Goal: Information Seeking & Learning: Learn about a topic

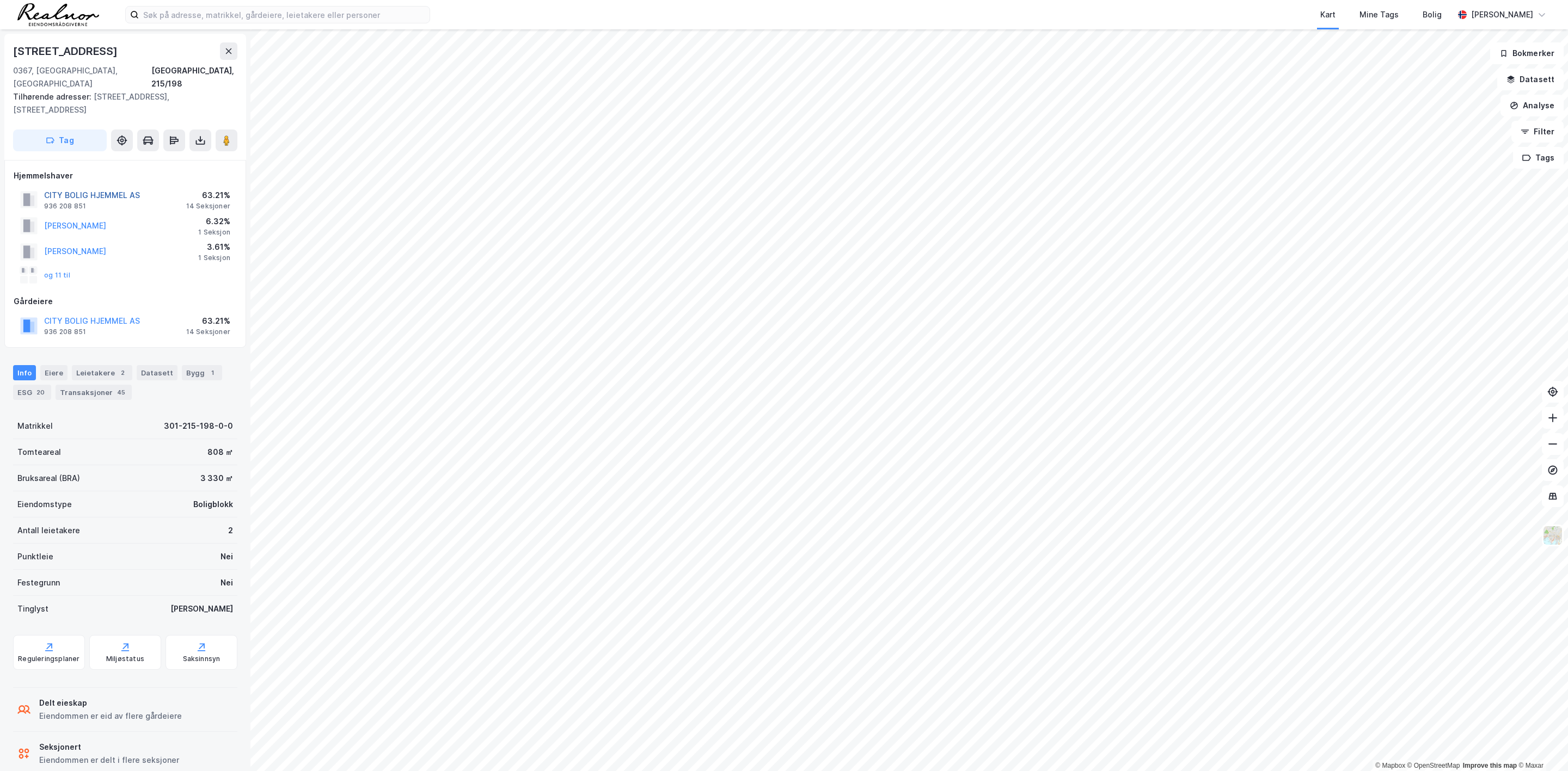
click at [0, 0] on button "CITY BOLIG HJEMMEL AS" at bounding box center [0, 0] width 0 height 0
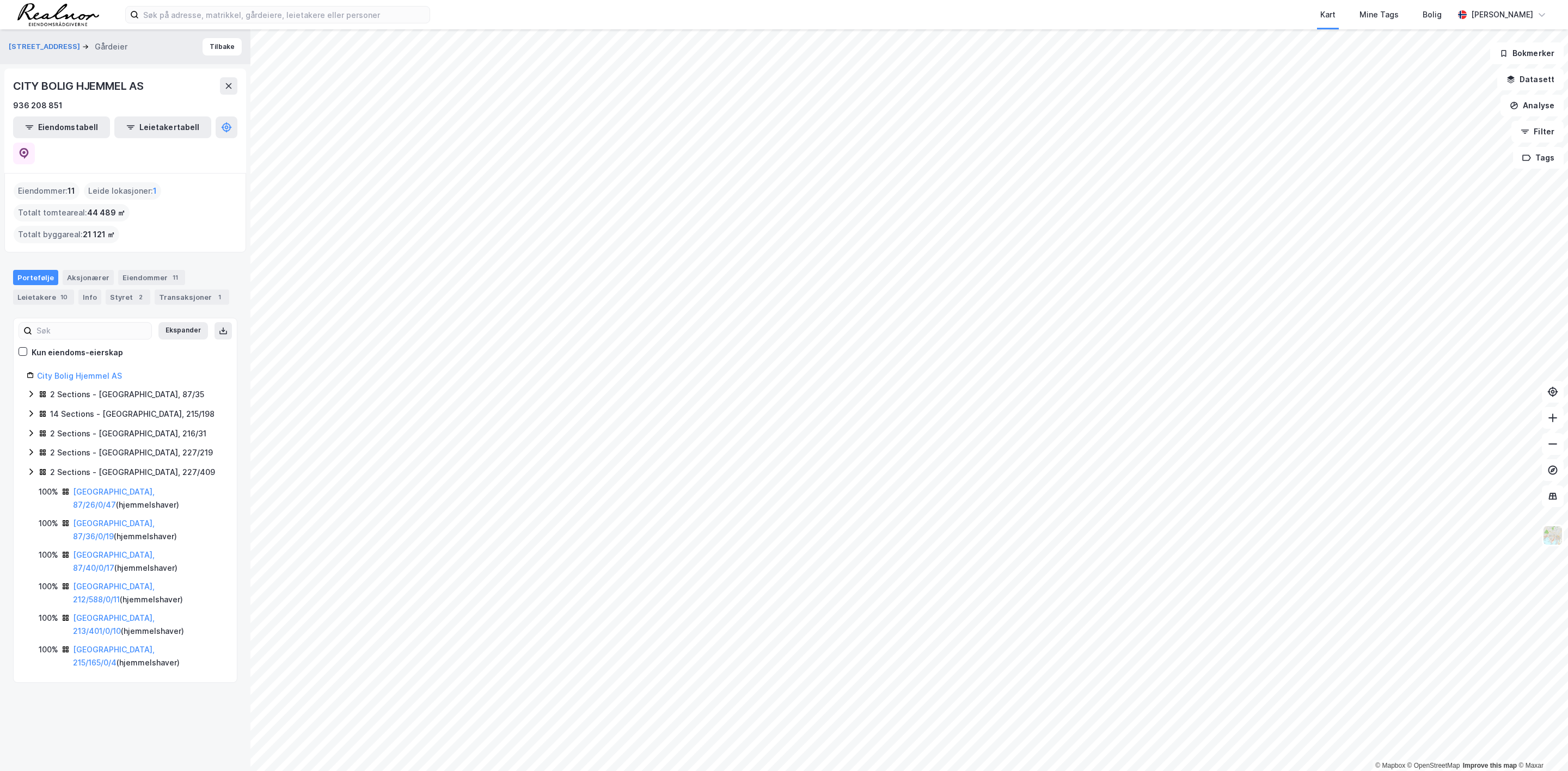
click at [29, 429] on icon at bounding box center [31, 433] width 9 height 9
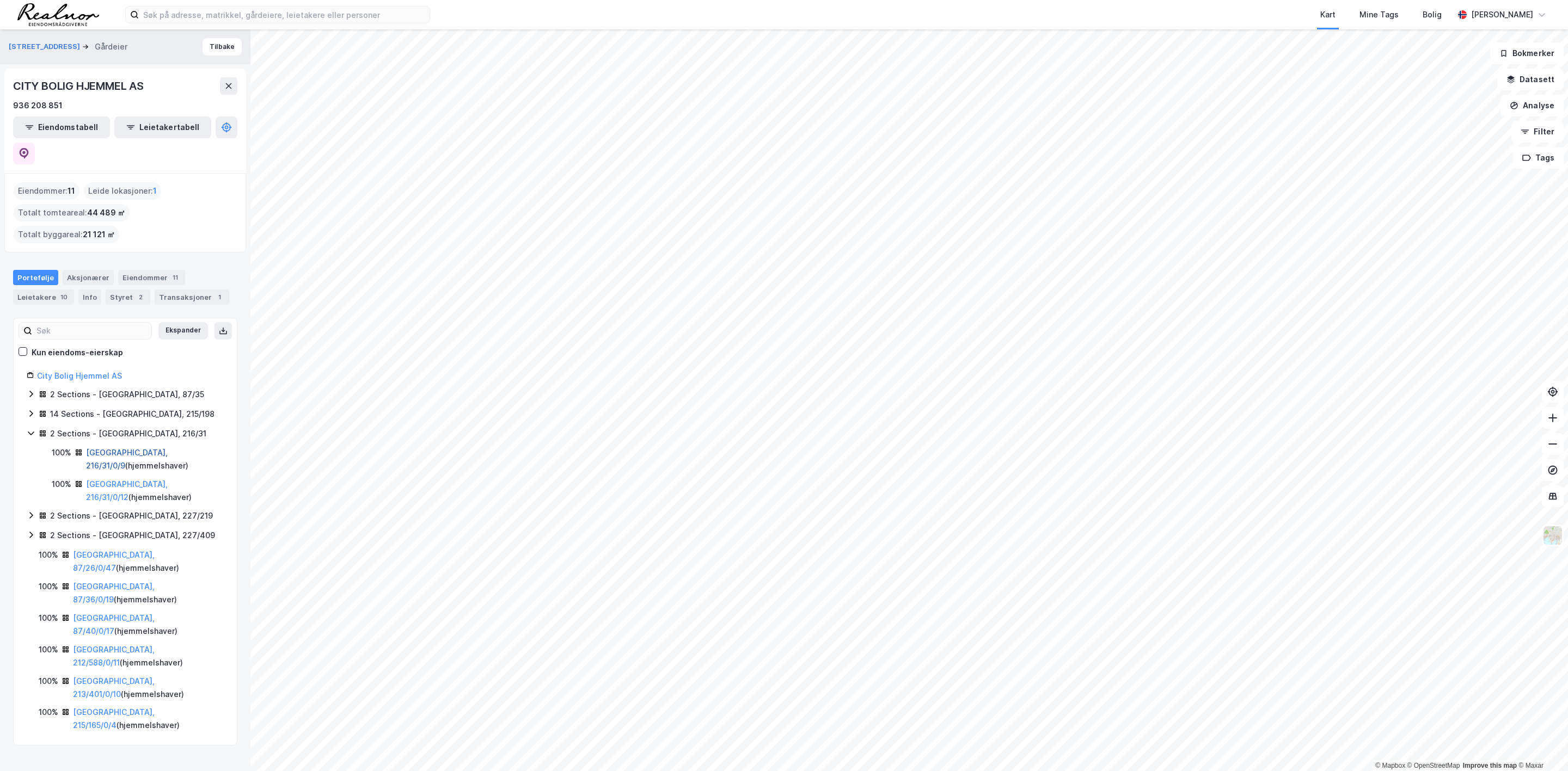
click at [122, 448] on link "[GEOGRAPHIC_DATA], 216/31/0/9" at bounding box center [127, 459] width 82 height 23
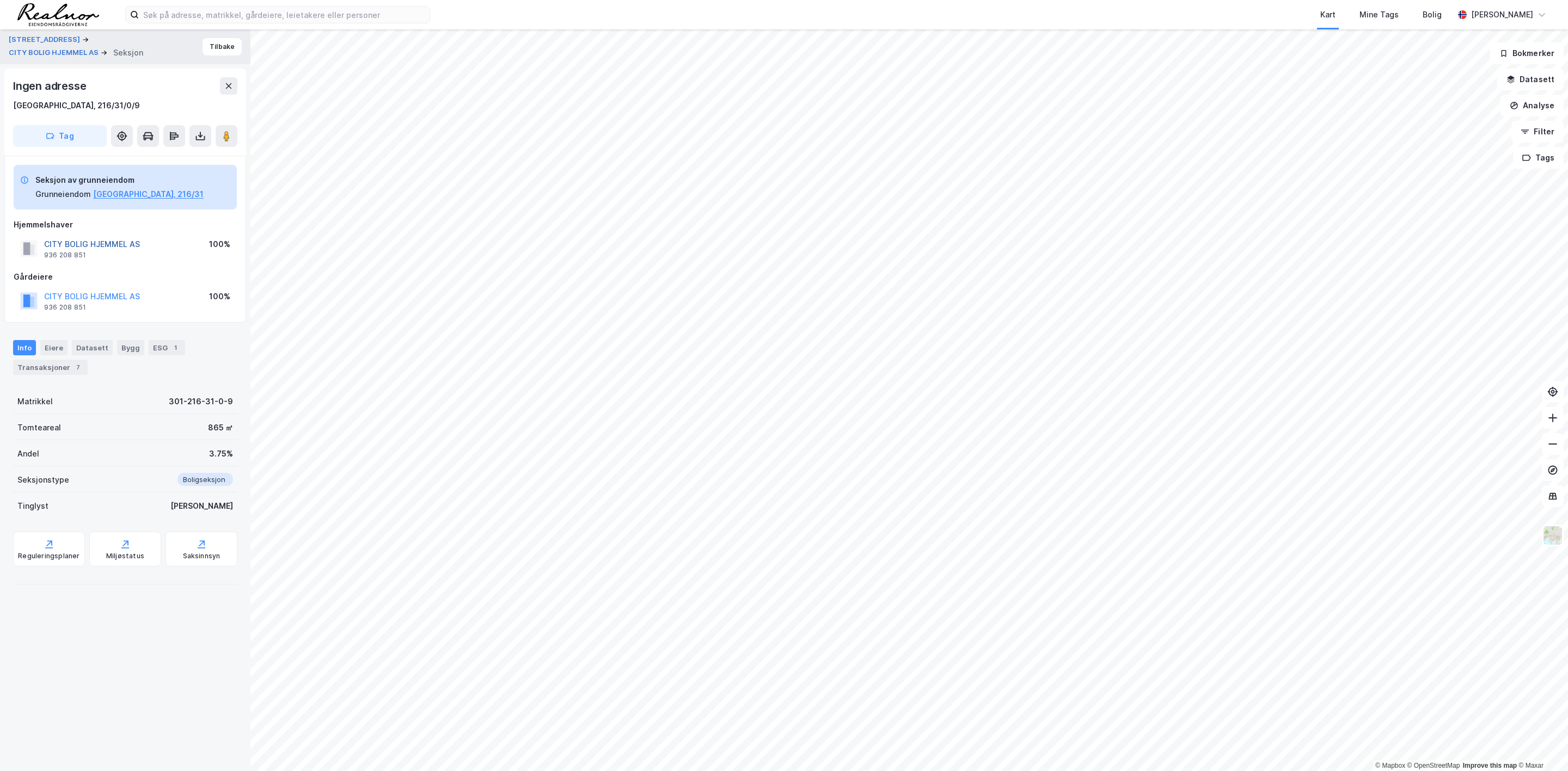
click at [0, 0] on button "CITY BOLIG HJEMMEL AS" at bounding box center [0, 0] width 0 height 0
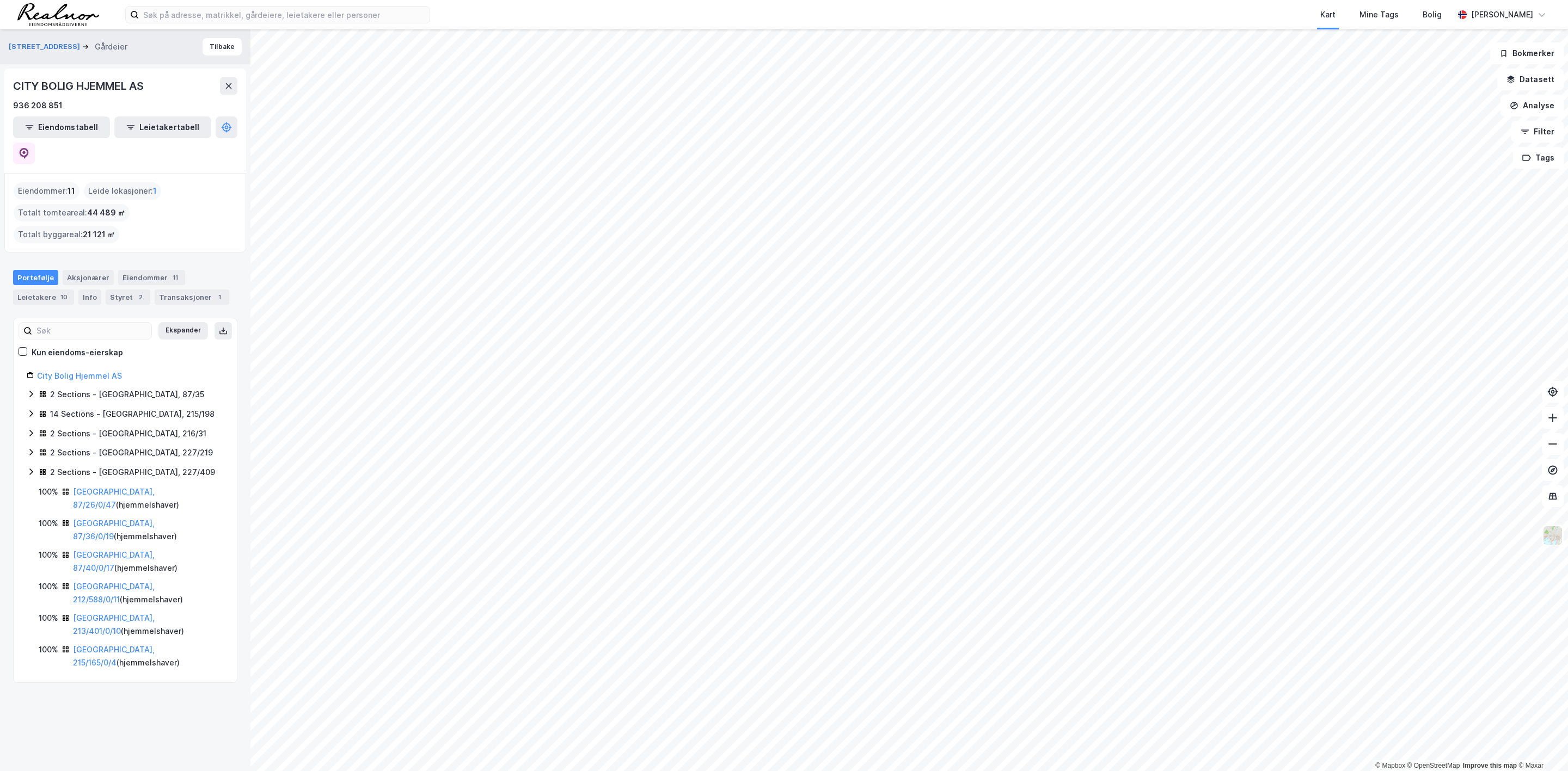
click at [26, 369] on div "City Bolig Hjemmel AS 2 Sections - [GEOGRAPHIC_DATA], 87/35 14 Sections - [GEOG…" at bounding box center [125, 519] width 223 height 300
click at [29, 389] on icon at bounding box center [31, 394] width 9 height 9
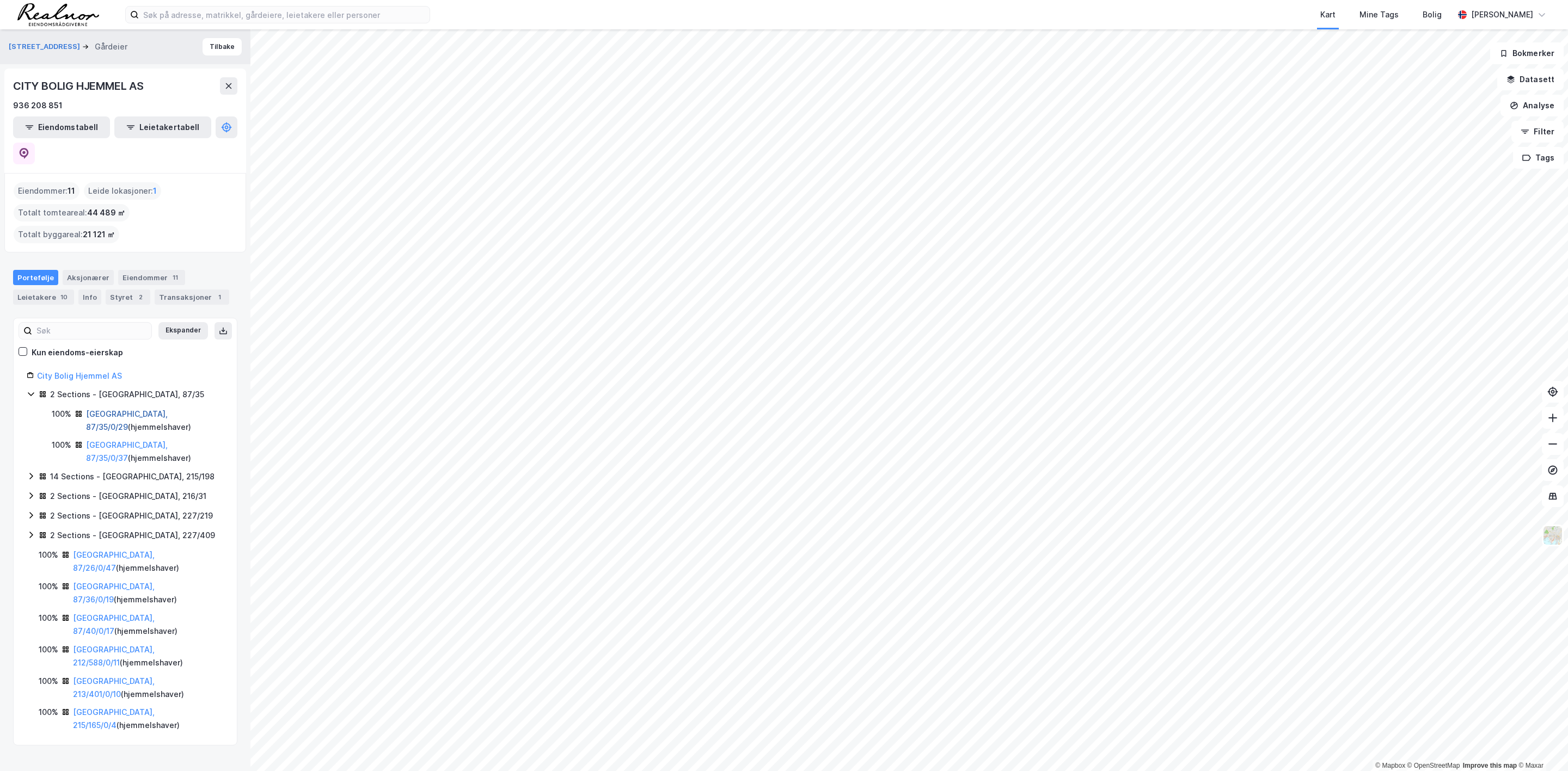
click at [122, 410] on link "[GEOGRAPHIC_DATA], 87/35/0/29" at bounding box center [127, 420] width 82 height 23
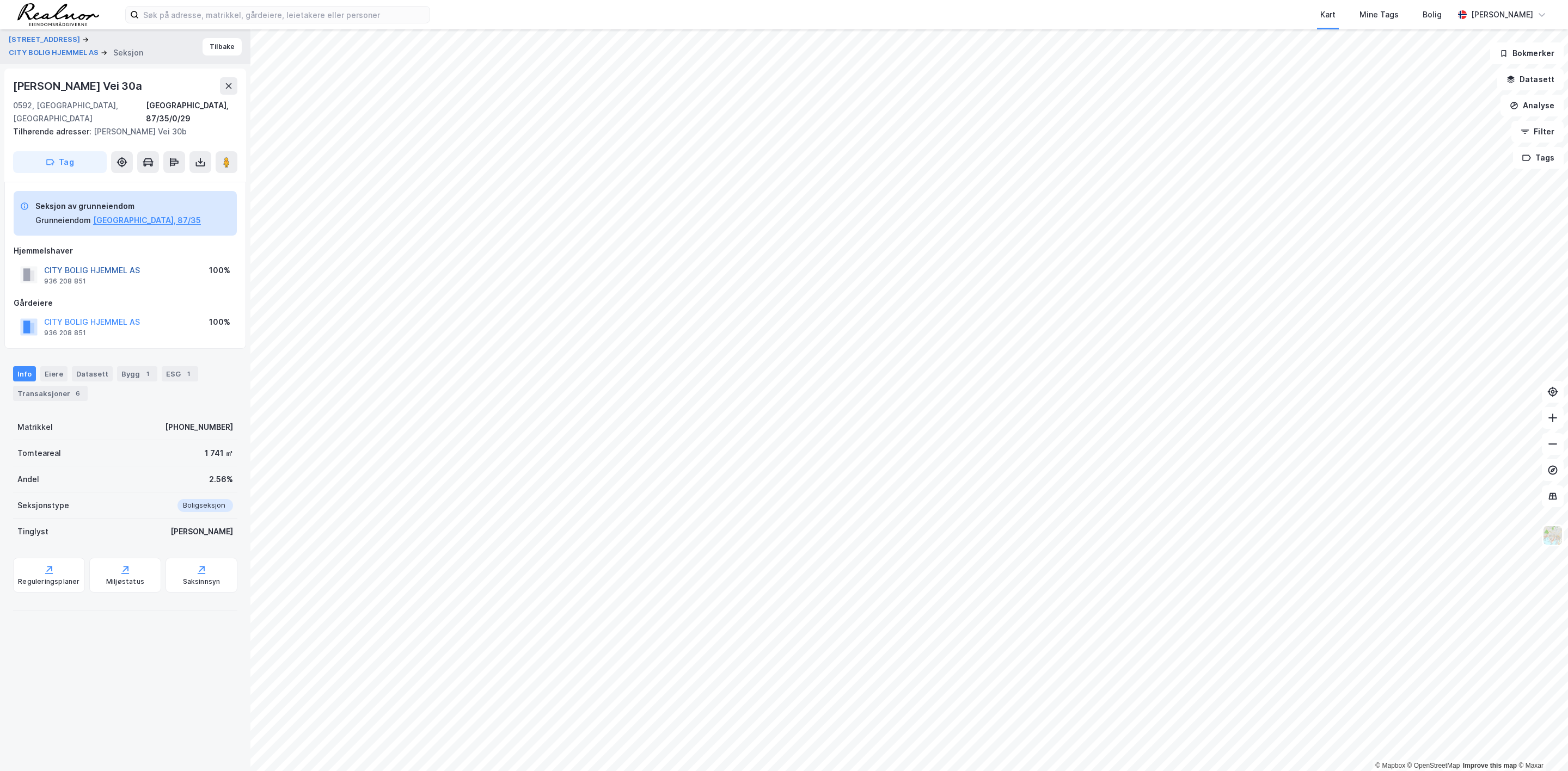
click at [0, 0] on button "CITY BOLIG HJEMMEL AS" at bounding box center [0, 0] width 0 height 0
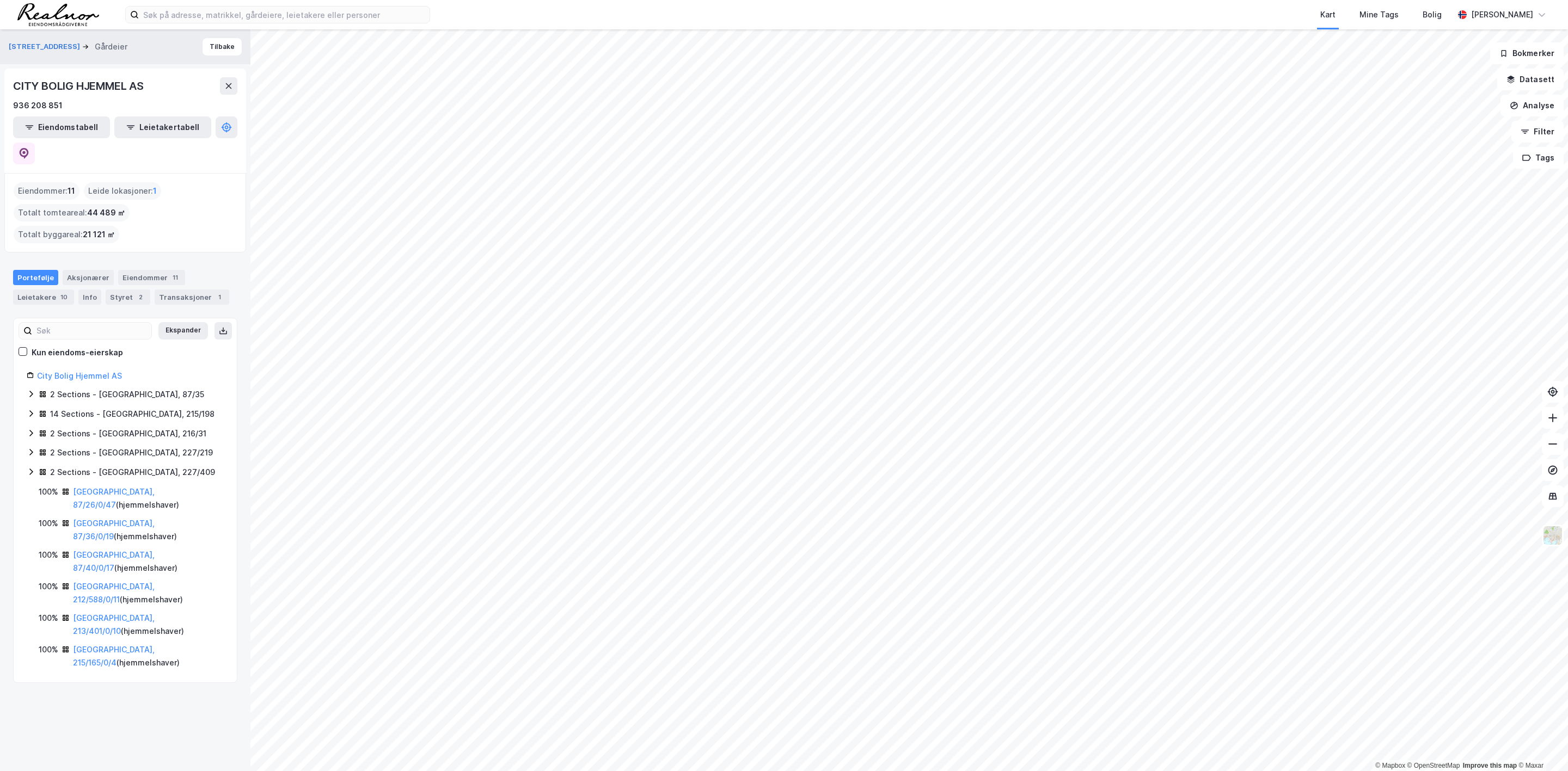
click at [961, 10] on div "Kart Mine Tags Bolig" at bounding box center [968, 15] width 971 height 29
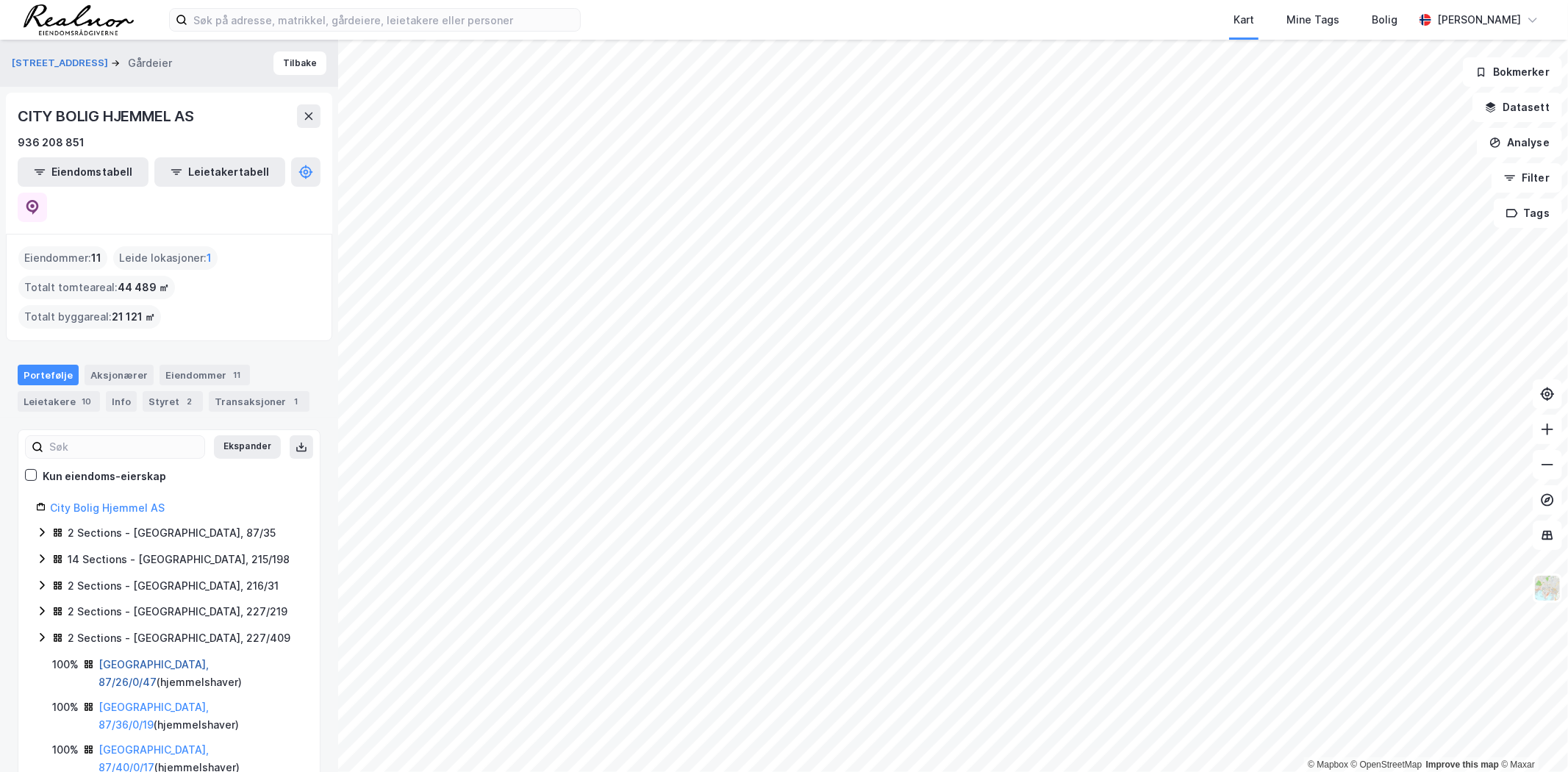
click at [126, 659] on link "[GEOGRAPHIC_DATA], 87/26/0/47" at bounding box center [154, 673] width 110 height 30
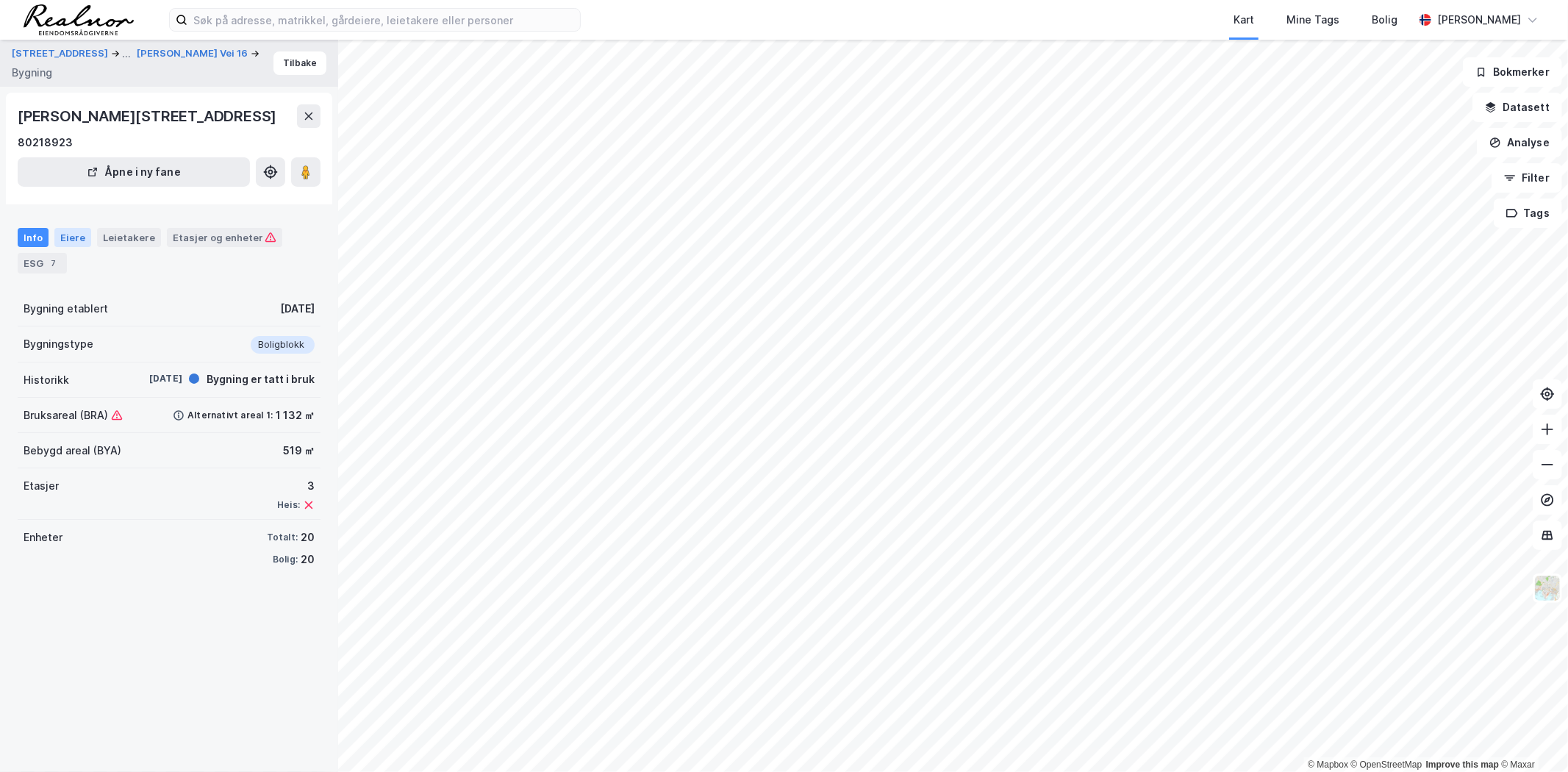
click at [71, 238] on div "Eiere" at bounding box center [72, 237] width 37 height 19
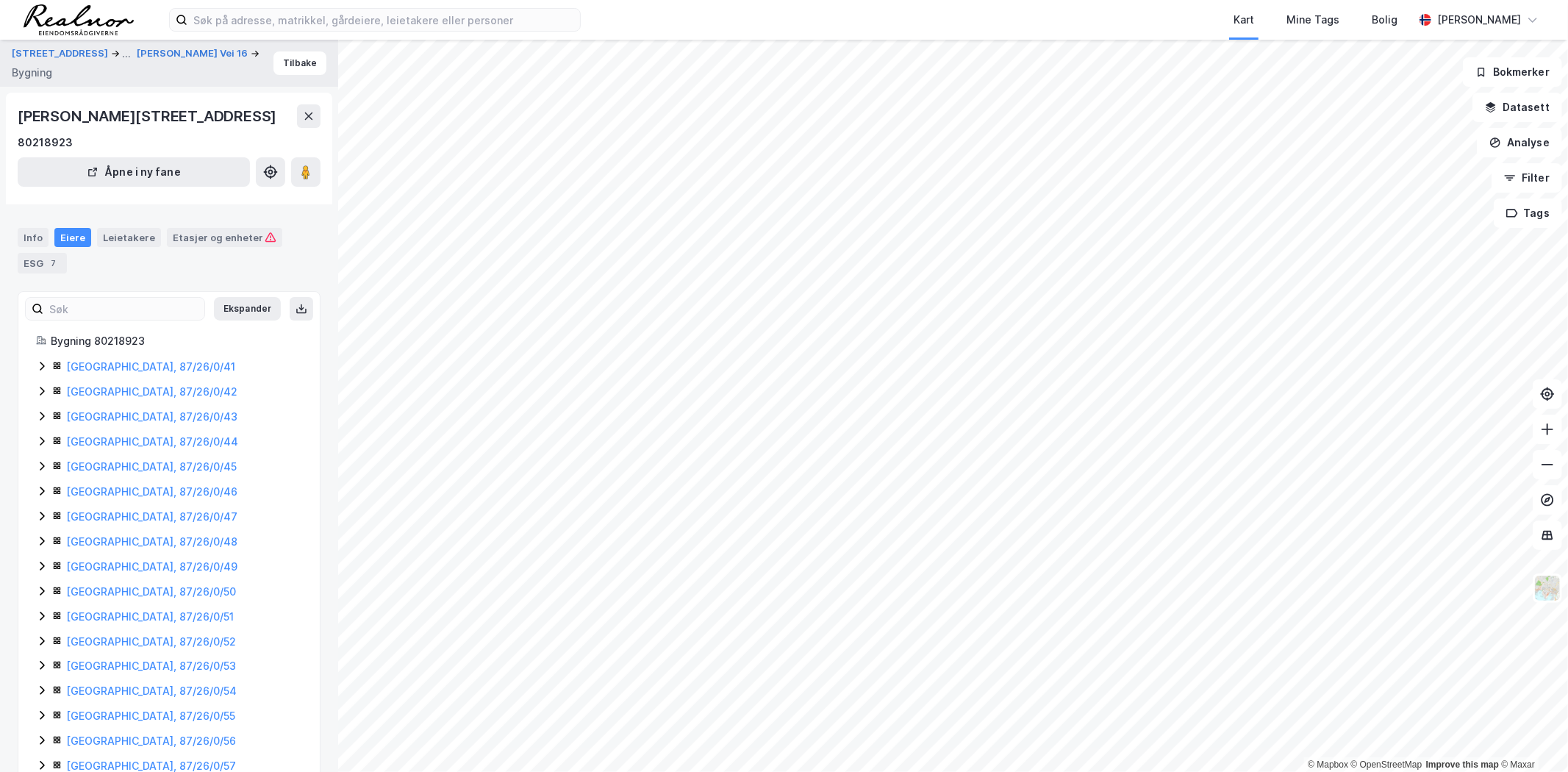
click at [45, 361] on icon at bounding box center [42, 366] width 12 height 12
click at [36, 386] on icon at bounding box center [42, 391] width 12 height 12
click at [35, 420] on div "Bygning 80218923 [GEOGRAPHIC_DATA], 87/26/0/41 [GEOGRAPHIC_DATA], 87/26/0/42 [G…" at bounding box center [168, 591] width 302 height 518
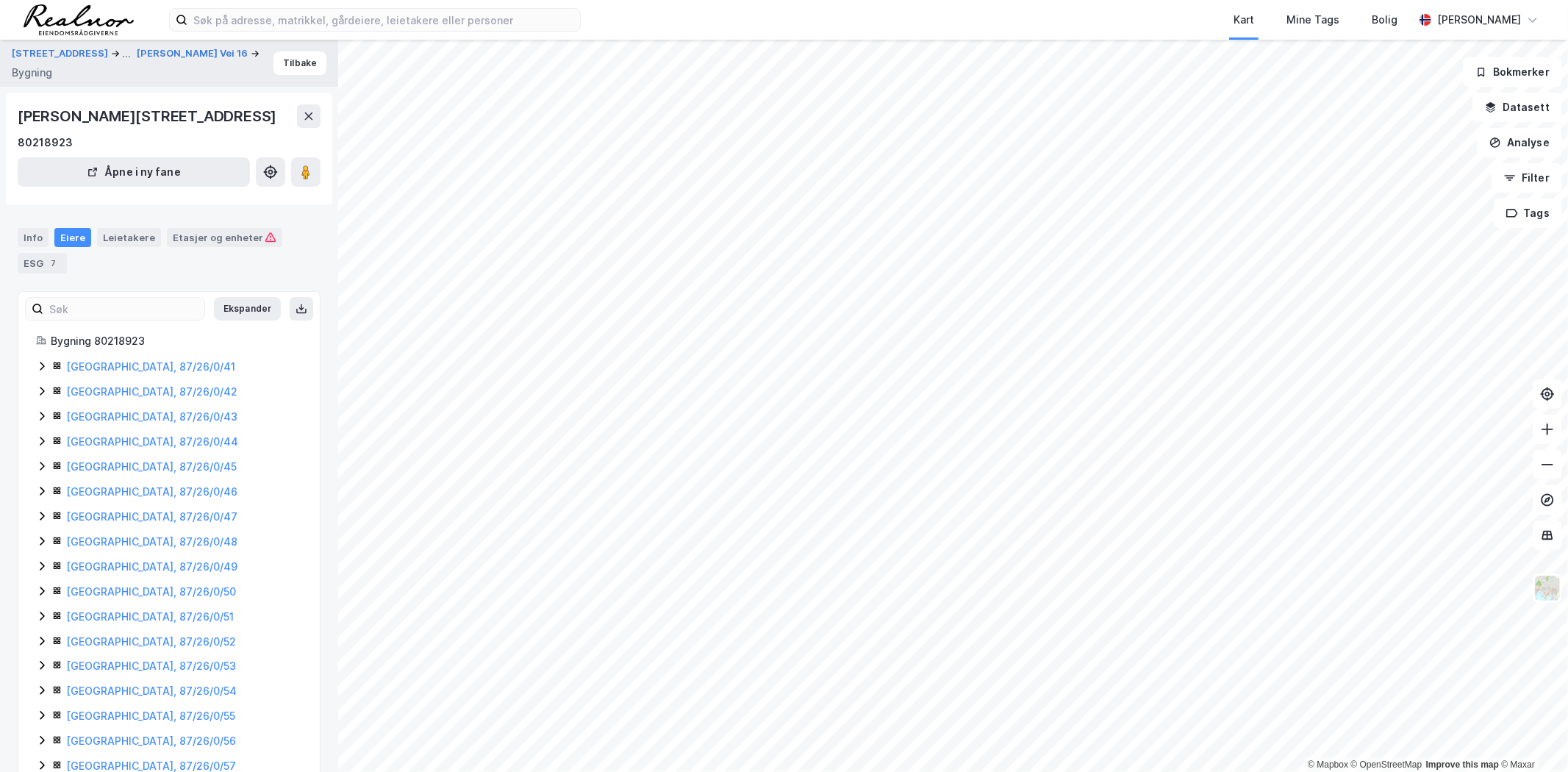
click at [39, 414] on icon at bounding box center [42, 416] width 12 height 12
click at [39, 437] on icon at bounding box center [42, 441] width 12 height 12
click at [39, 464] on icon at bounding box center [42, 466] width 12 height 12
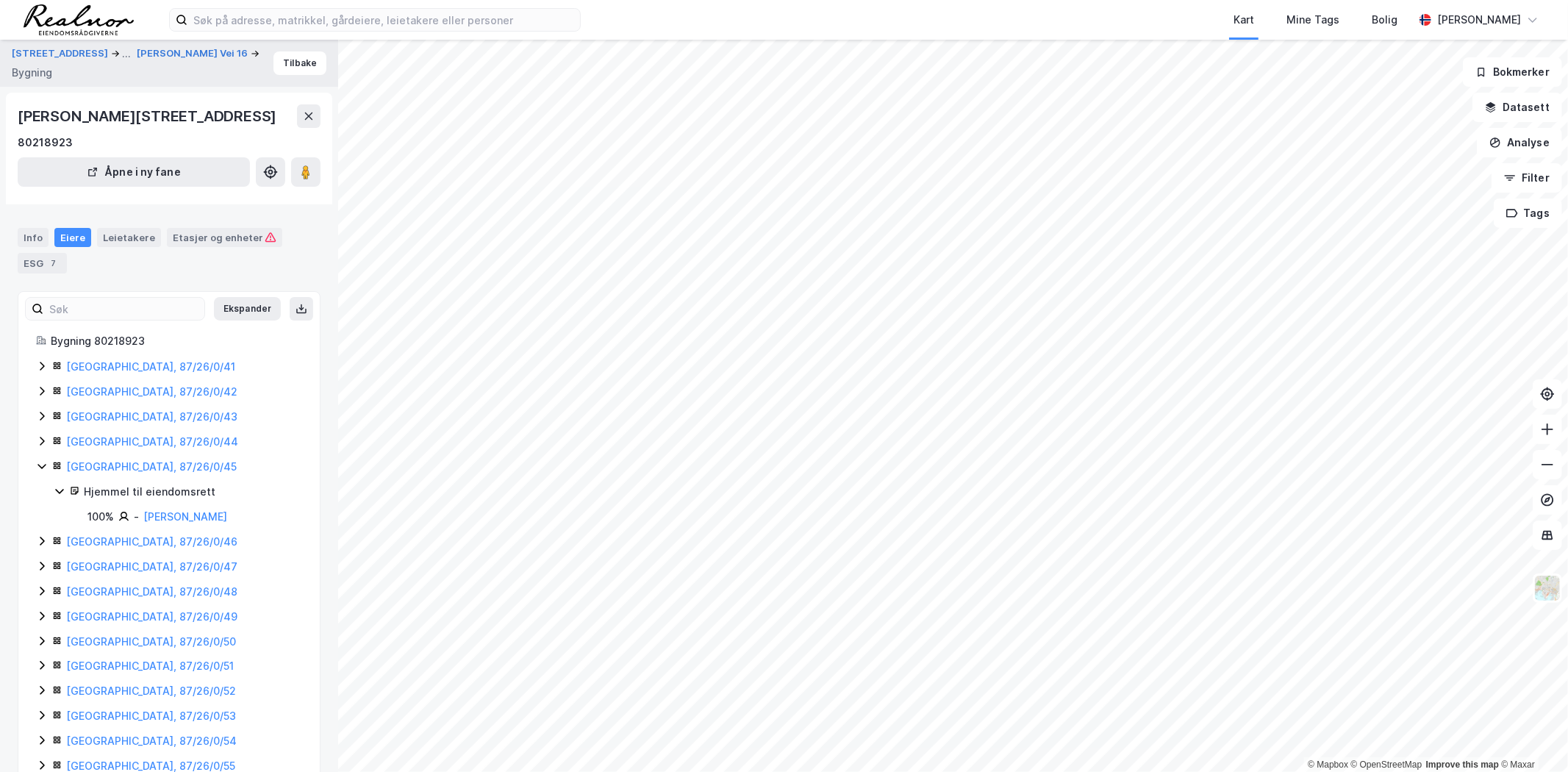
click at [39, 464] on icon at bounding box center [42, 466] width 12 height 12
click at [37, 491] on icon at bounding box center [42, 491] width 12 height 12
click at [40, 517] on icon at bounding box center [42, 516] width 12 height 12
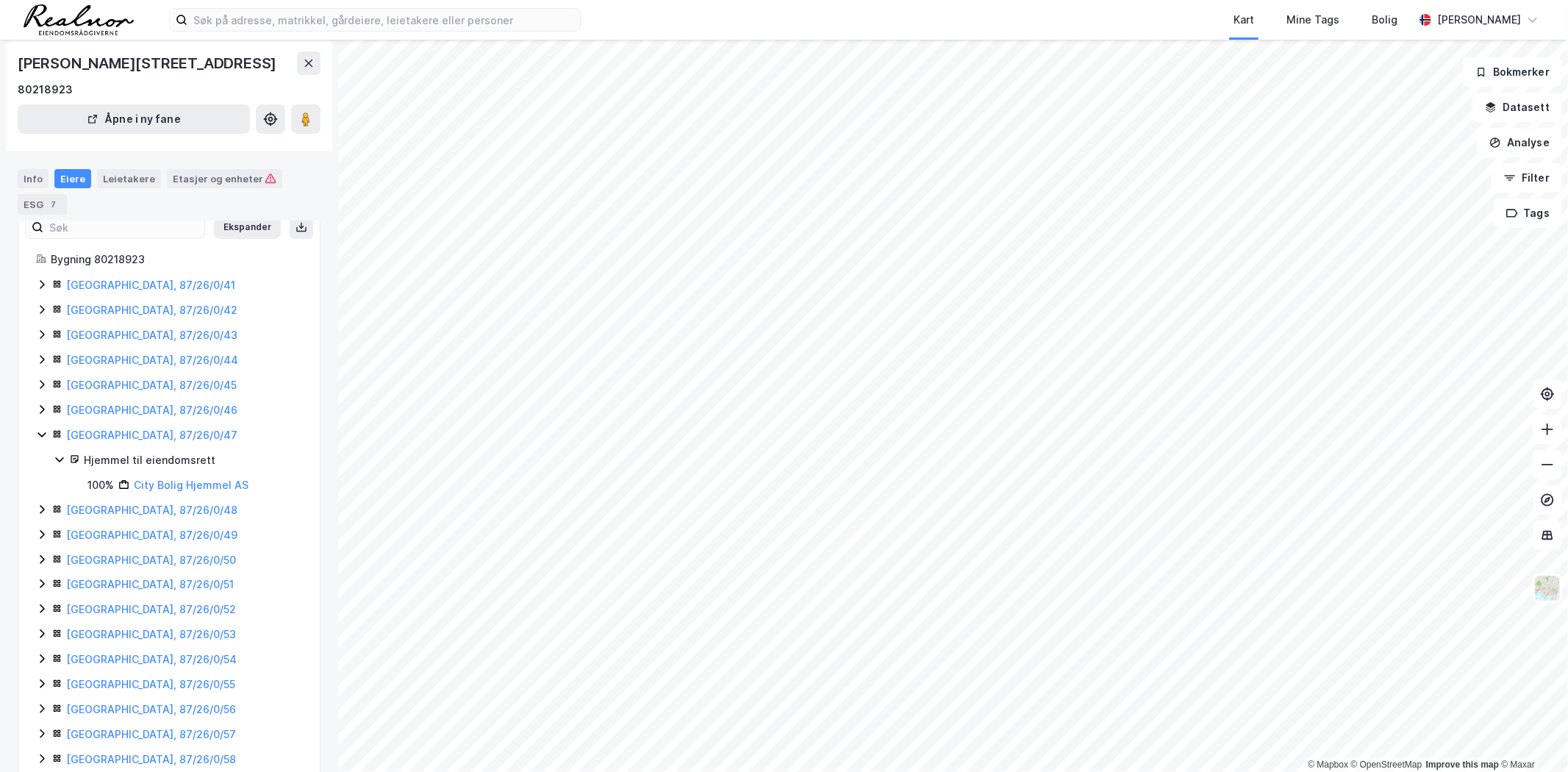
click at [43, 509] on icon at bounding box center [42, 510] width 12 height 12
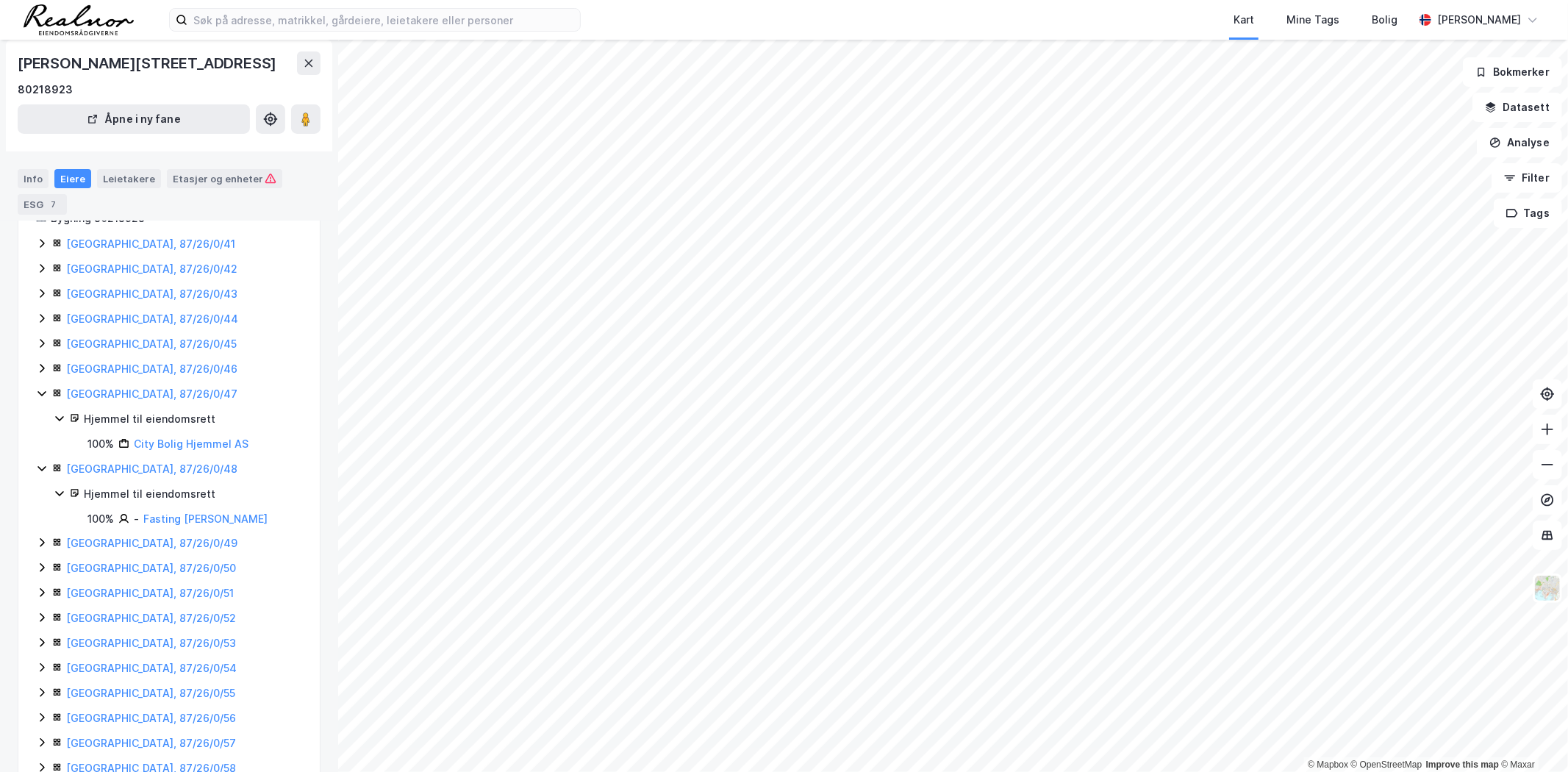
scroll to position [164, 0]
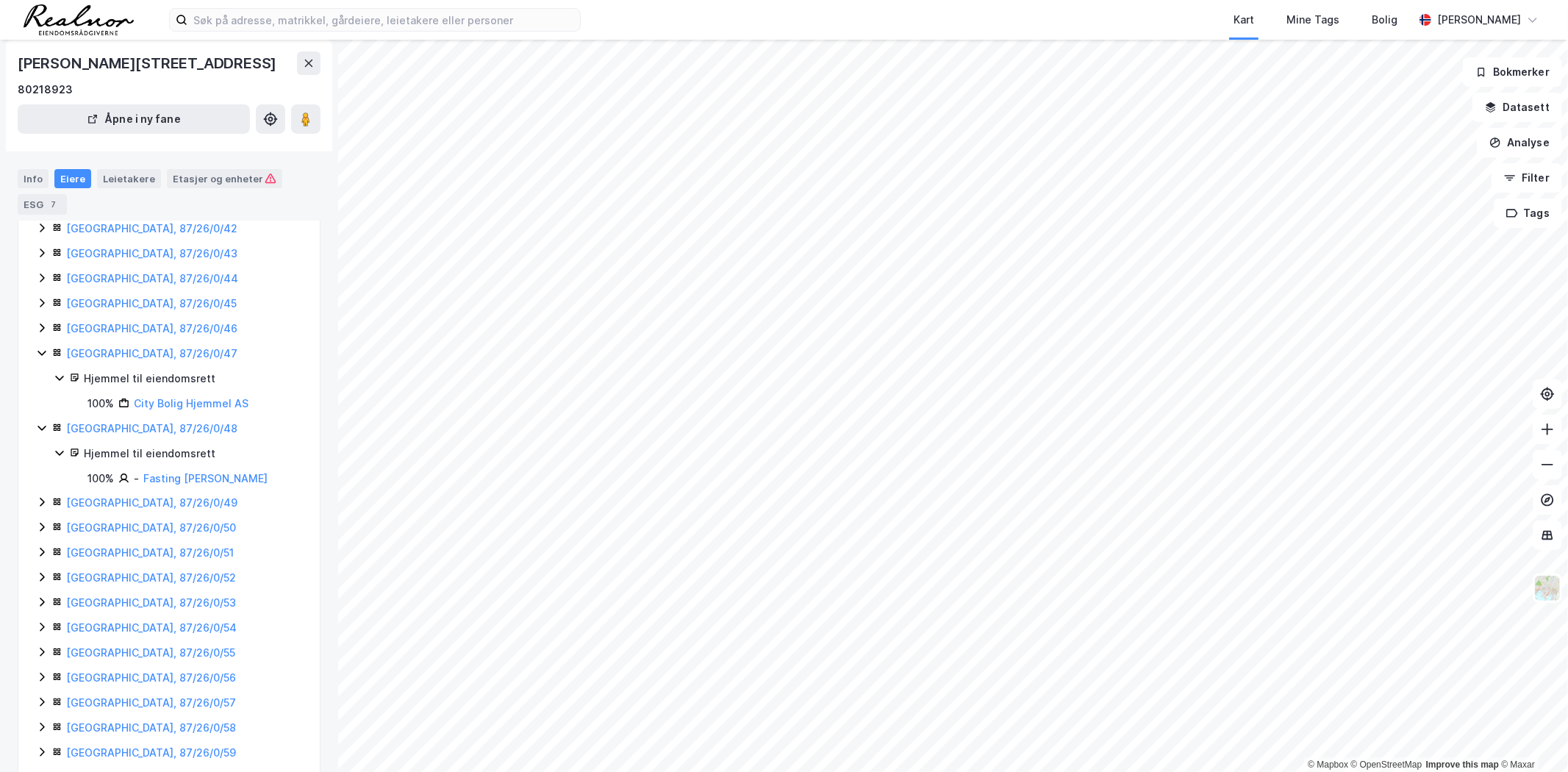
click at [43, 508] on icon at bounding box center [42, 502] width 12 height 12
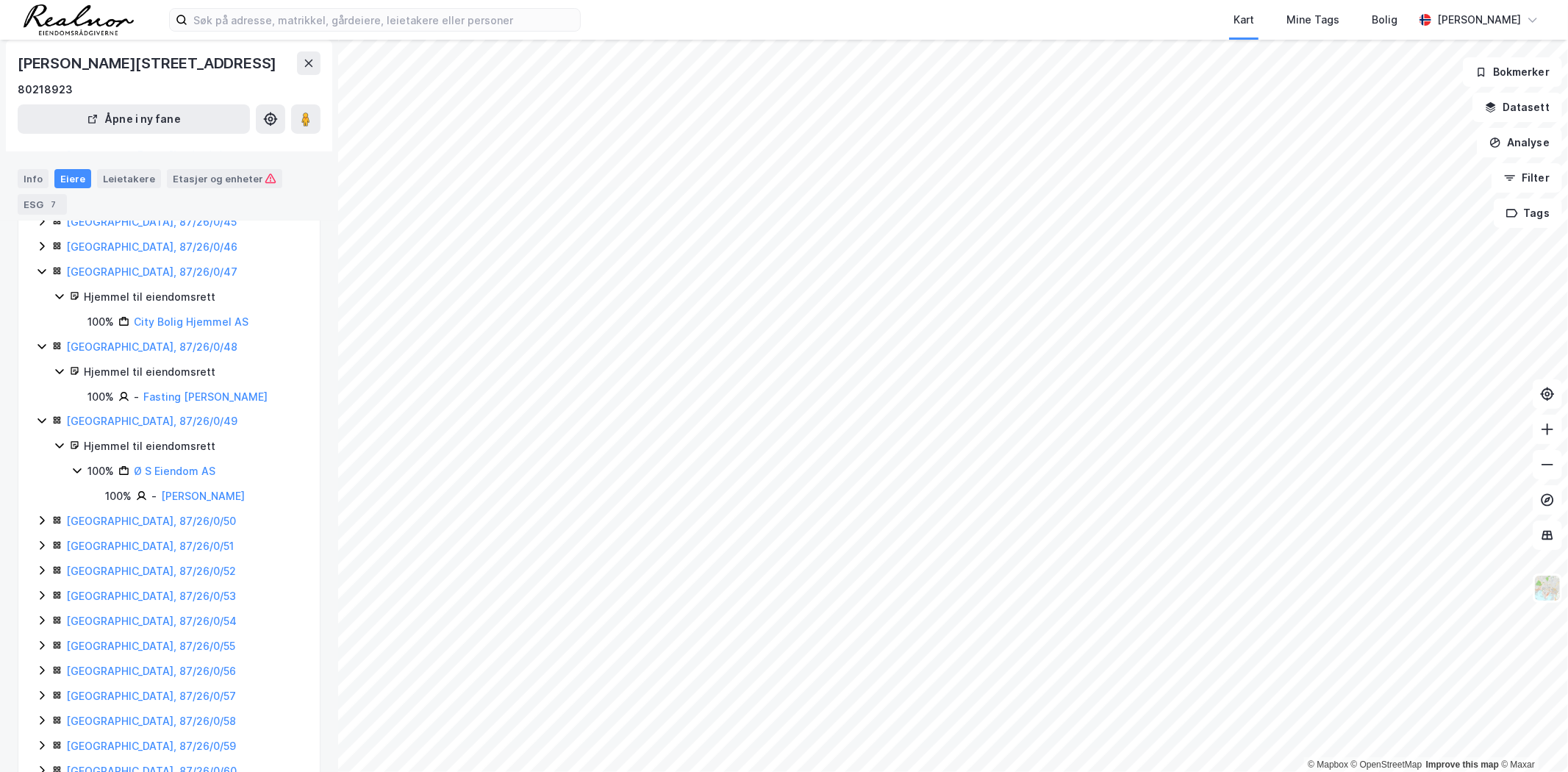
click at [39, 518] on icon at bounding box center [42, 520] width 12 height 12
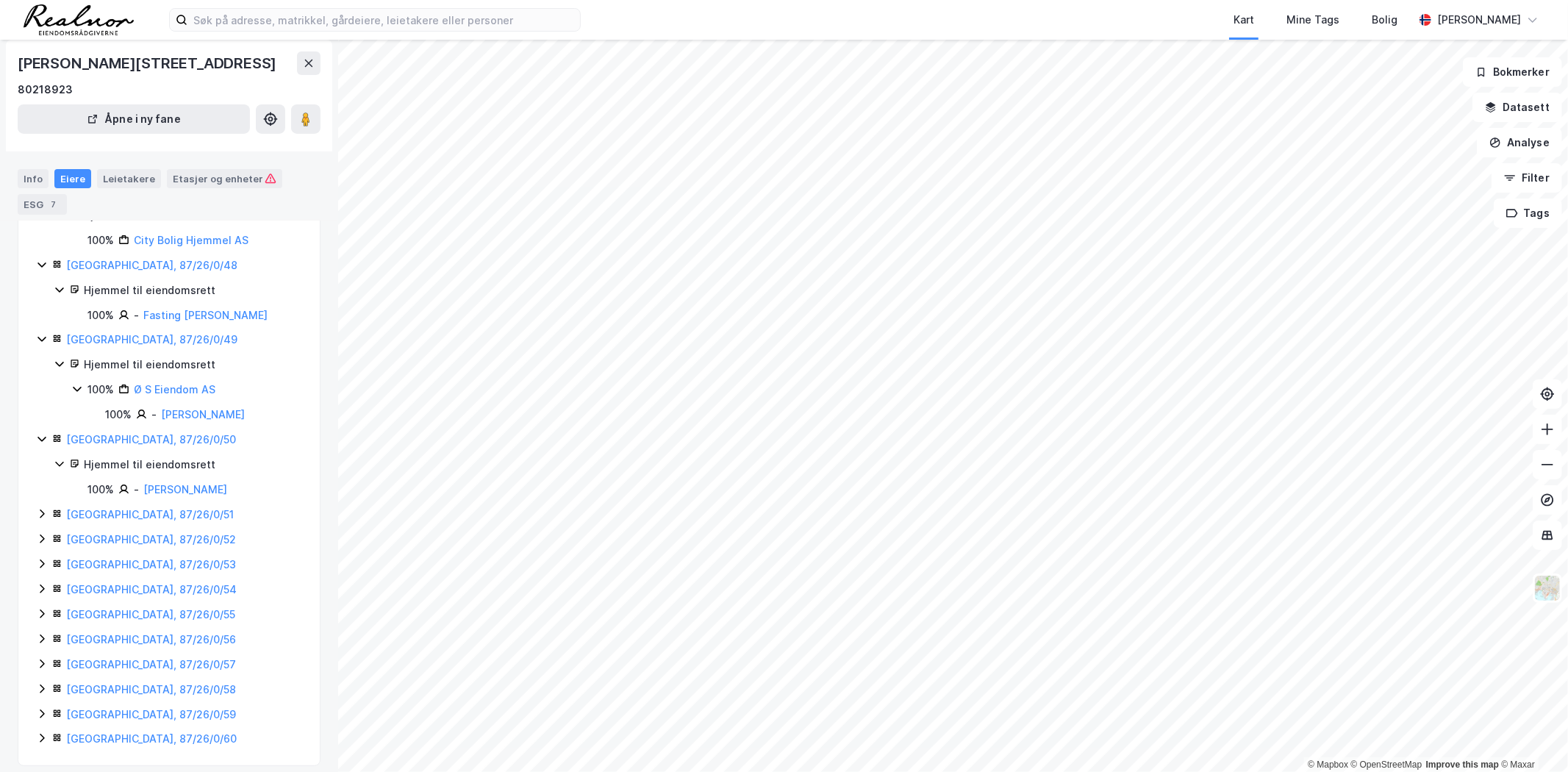
click at [39, 518] on icon at bounding box center [42, 514] width 12 height 12
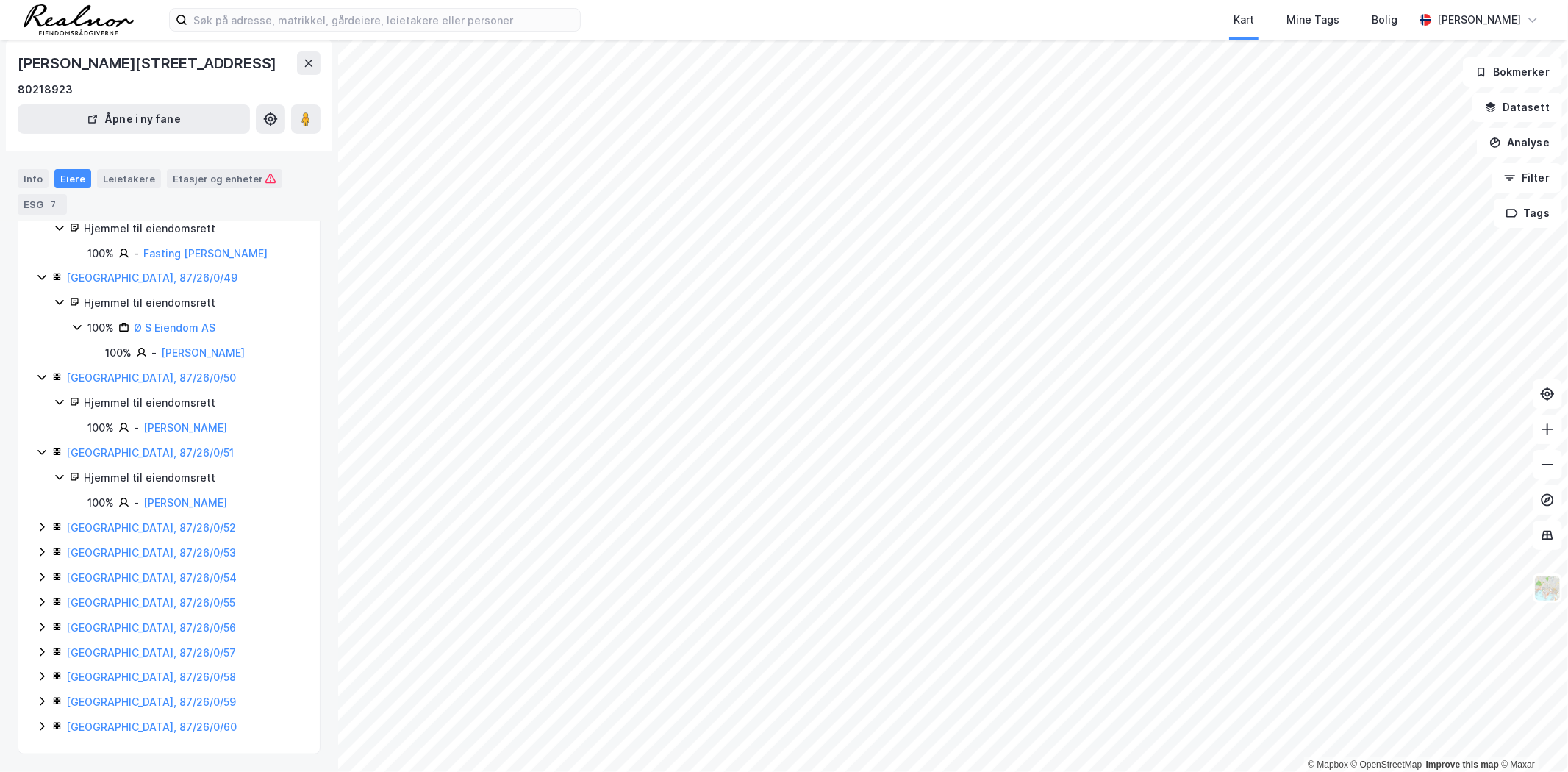
click at [39, 521] on icon at bounding box center [42, 527] width 12 height 12
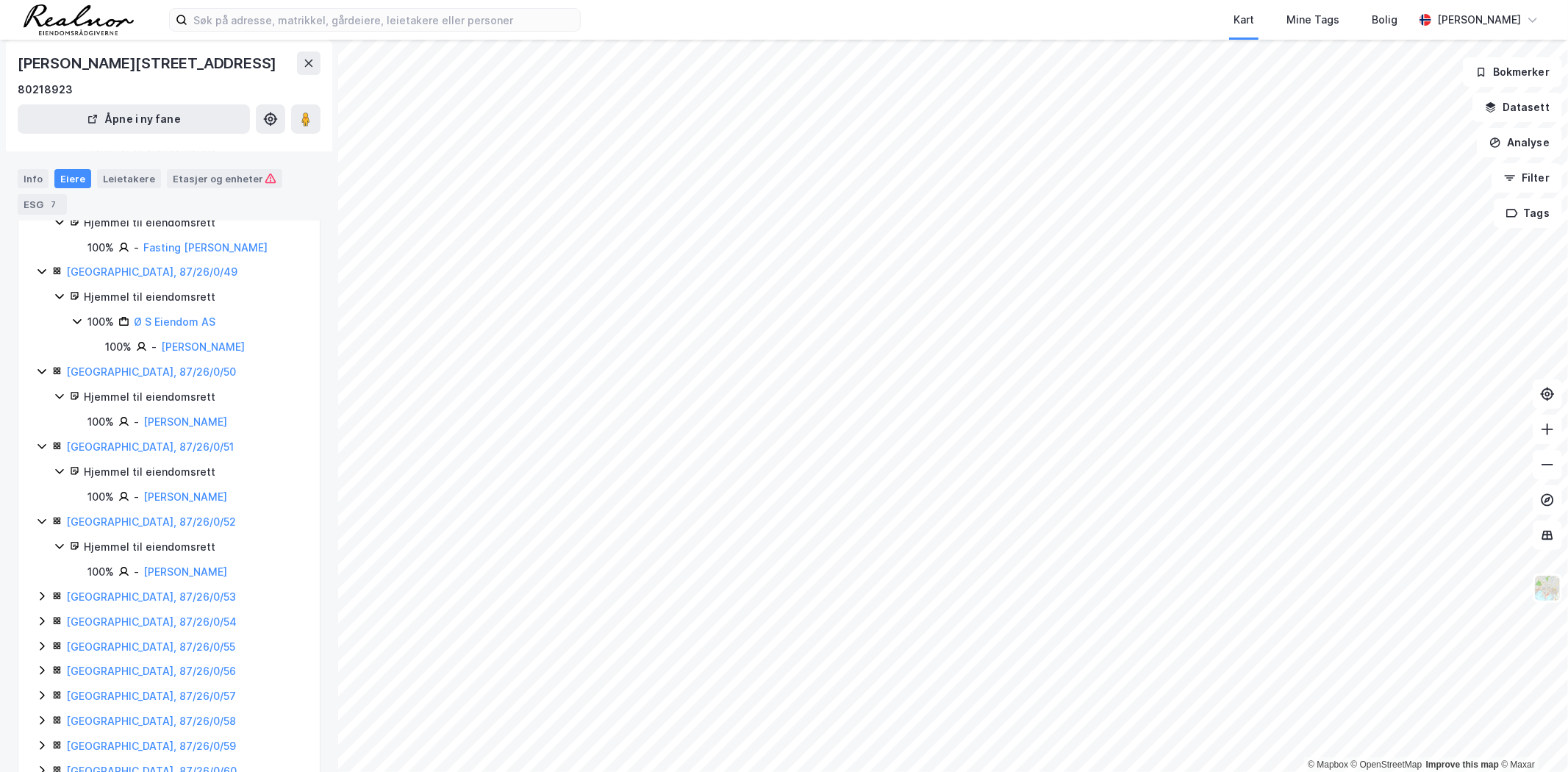
scroll to position [444, 0]
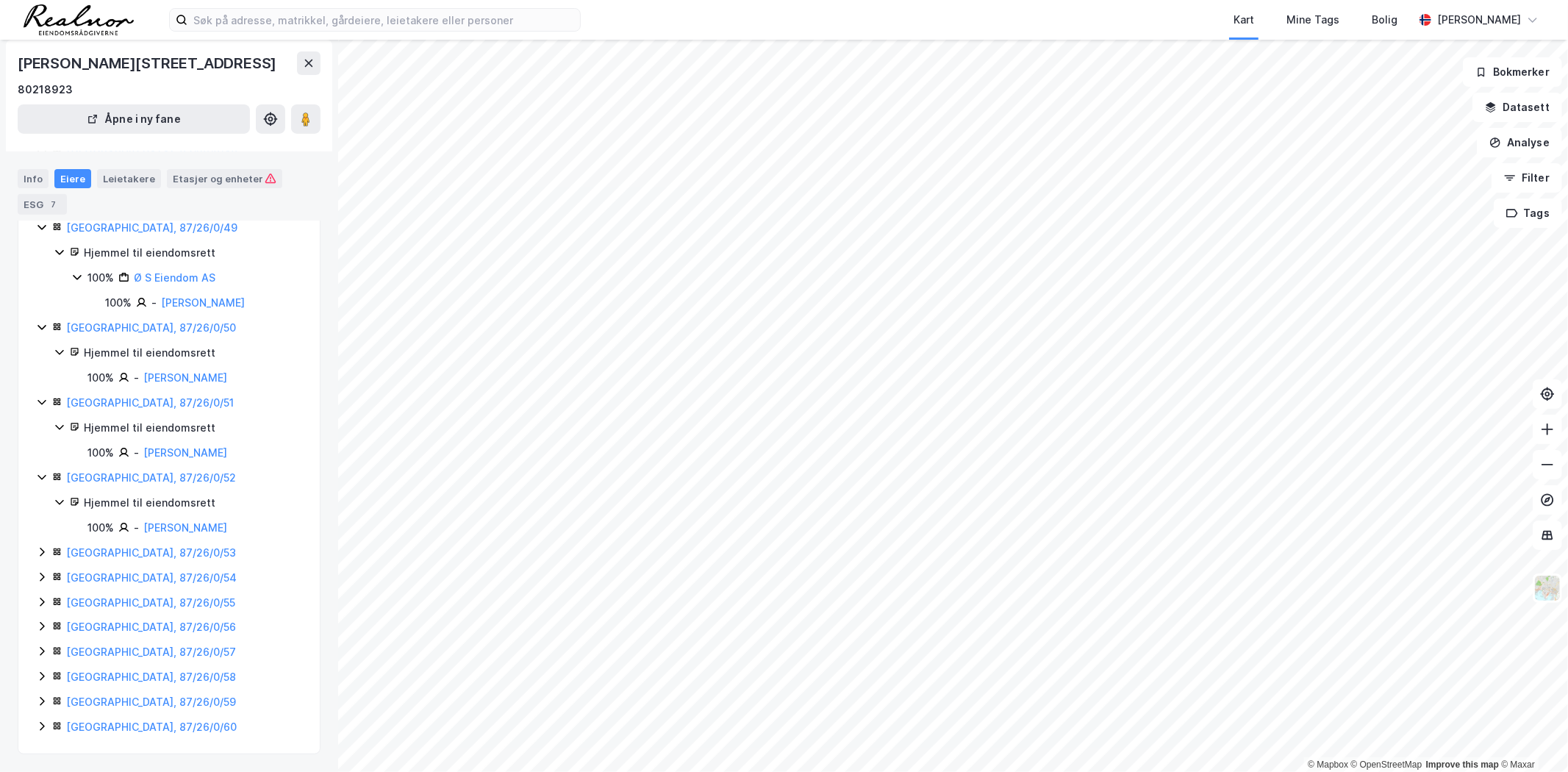
click at [39, 548] on icon at bounding box center [42, 552] width 12 height 12
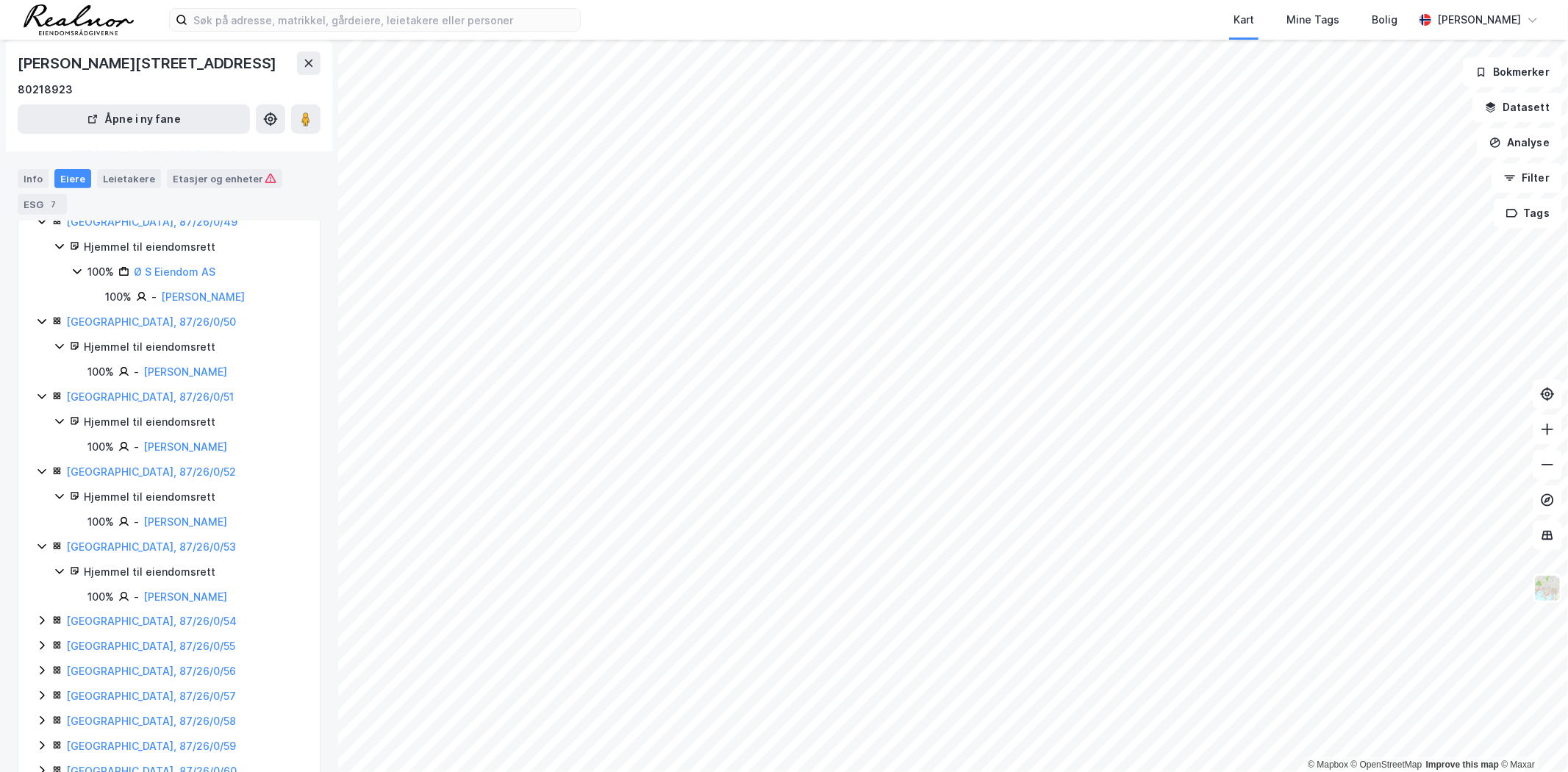
scroll to position [495, 0]
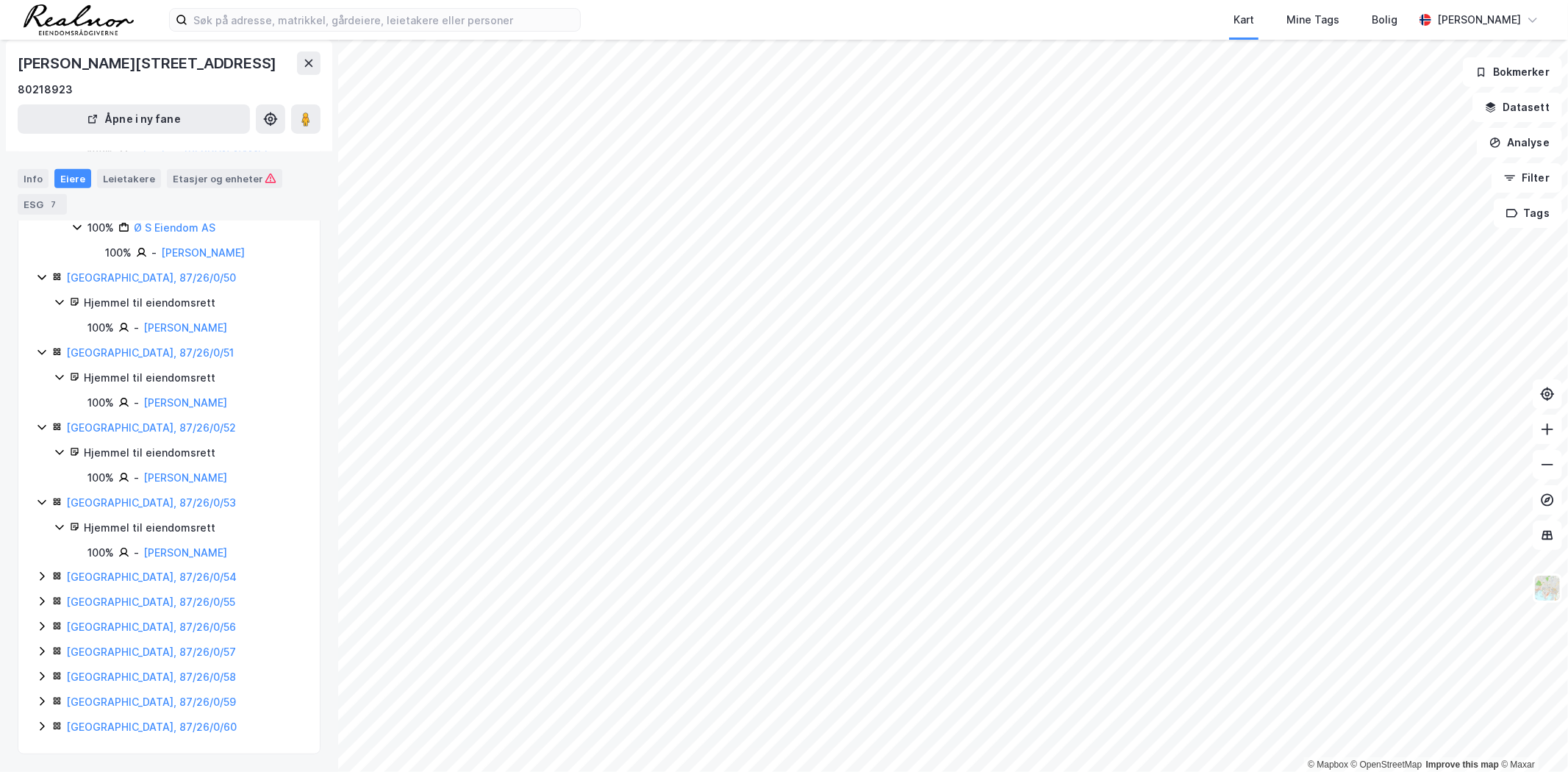
click at [40, 573] on icon at bounding box center [41, 577] width 4 height 9
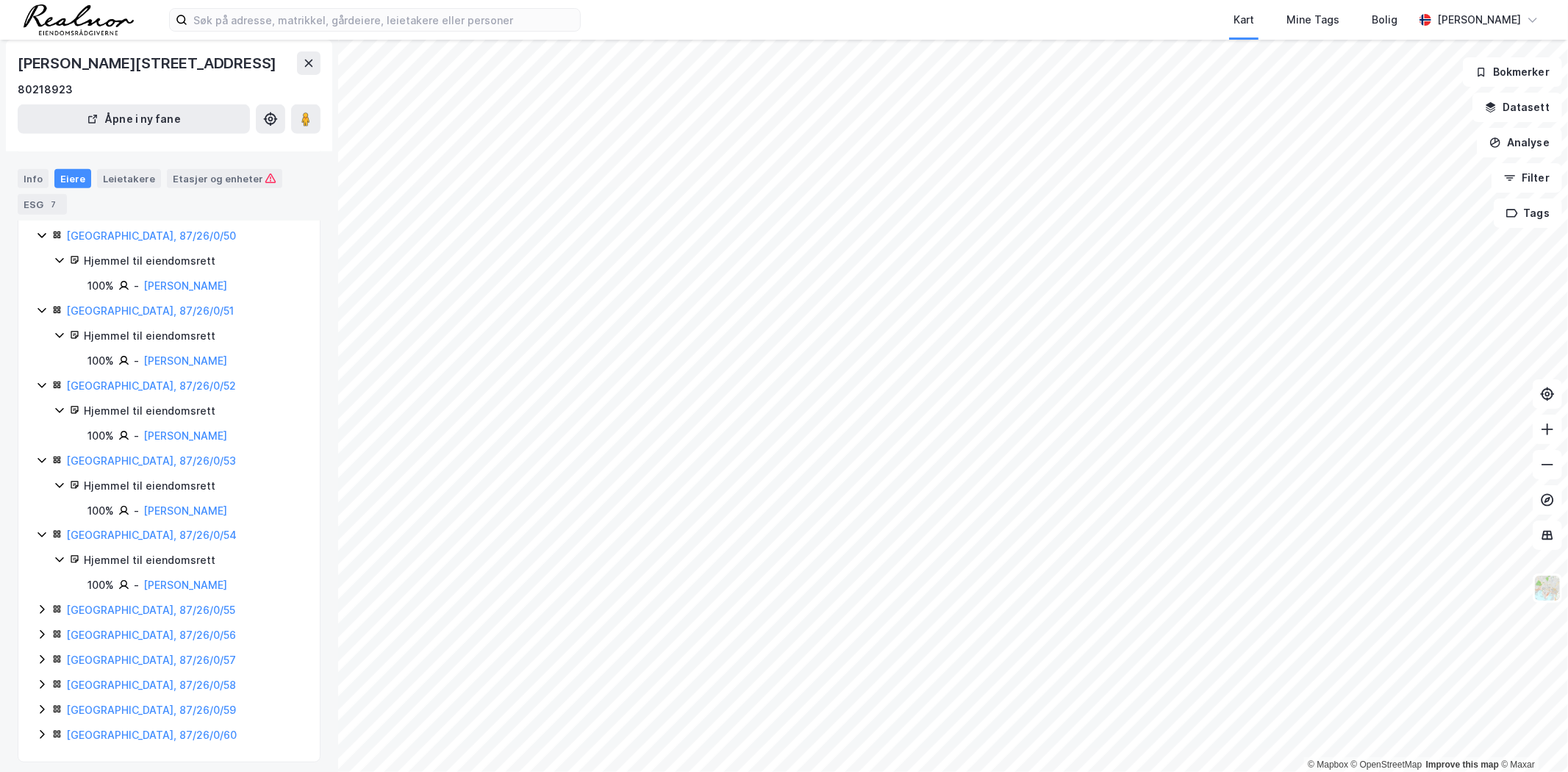
scroll to position [545, 0]
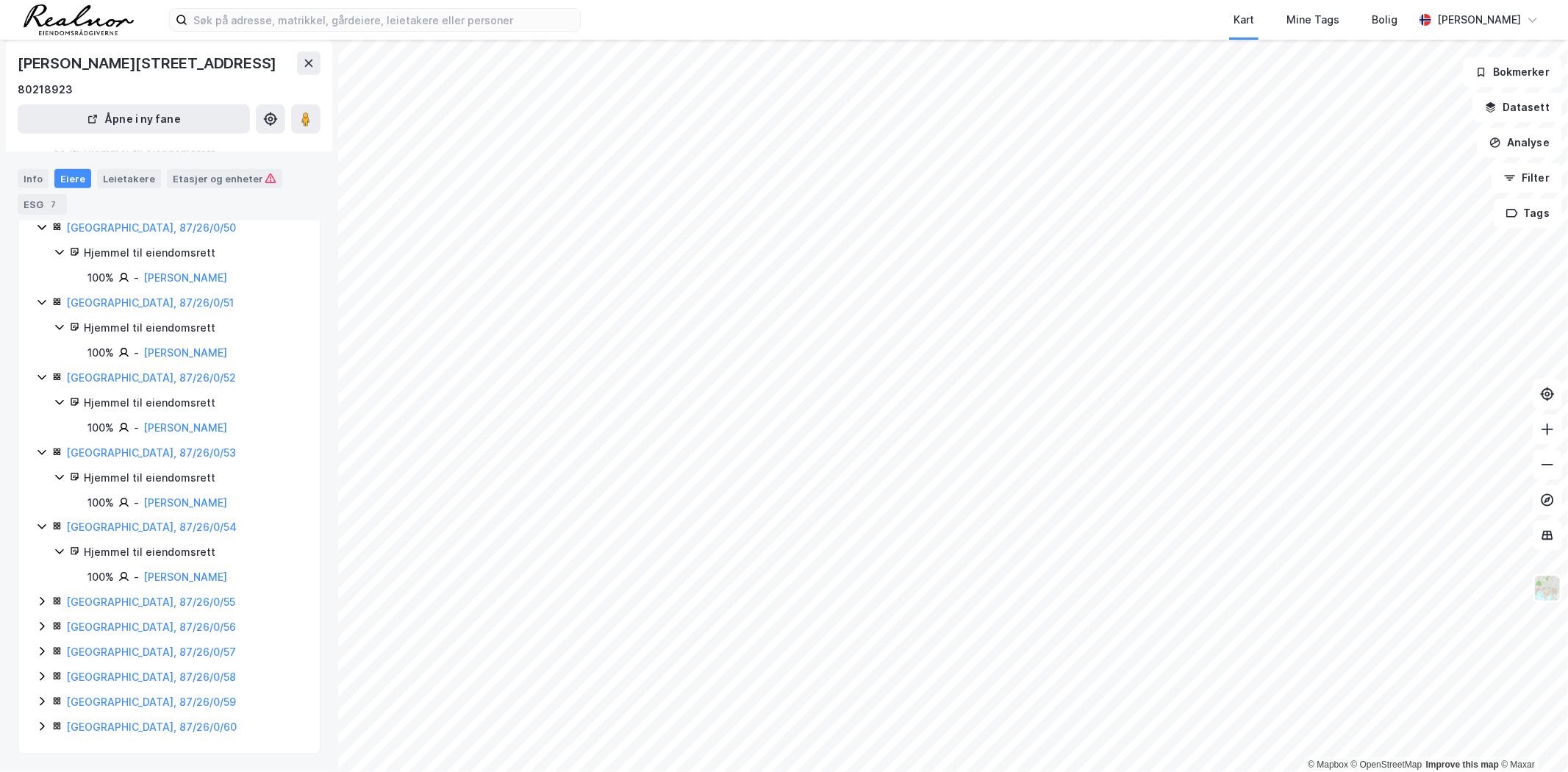
click at [44, 724] on icon at bounding box center [42, 727] width 12 height 12
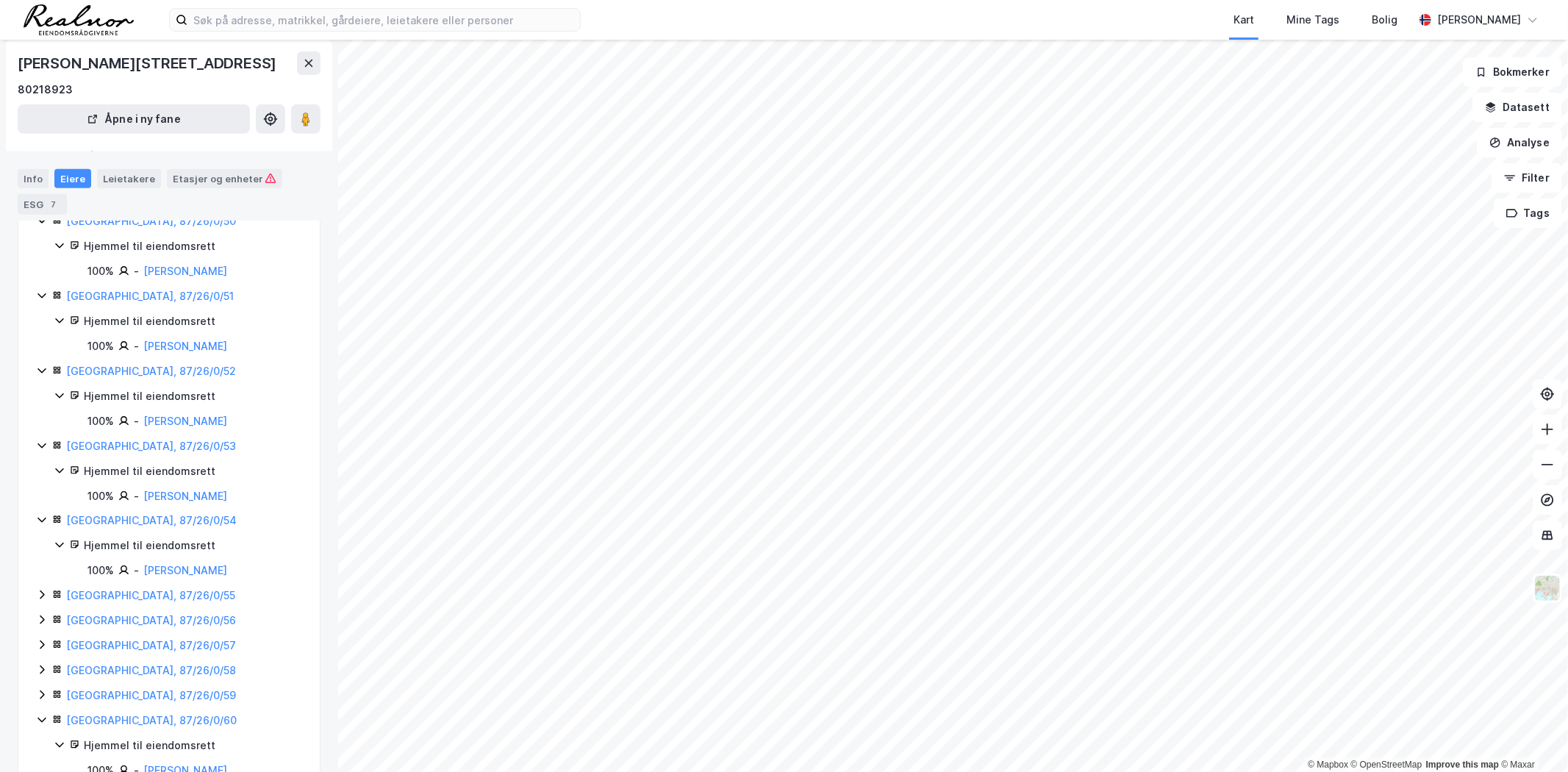
scroll to position [594, 0]
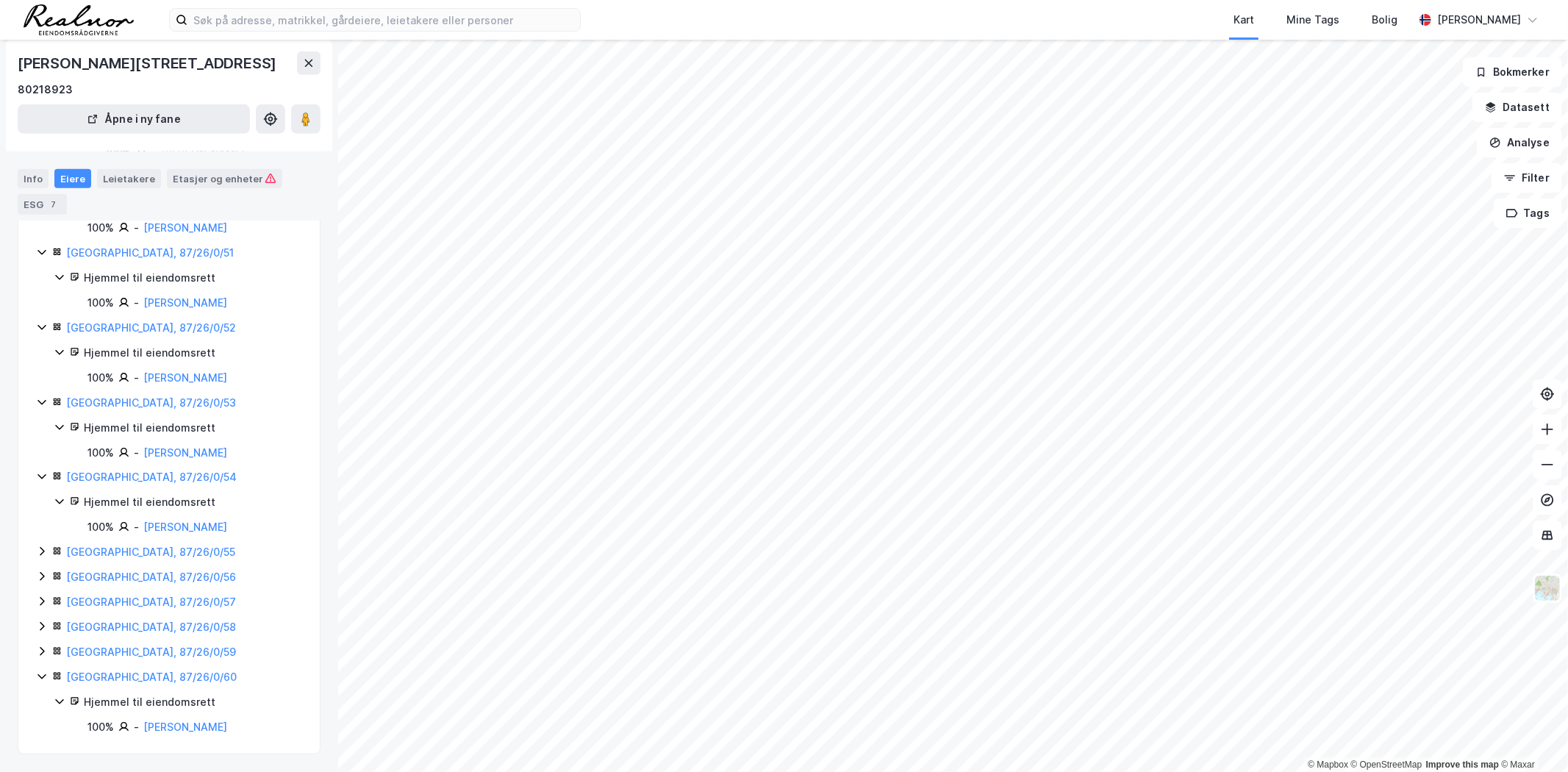
click at [42, 649] on icon at bounding box center [42, 651] width 12 height 12
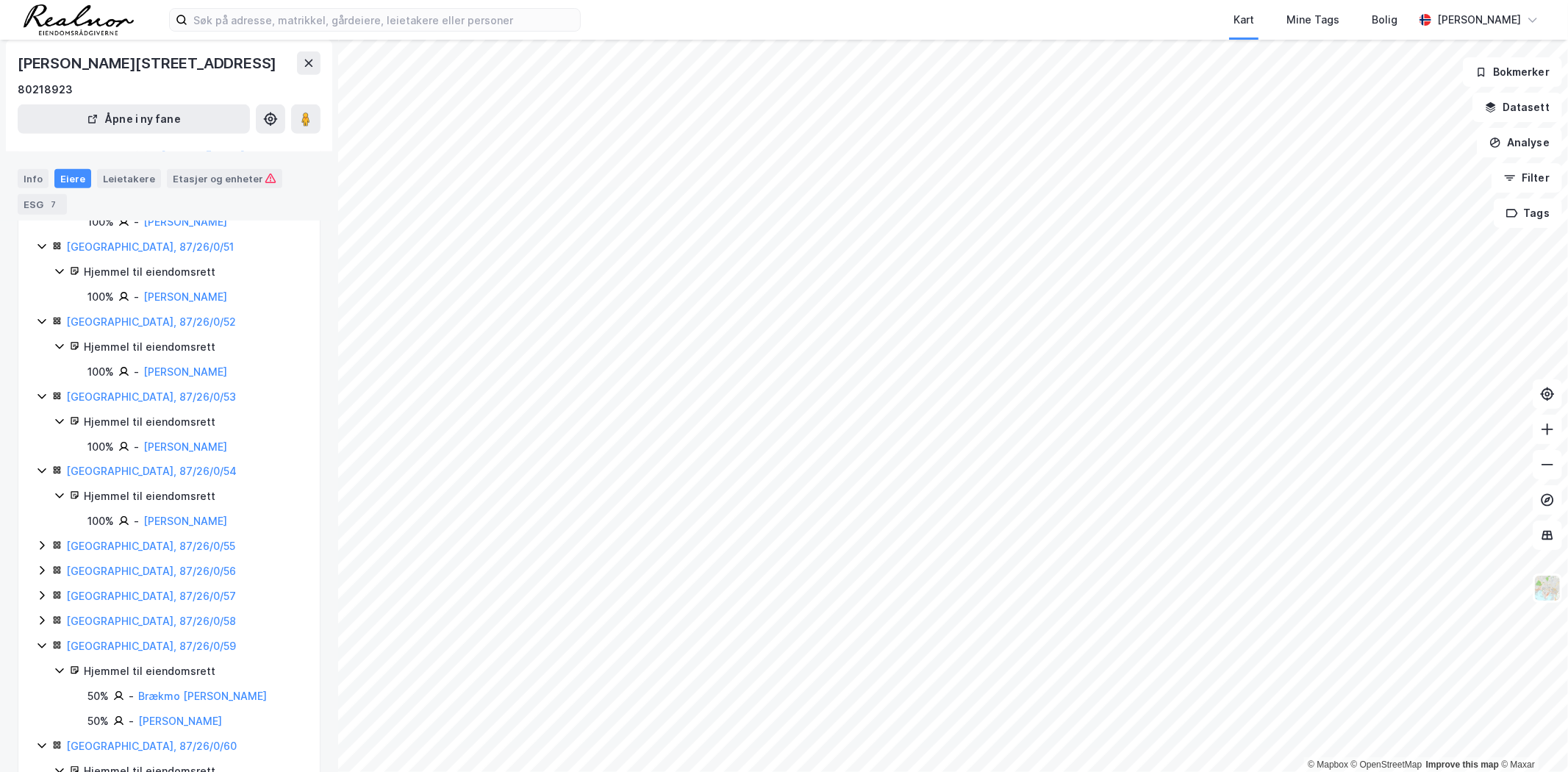
click at [43, 625] on icon at bounding box center [41, 621] width 4 height 9
click at [42, 600] on icon at bounding box center [41, 595] width 4 height 9
click at [42, 580] on div "[GEOGRAPHIC_DATA], 87/26/0/56" at bounding box center [169, 571] width 266 height 17
click at [39, 552] on icon at bounding box center [42, 546] width 12 height 12
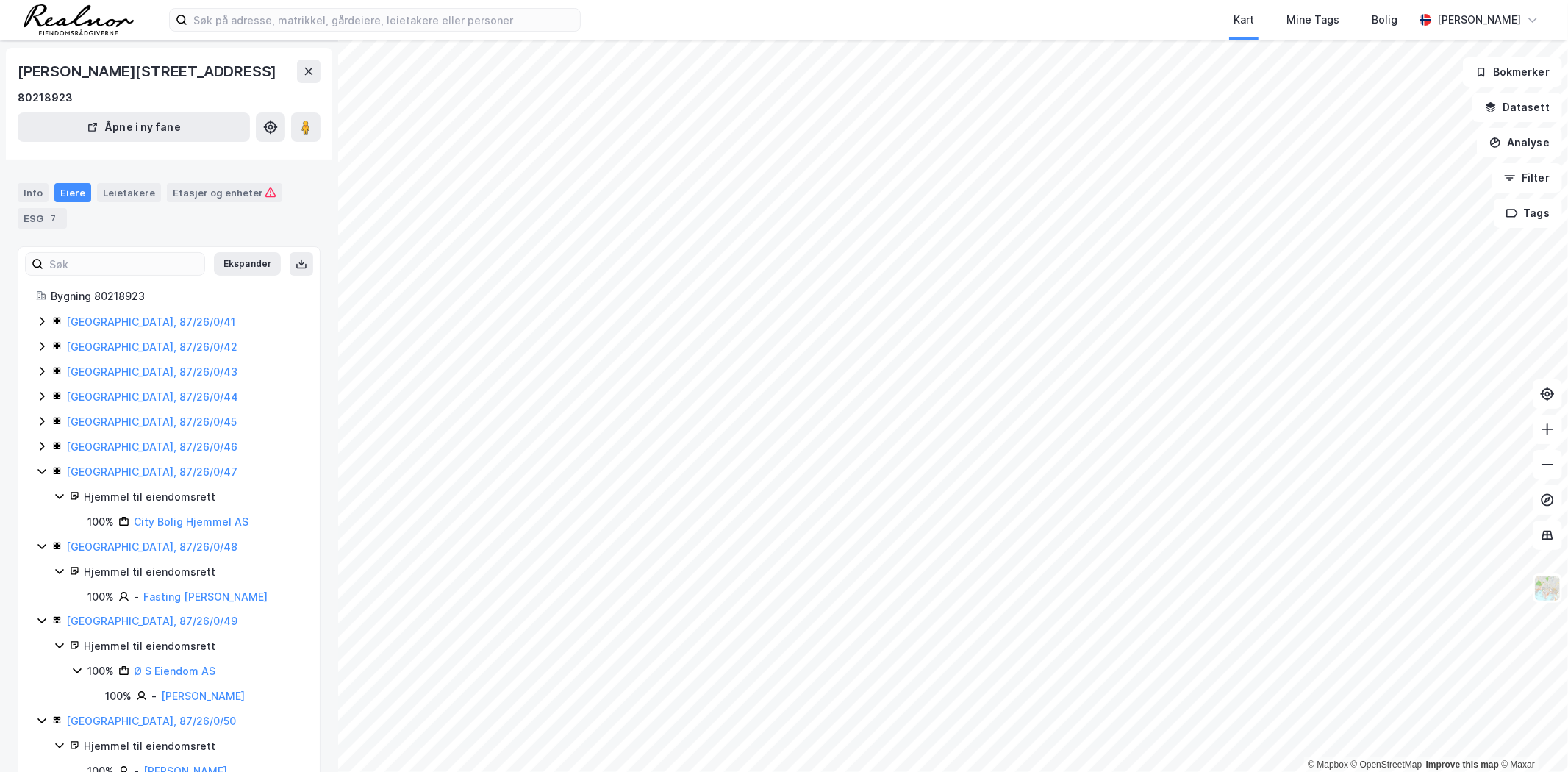
scroll to position [23, 0]
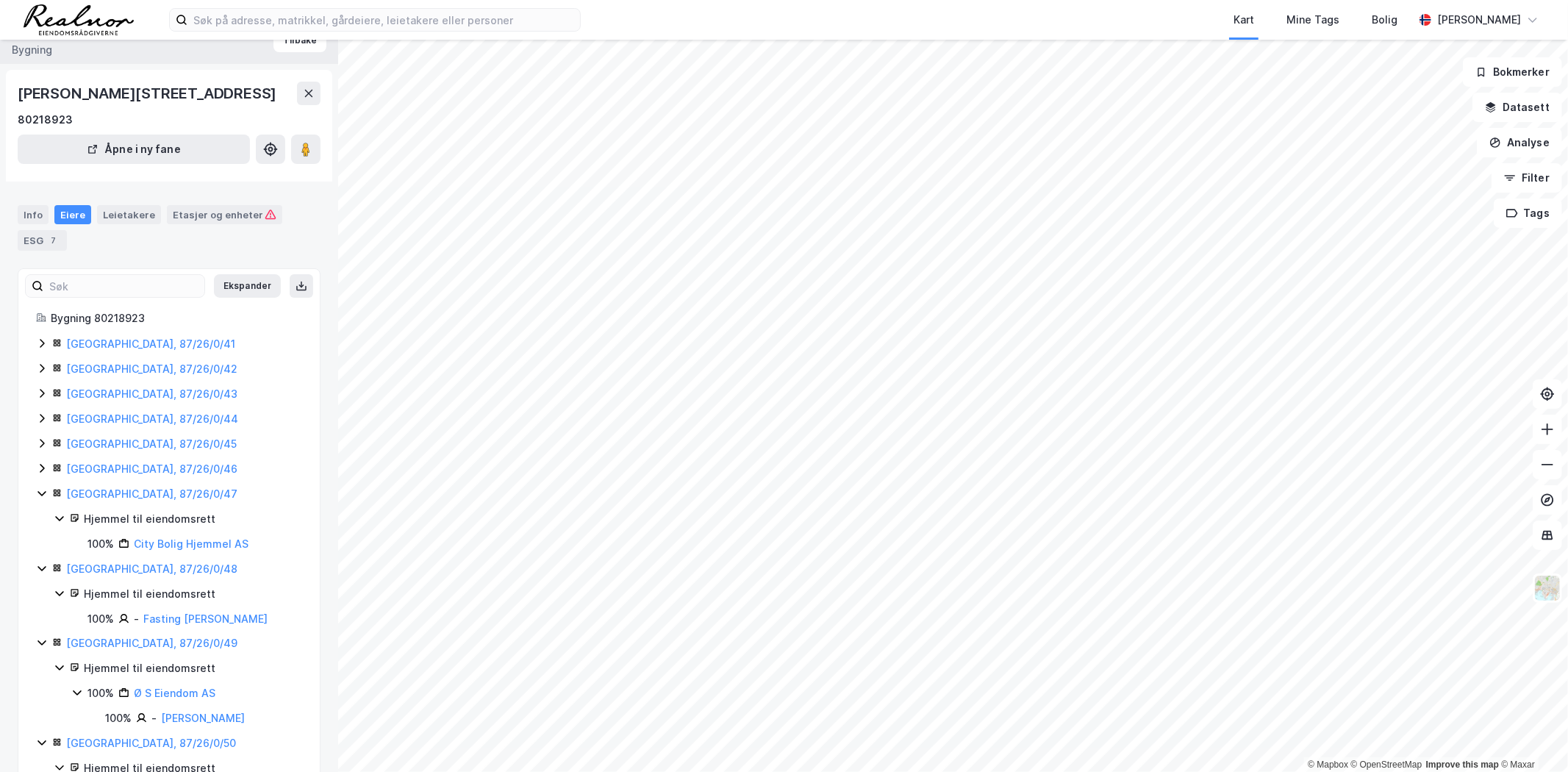
click at [39, 469] on icon at bounding box center [42, 469] width 12 height 12
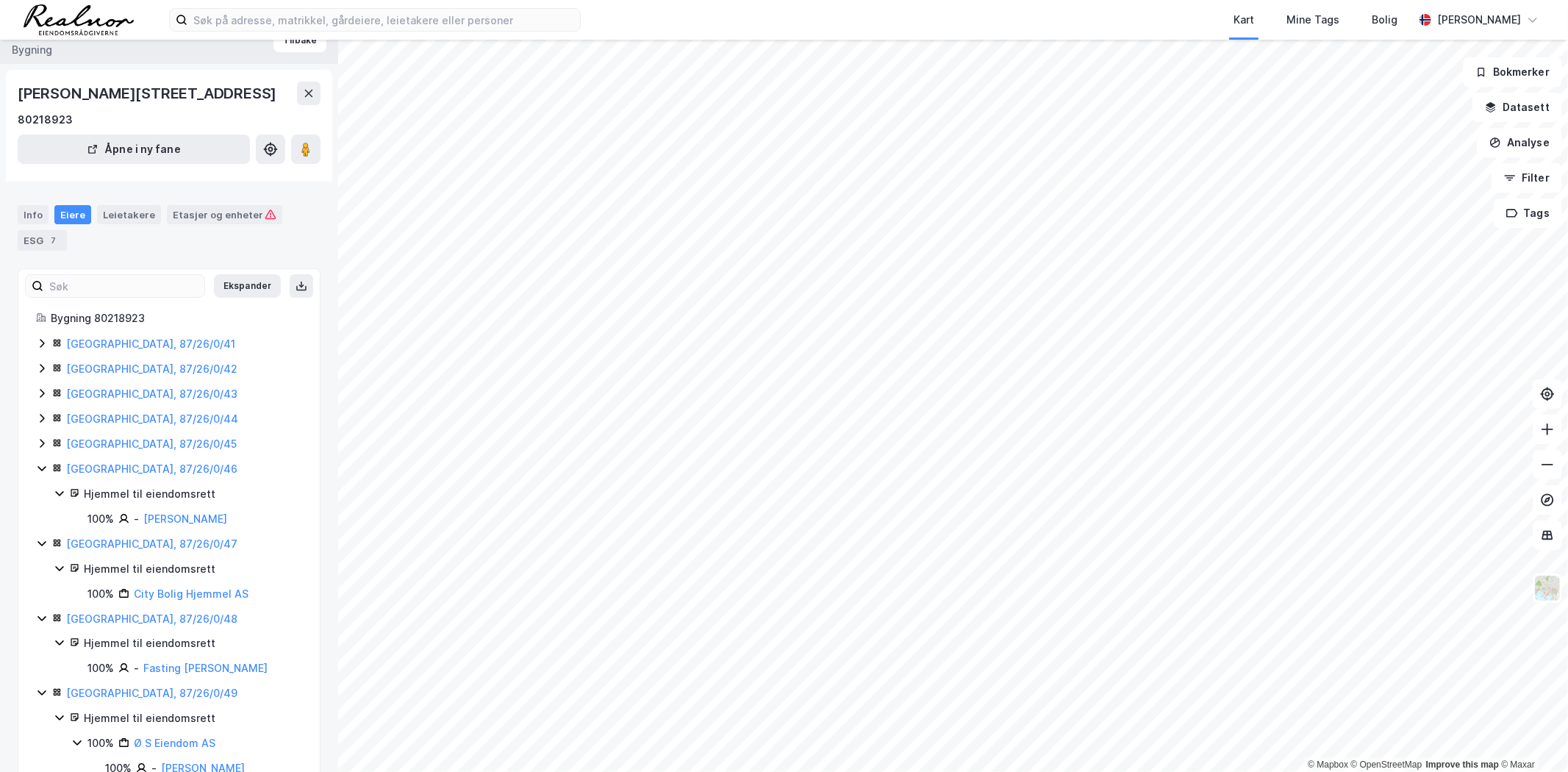
click at [39, 447] on icon at bounding box center [42, 443] width 12 height 12
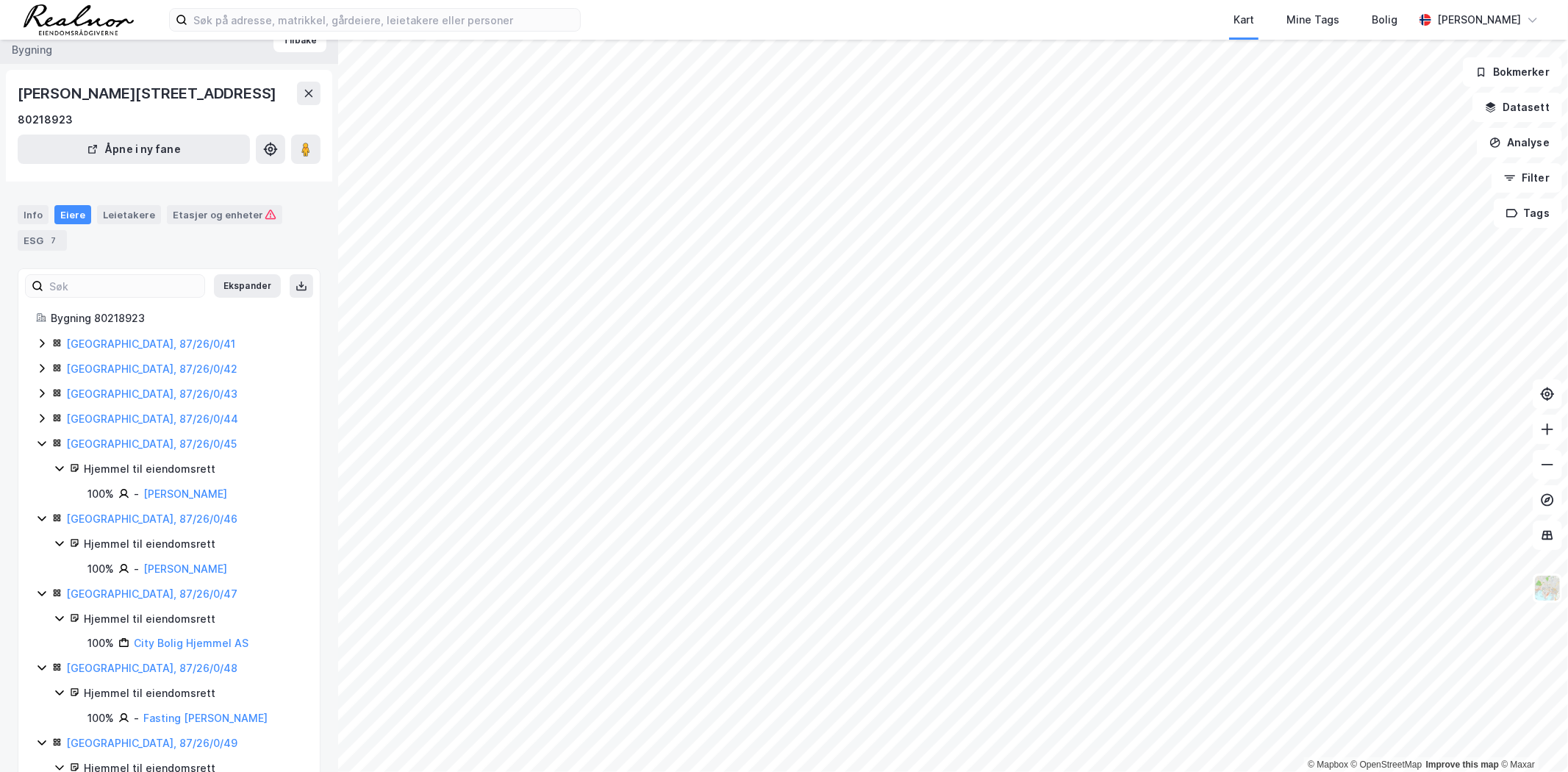
click at [40, 410] on div "[GEOGRAPHIC_DATA], 87/26/0/44" at bounding box center [169, 418] width 266 height 17
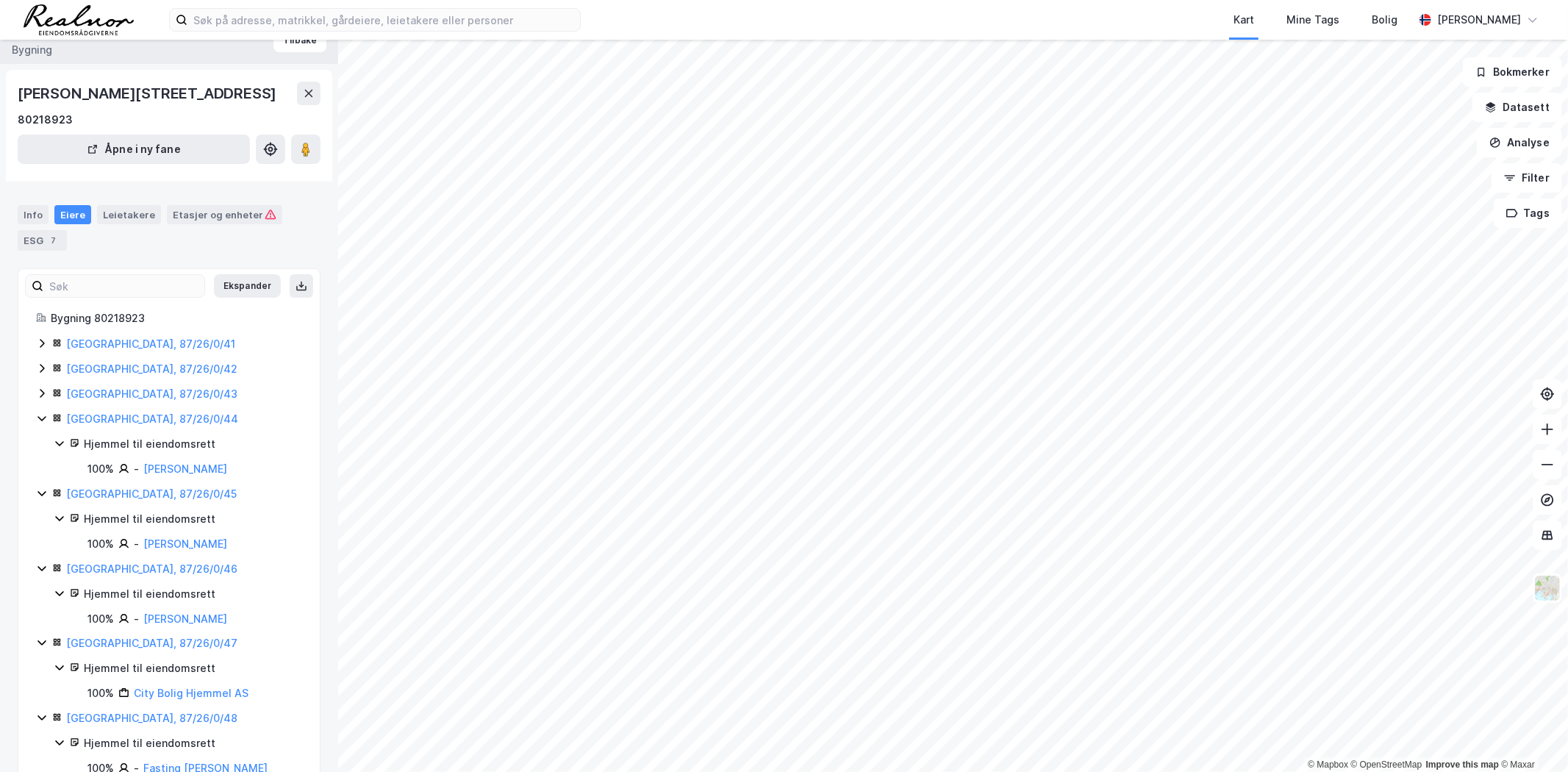
click at [44, 393] on icon at bounding box center [42, 393] width 12 height 12
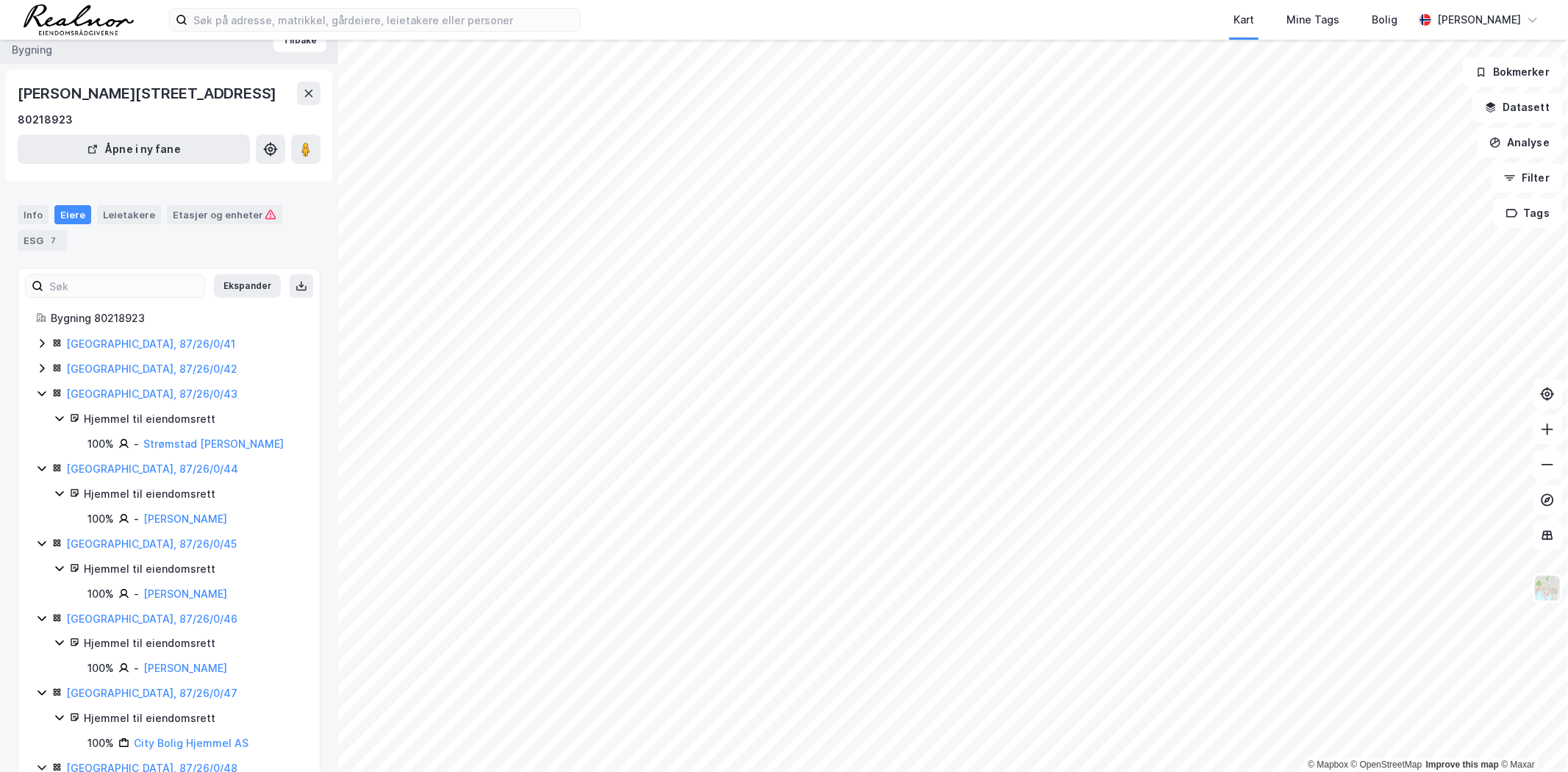
click at [43, 370] on icon at bounding box center [41, 368] width 4 height 9
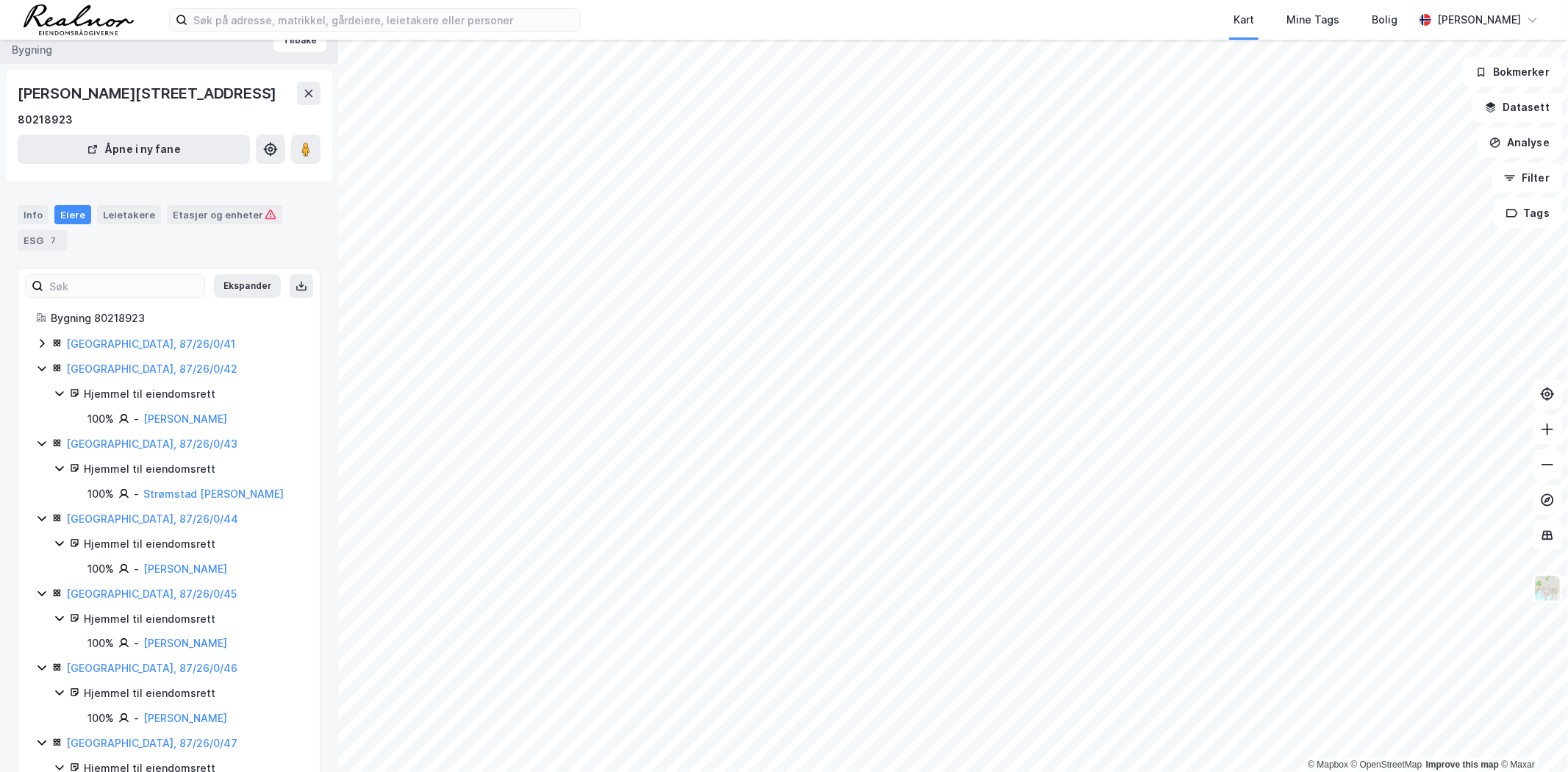
click at [42, 344] on icon at bounding box center [41, 343] width 4 height 9
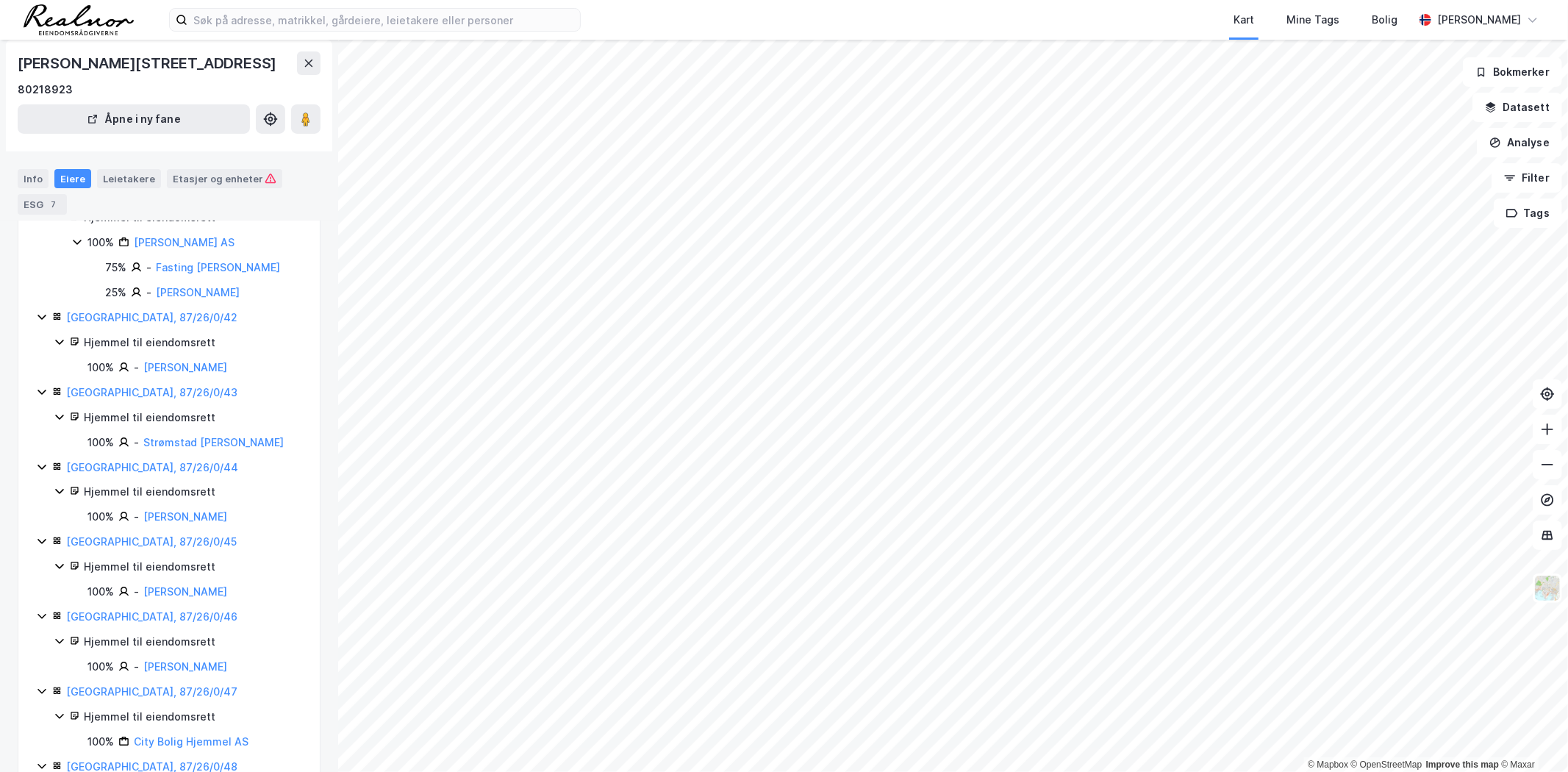
scroll to position [268, 0]
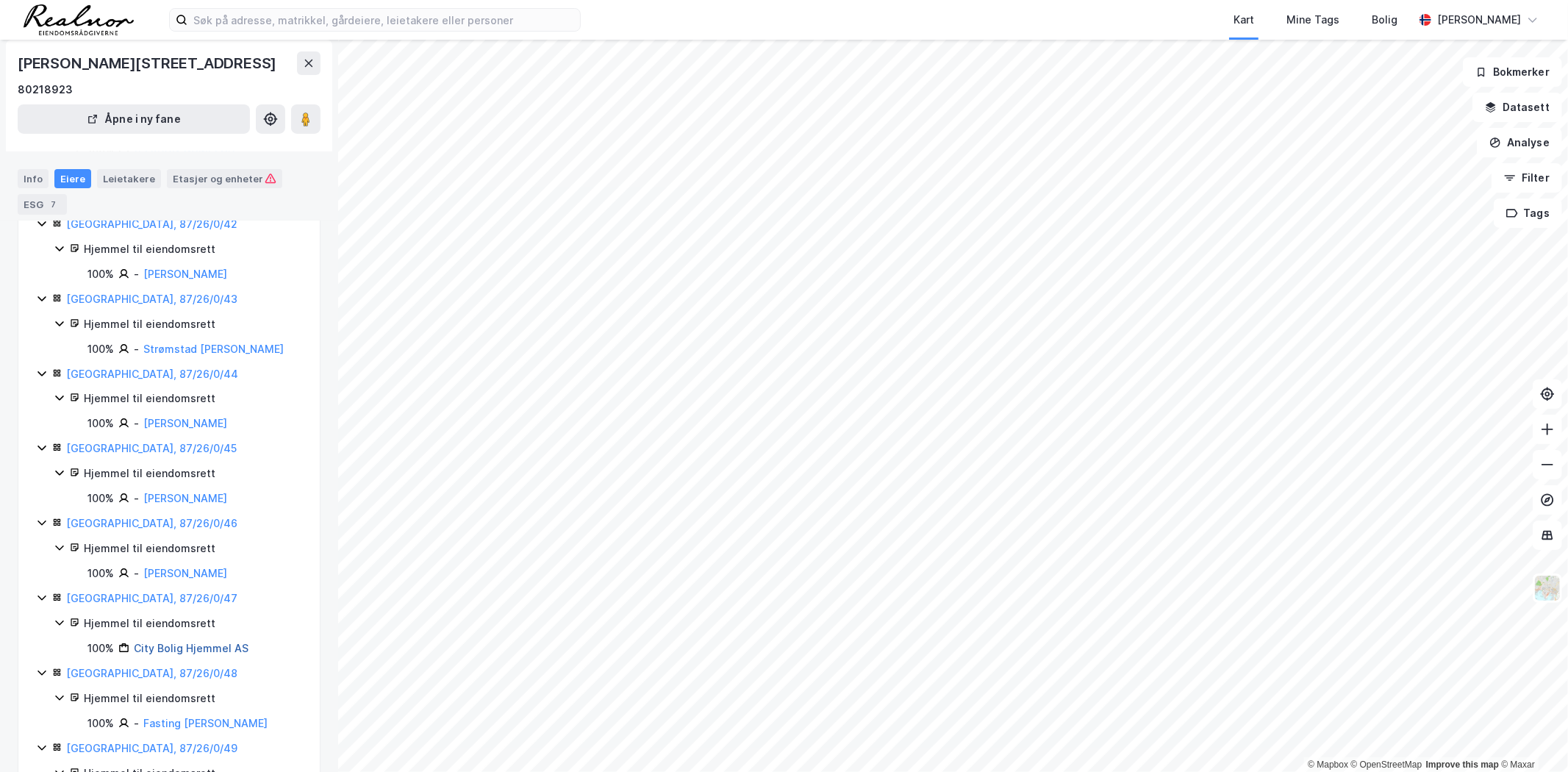
click at [172, 645] on link "City Bolig Hjemmel AS" at bounding box center [191, 648] width 115 height 12
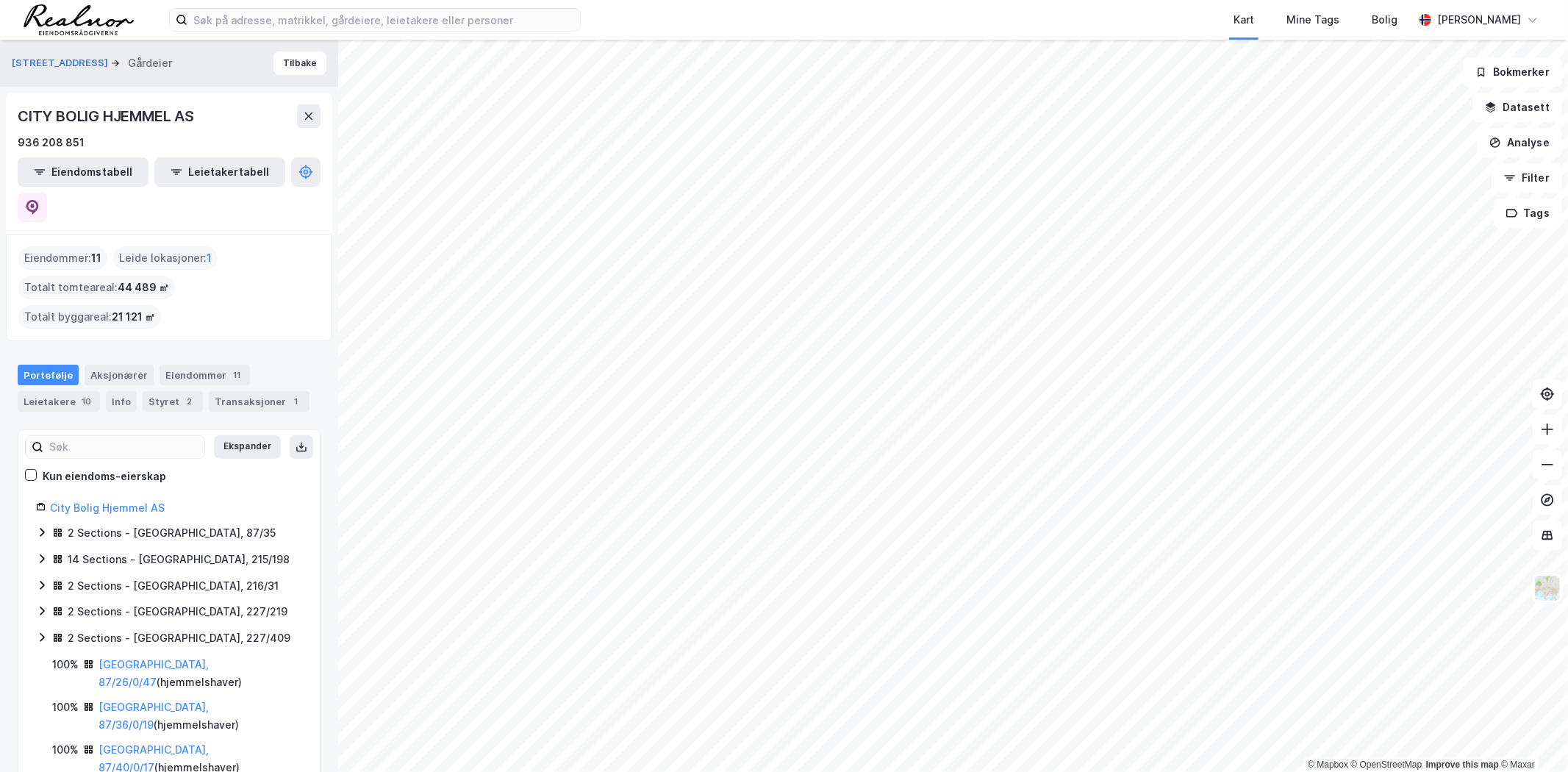
click at [41, 553] on icon at bounding box center [42, 559] width 12 height 12
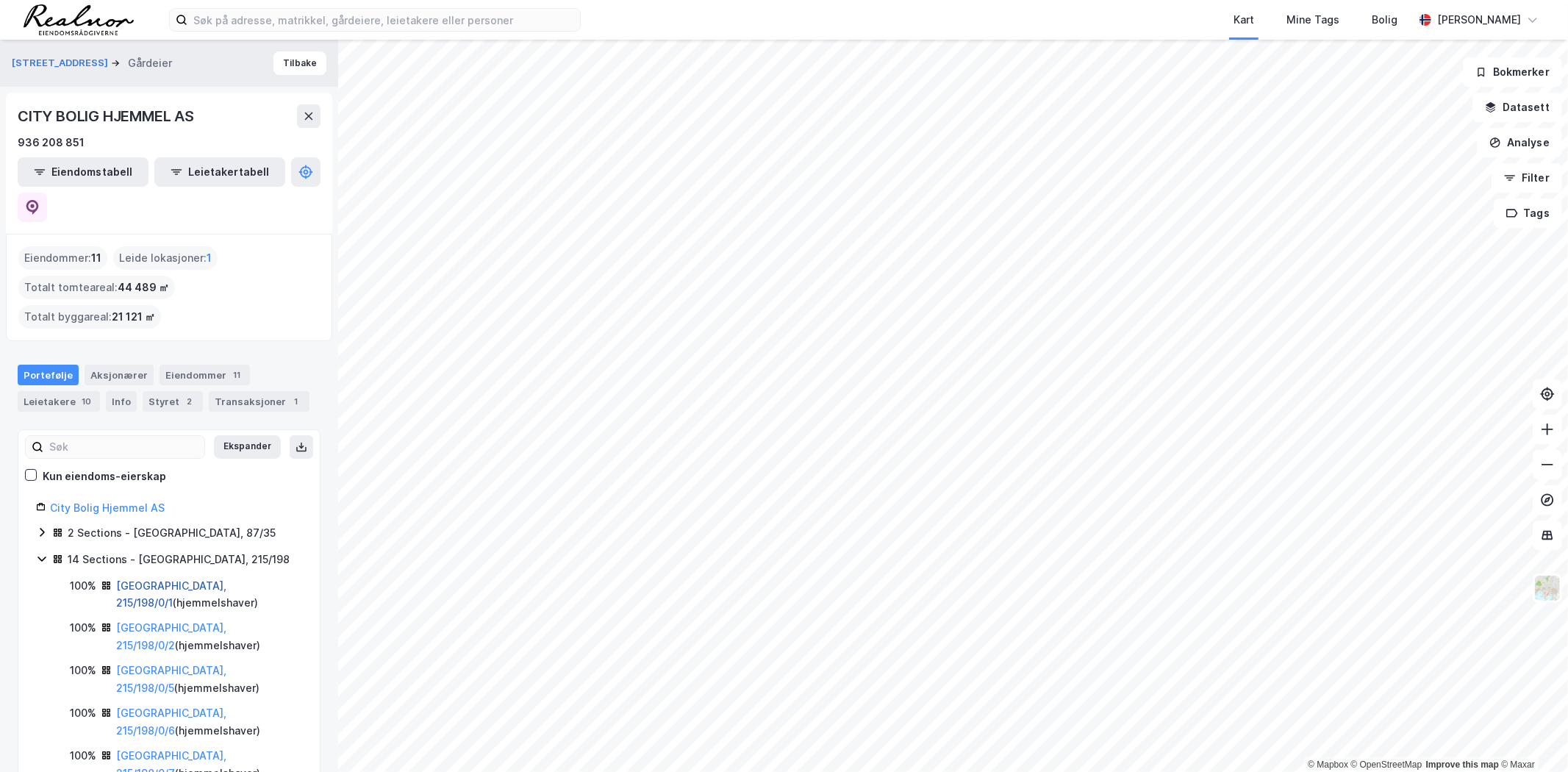
click at [178, 580] on link "[GEOGRAPHIC_DATA], 215/198/0/1" at bounding box center [171, 594] width 110 height 30
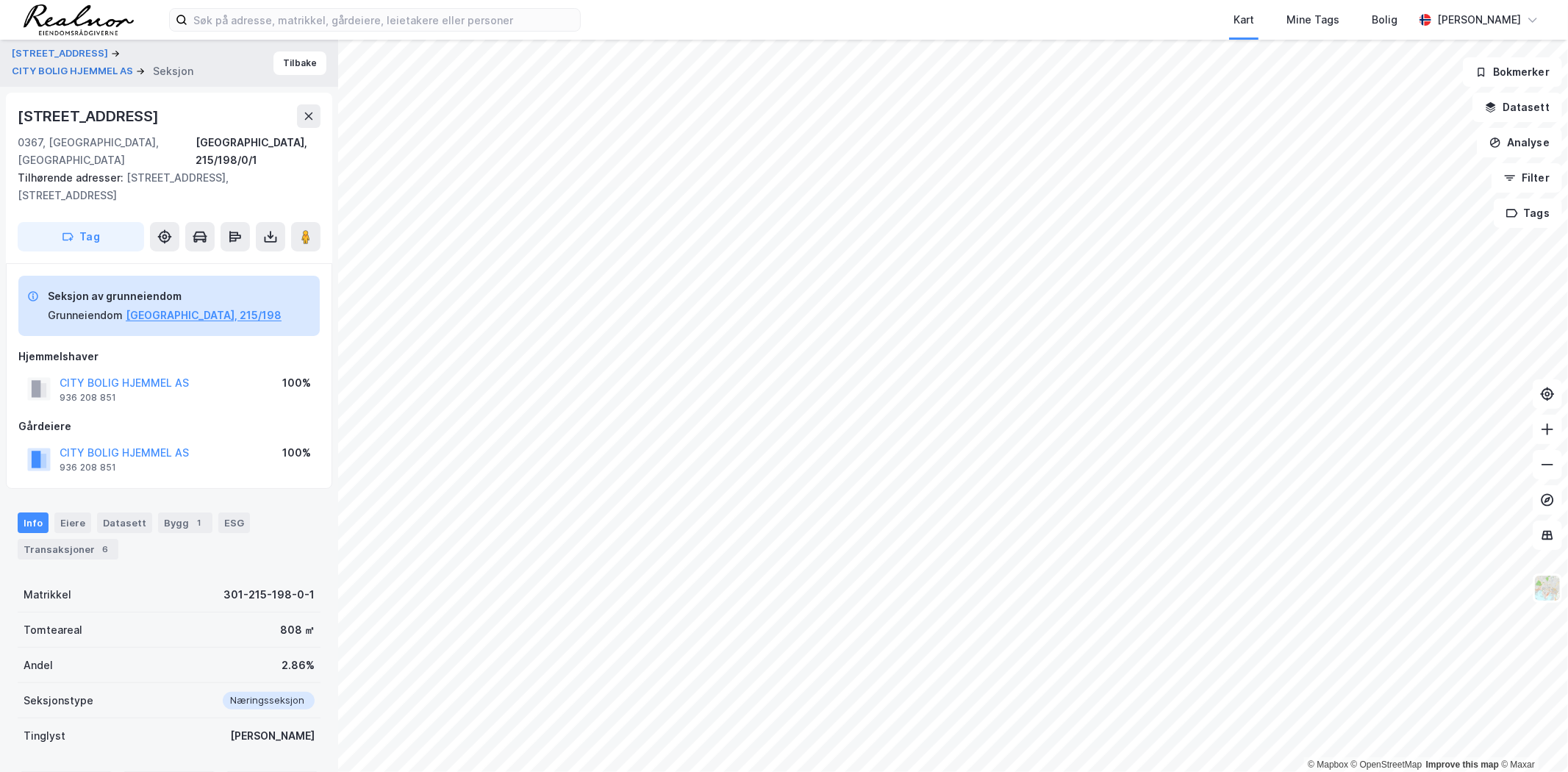
scroll to position [76, 0]
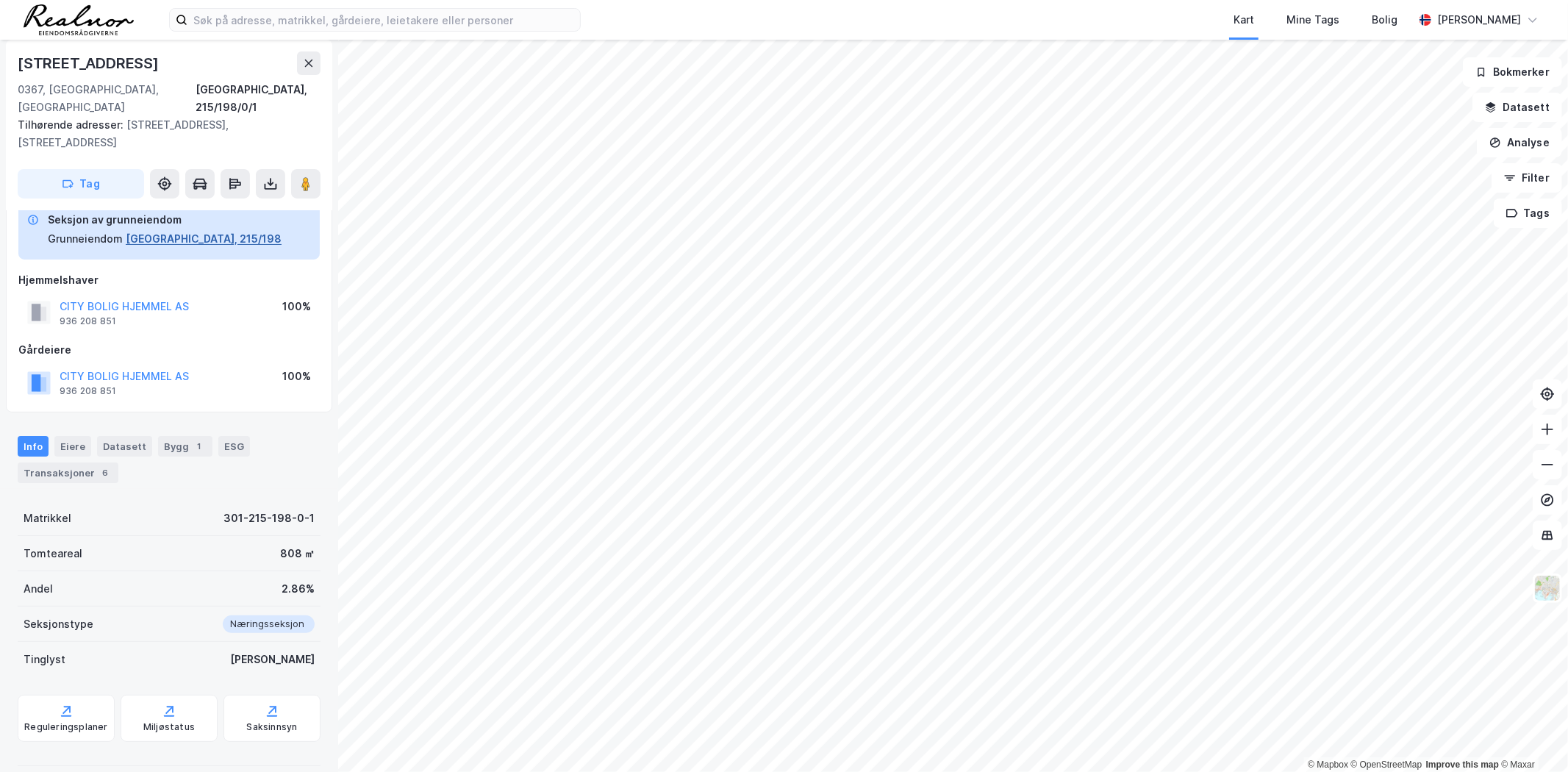
click at [169, 230] on button "[GEOGRAPHIC_DATA], 215/198" at bounding box center [204, 238] width 156 height 17
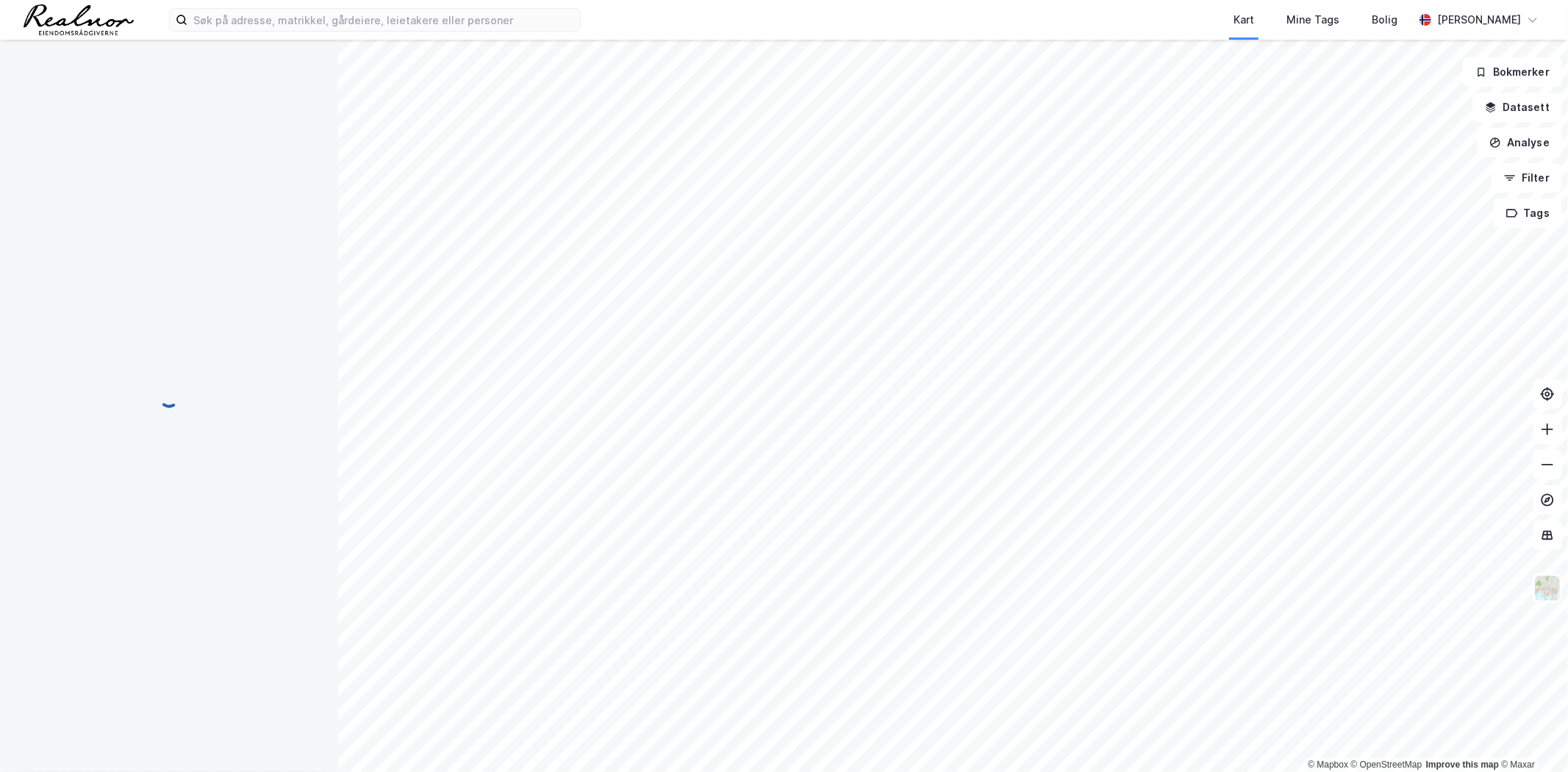
scroll to position [76, 0]
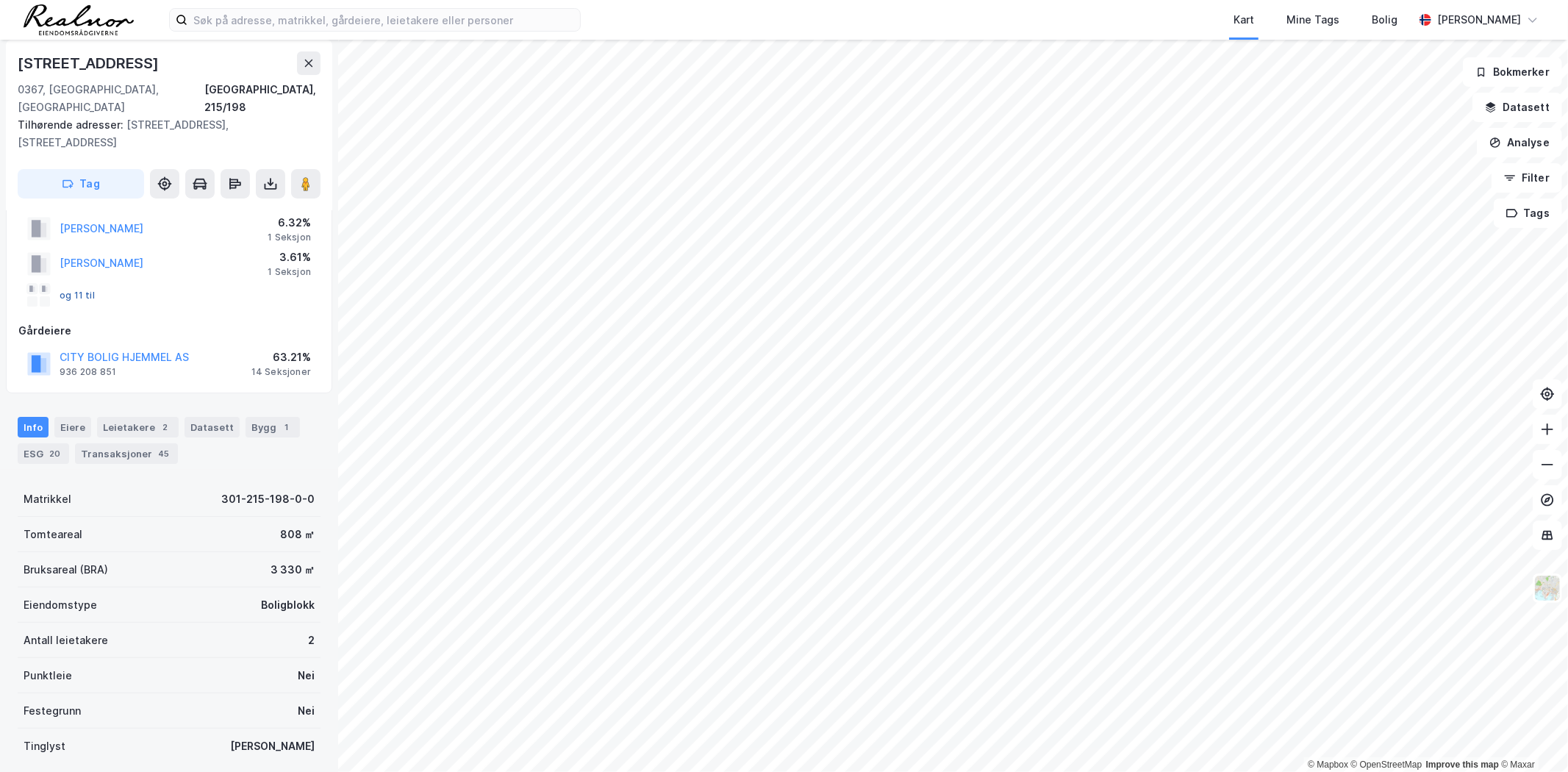
click at [0, 0] on button "og 11 til" at bounding box center [0, 0] width 0 height 0
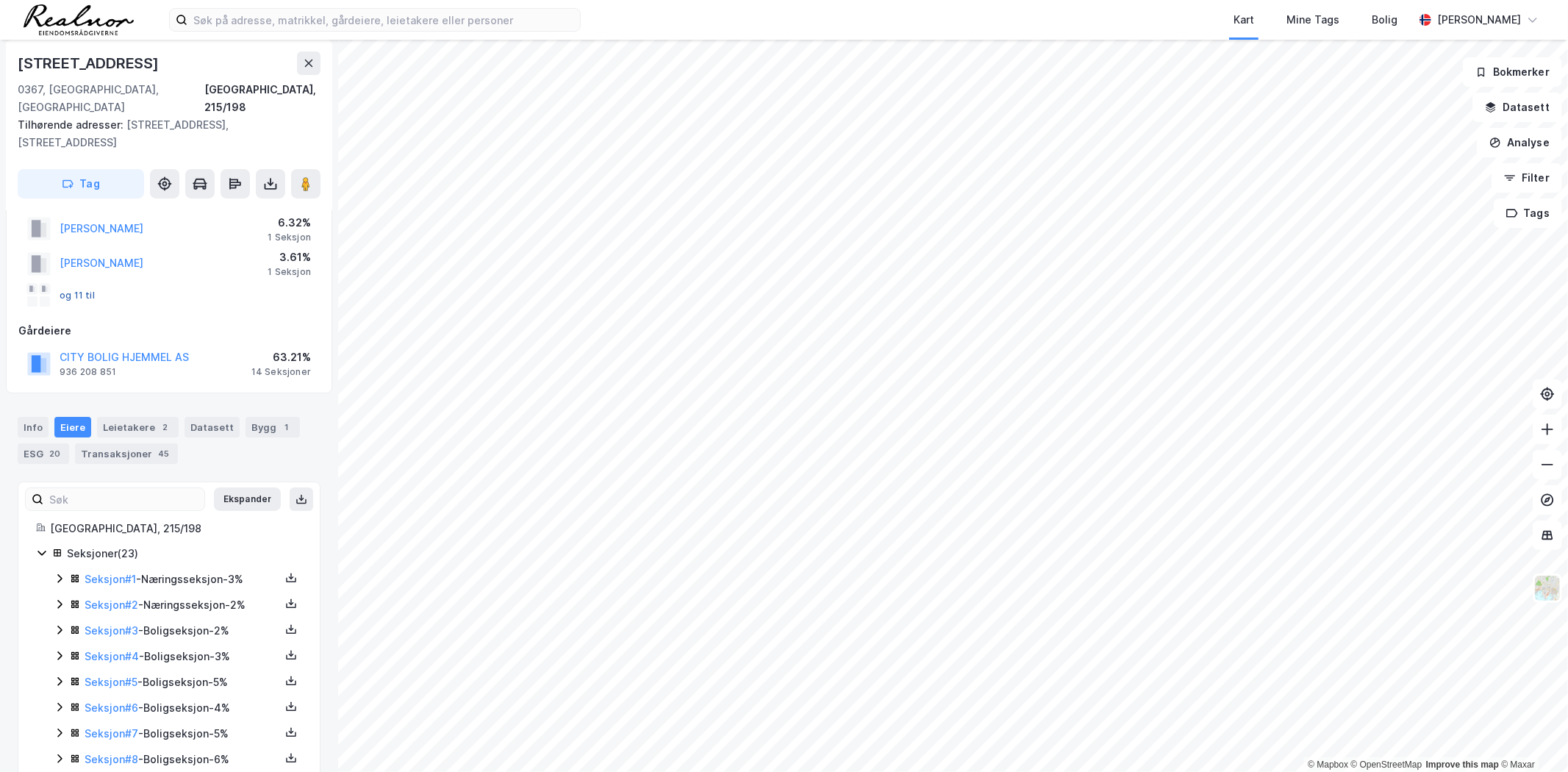
scroll to position [273, 0]
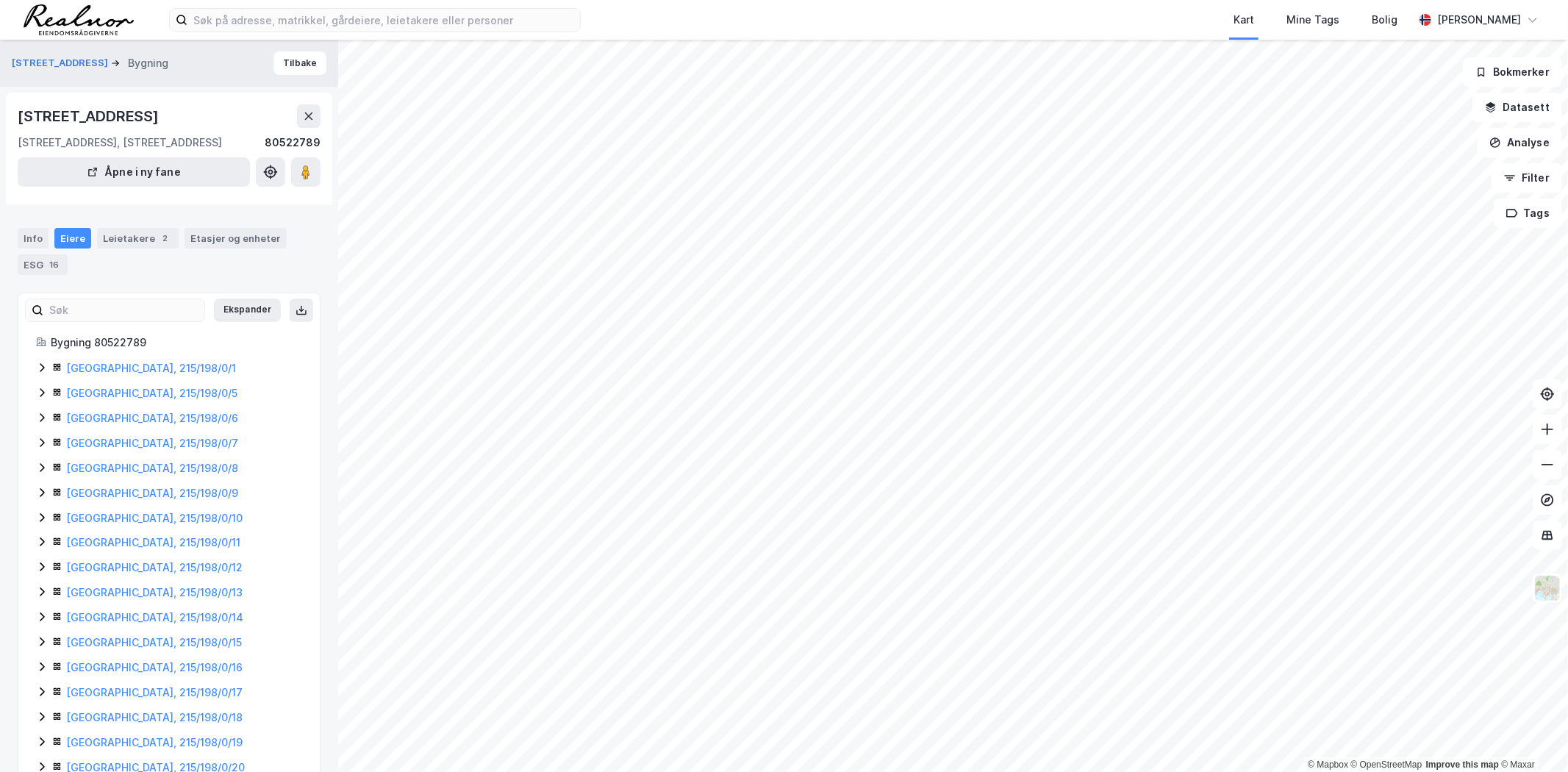
scroll to position [120, 0]
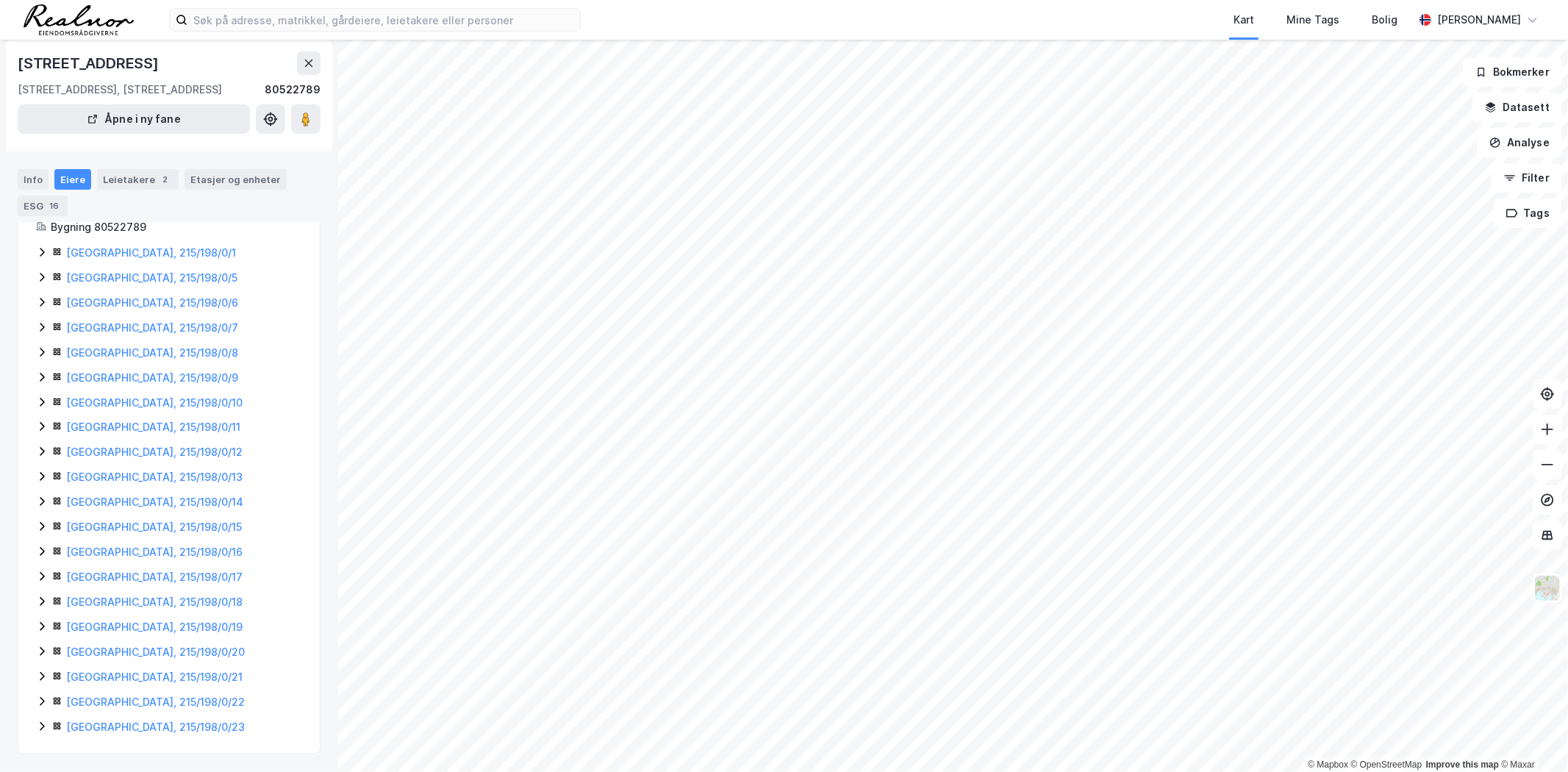
click at [37, 721] on icon at bounding box center [42, 727] width 12 height 12
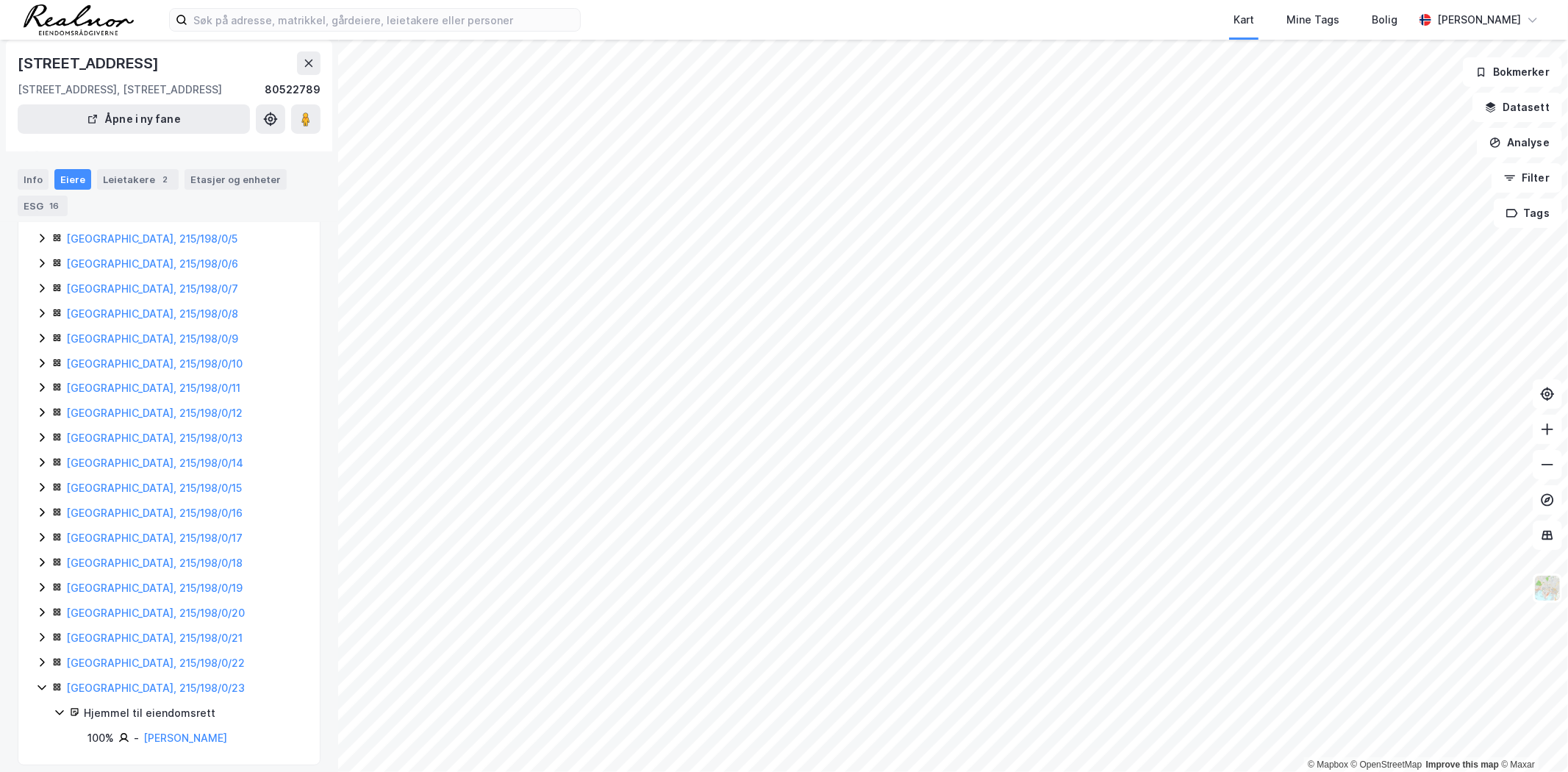
scroll to position [170, 0]
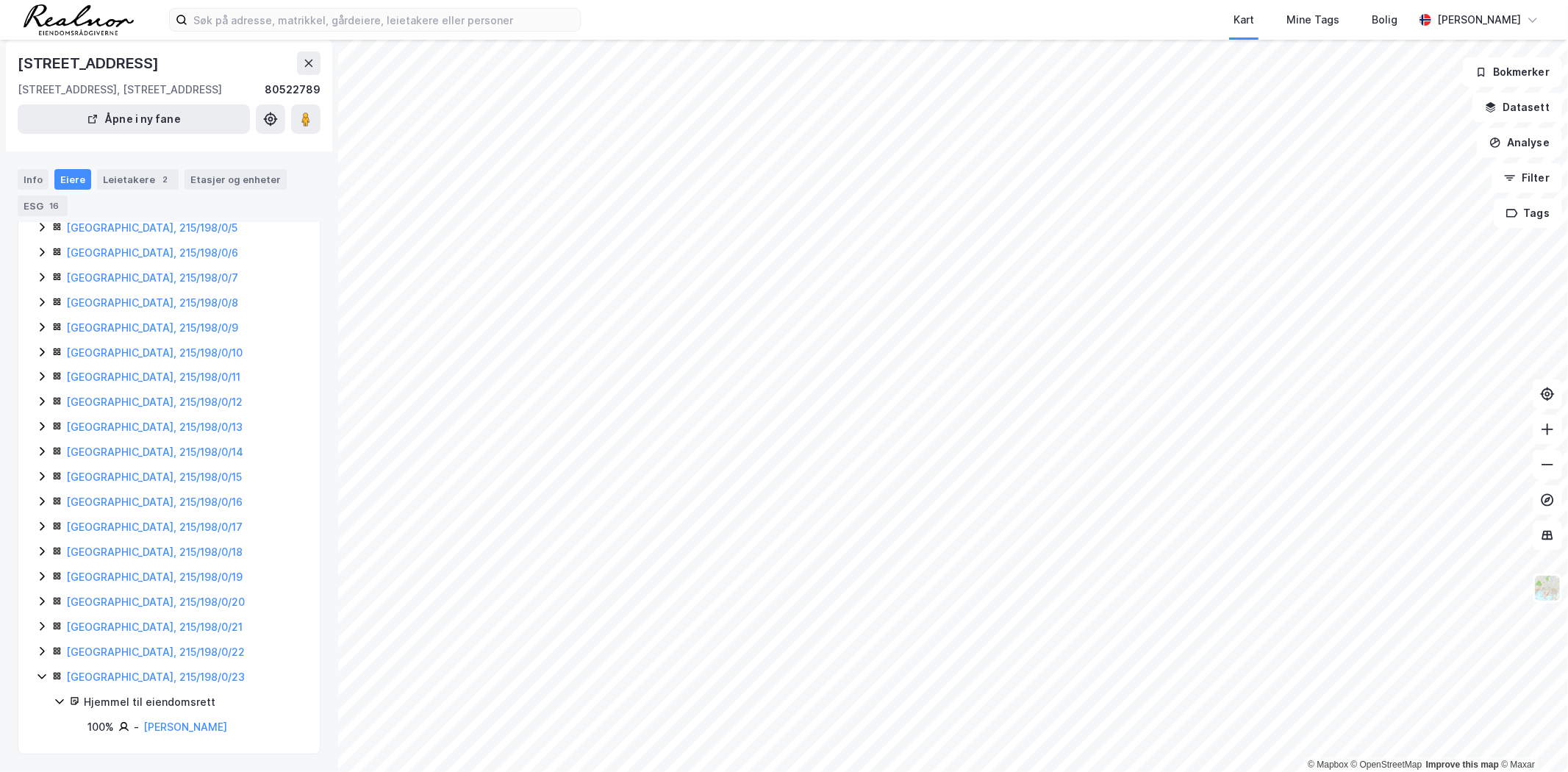
click at [42, 652] on icon at bounding box center [41, 651] width 4 height 9
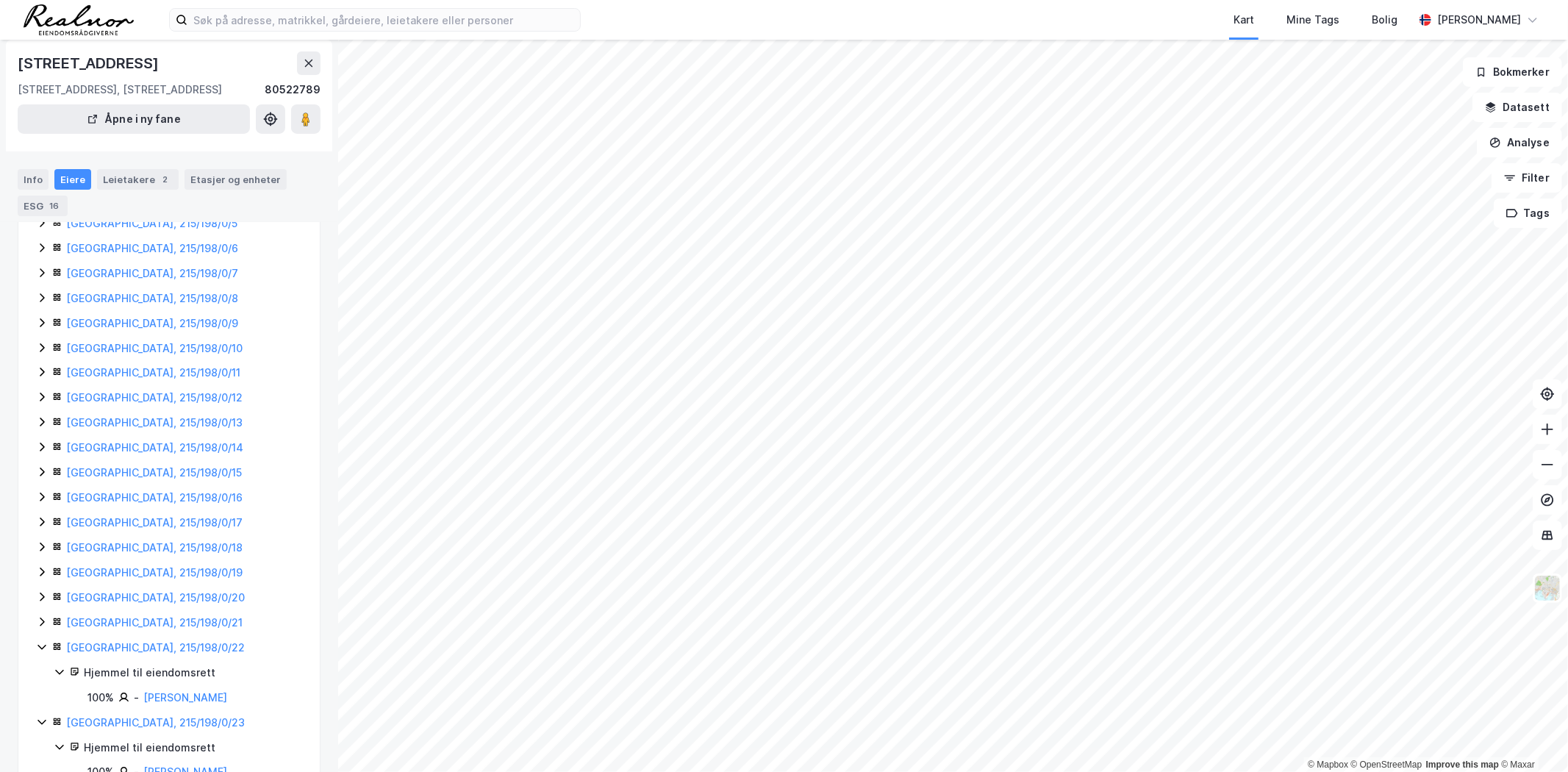
click at [42, 626] on icon at bounding box center [42, 622] width 12 height 12
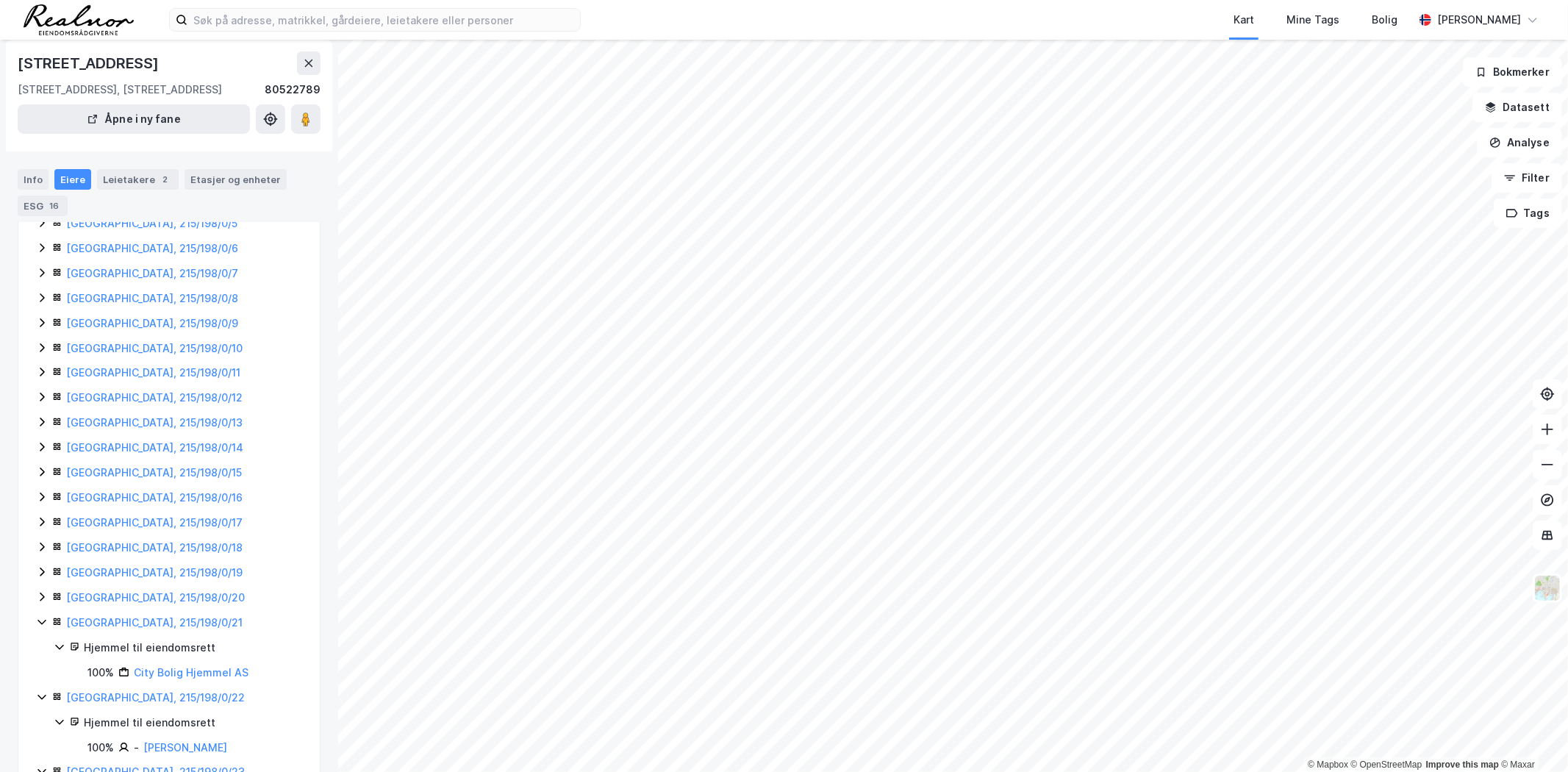
click at [40, 598] on icon at bounding box center [41, 597] width 4 height 9
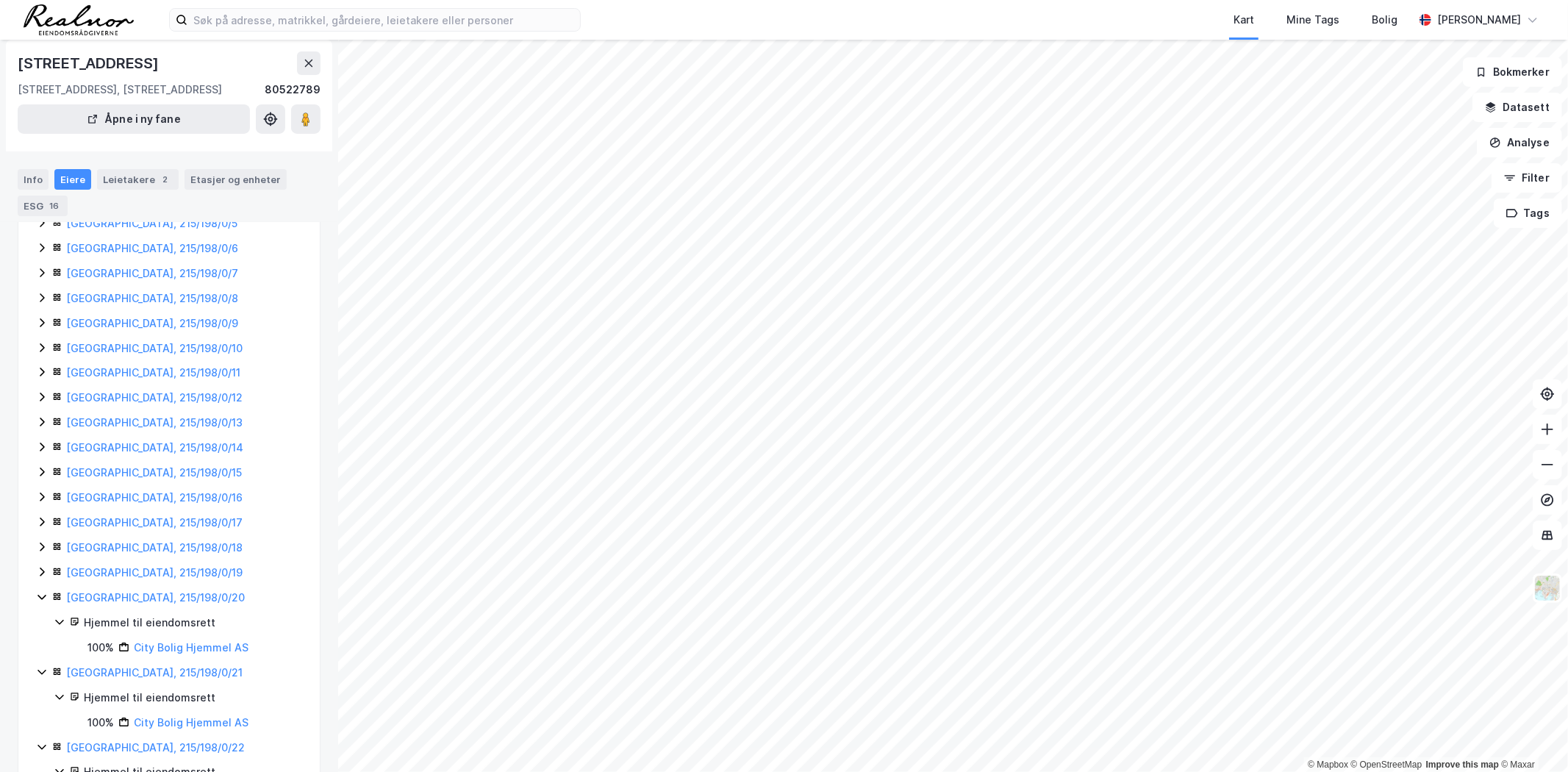
click at [40, 575] on icon at bounding box center [42, 572] width 12 height 12
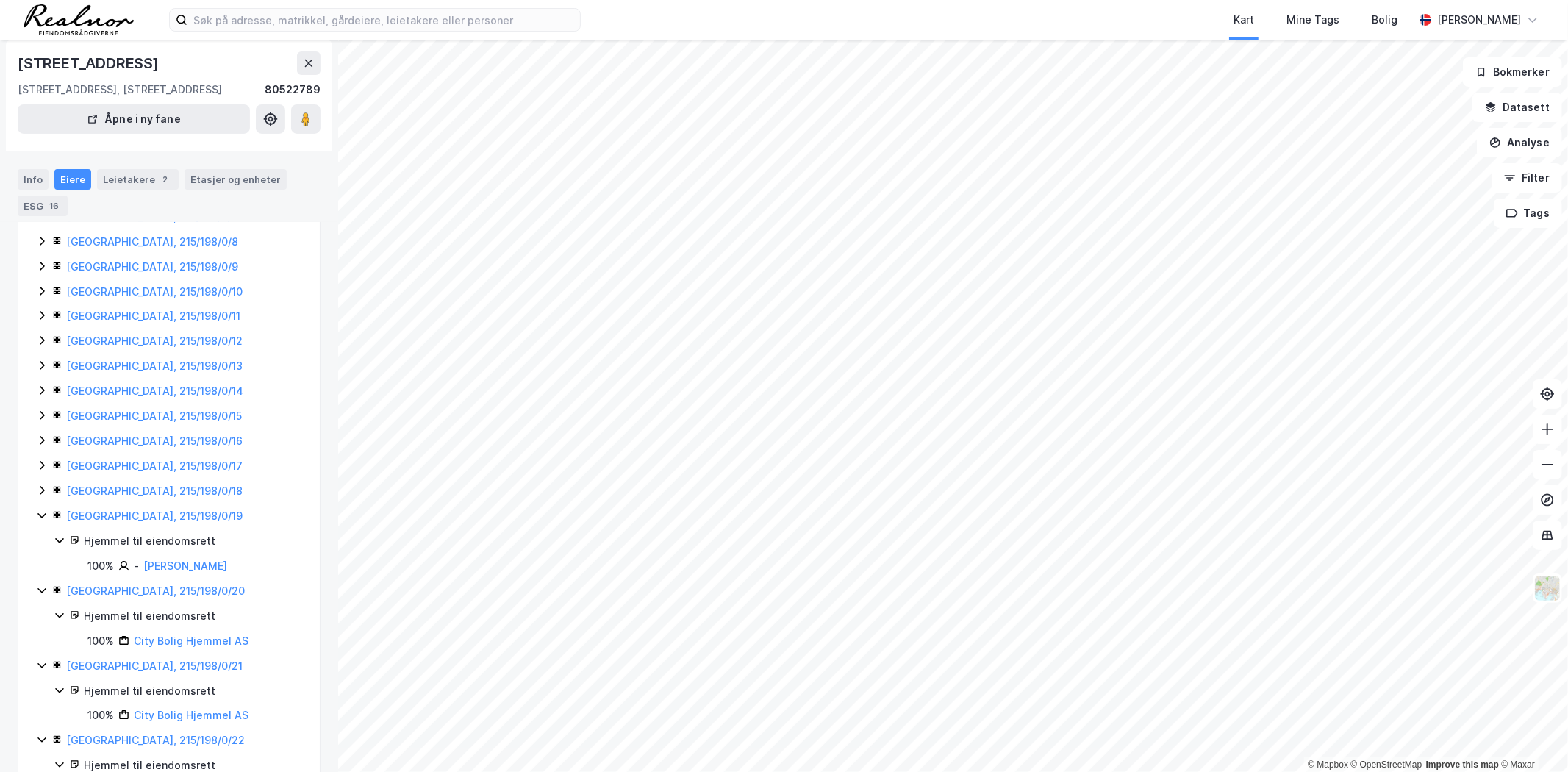
scroll to position [252, 0]
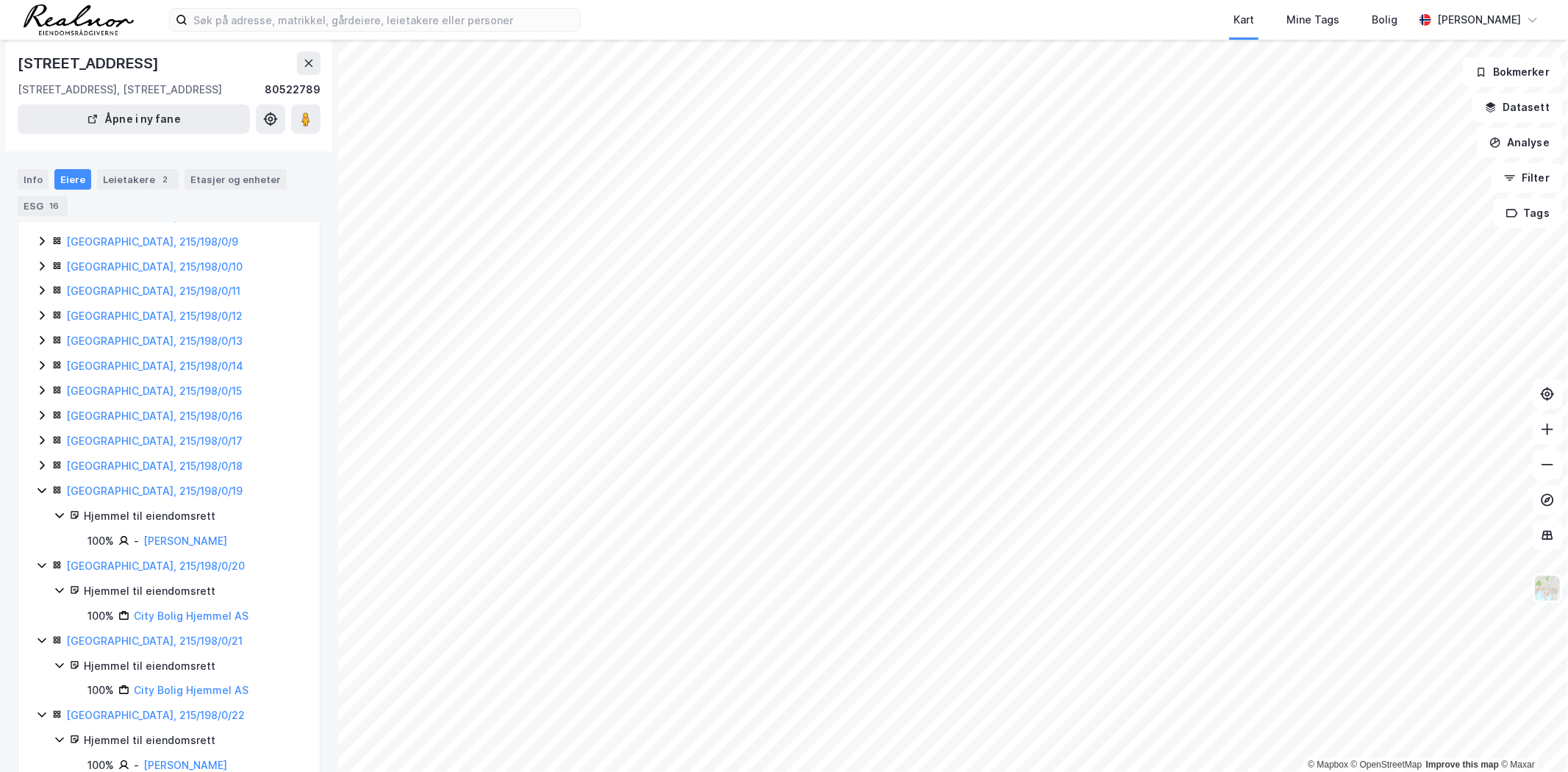
click at [37, 466] on icon at bounding box center [42, 465] width 12 height 12
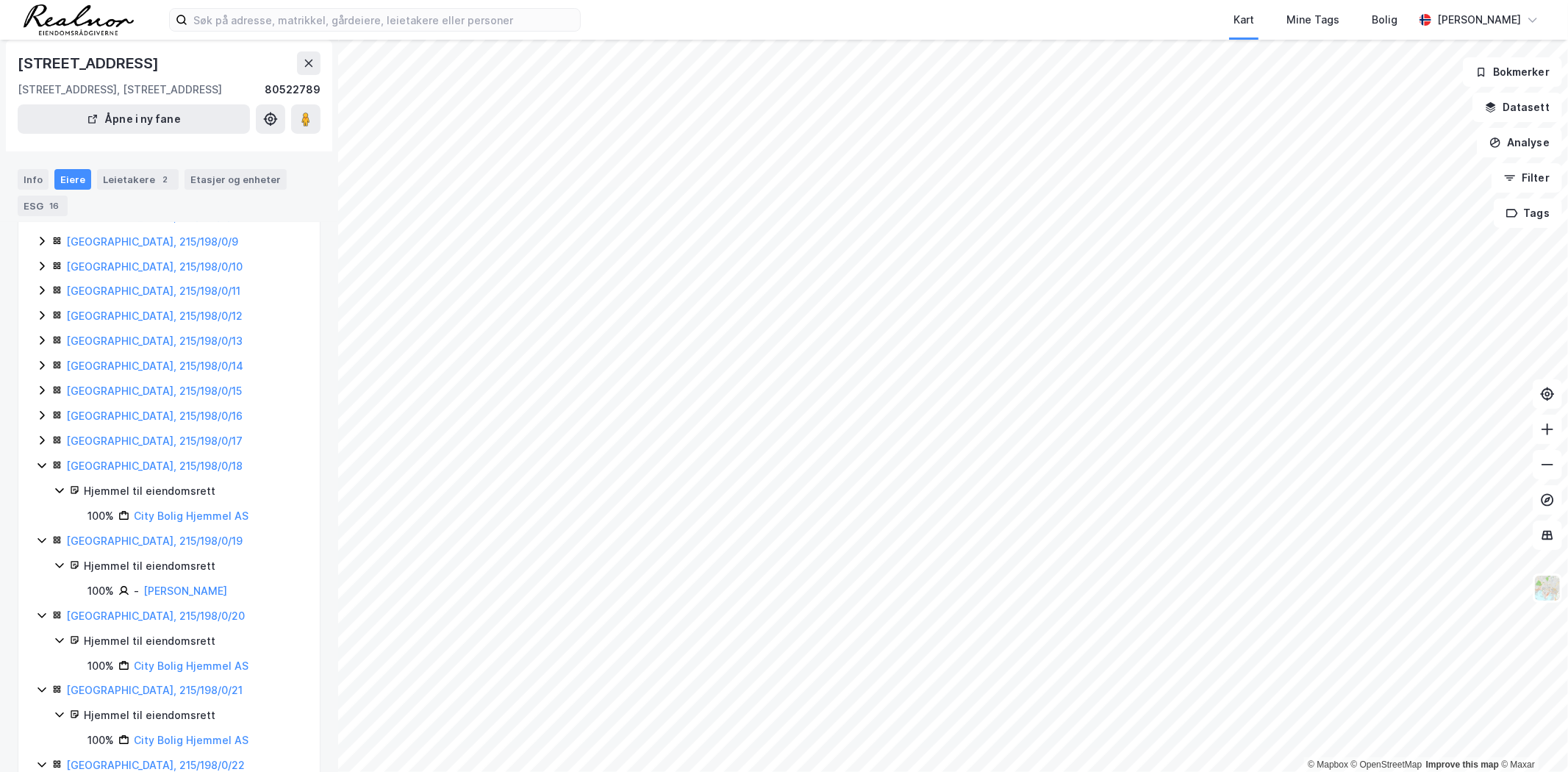
click at [41, 443] on icon at bounding box center [42, 441] width 12 height 12
click at [42, 416] on icon at bounding box center [42, 415] width 12 height 12
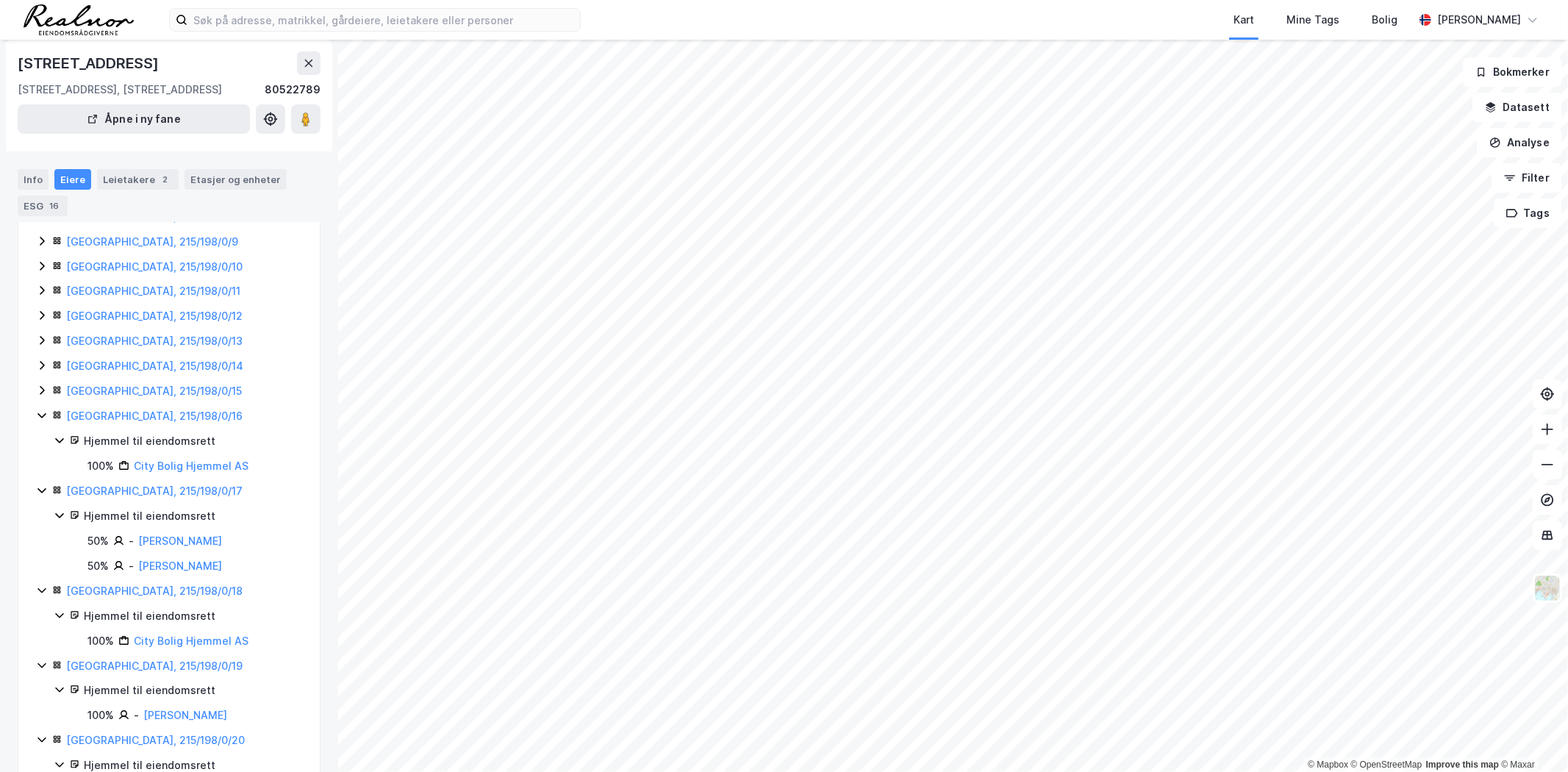
click at [41, 395] on icon at bounding box center [41, 391] width 4 height 9
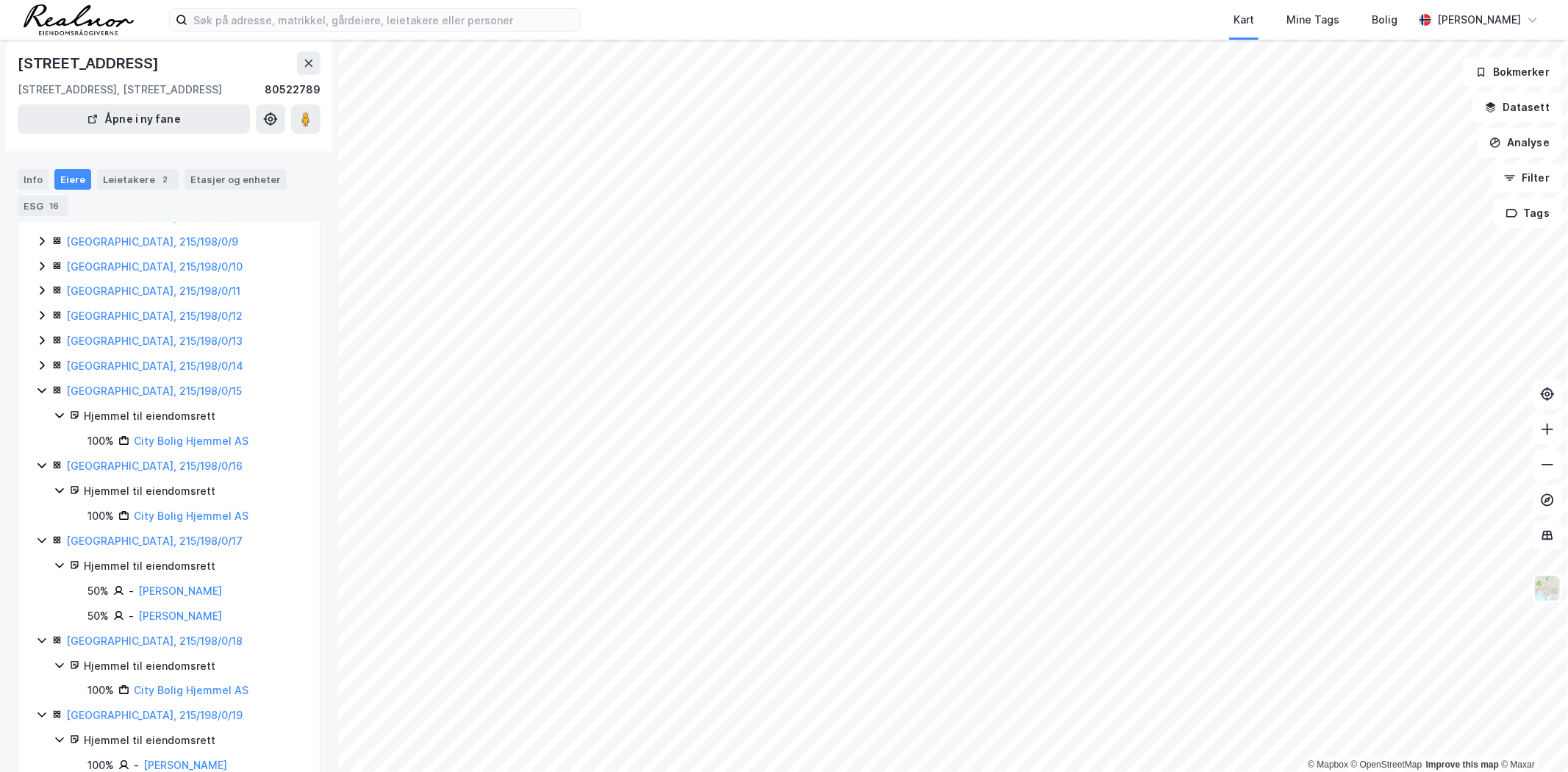
click at [41, 364] on icon at bounding box center [42, 365] width 12 height 12
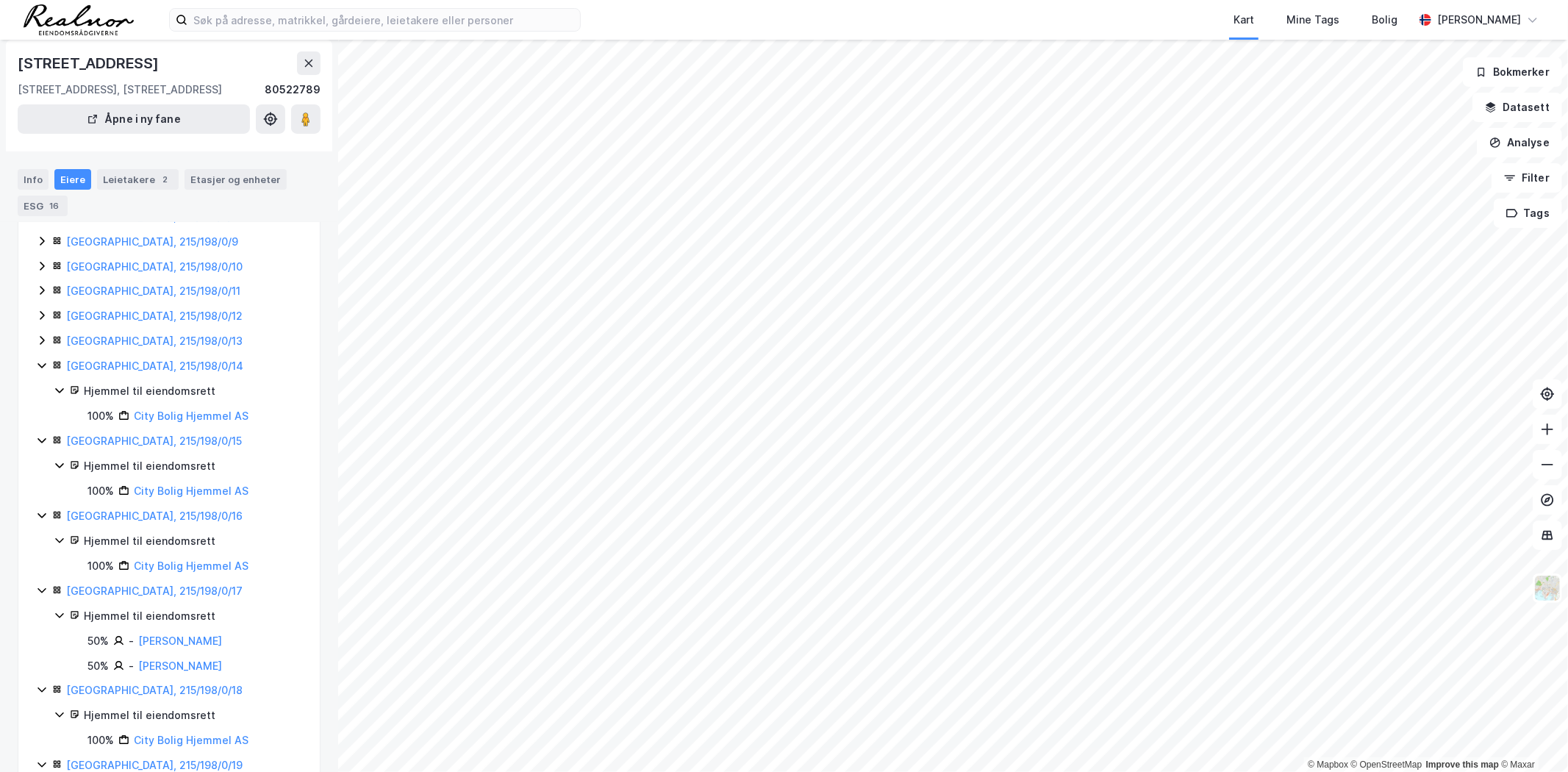
click at [40, 344] on icon at bounding box center [42, 340] width 12 height 12
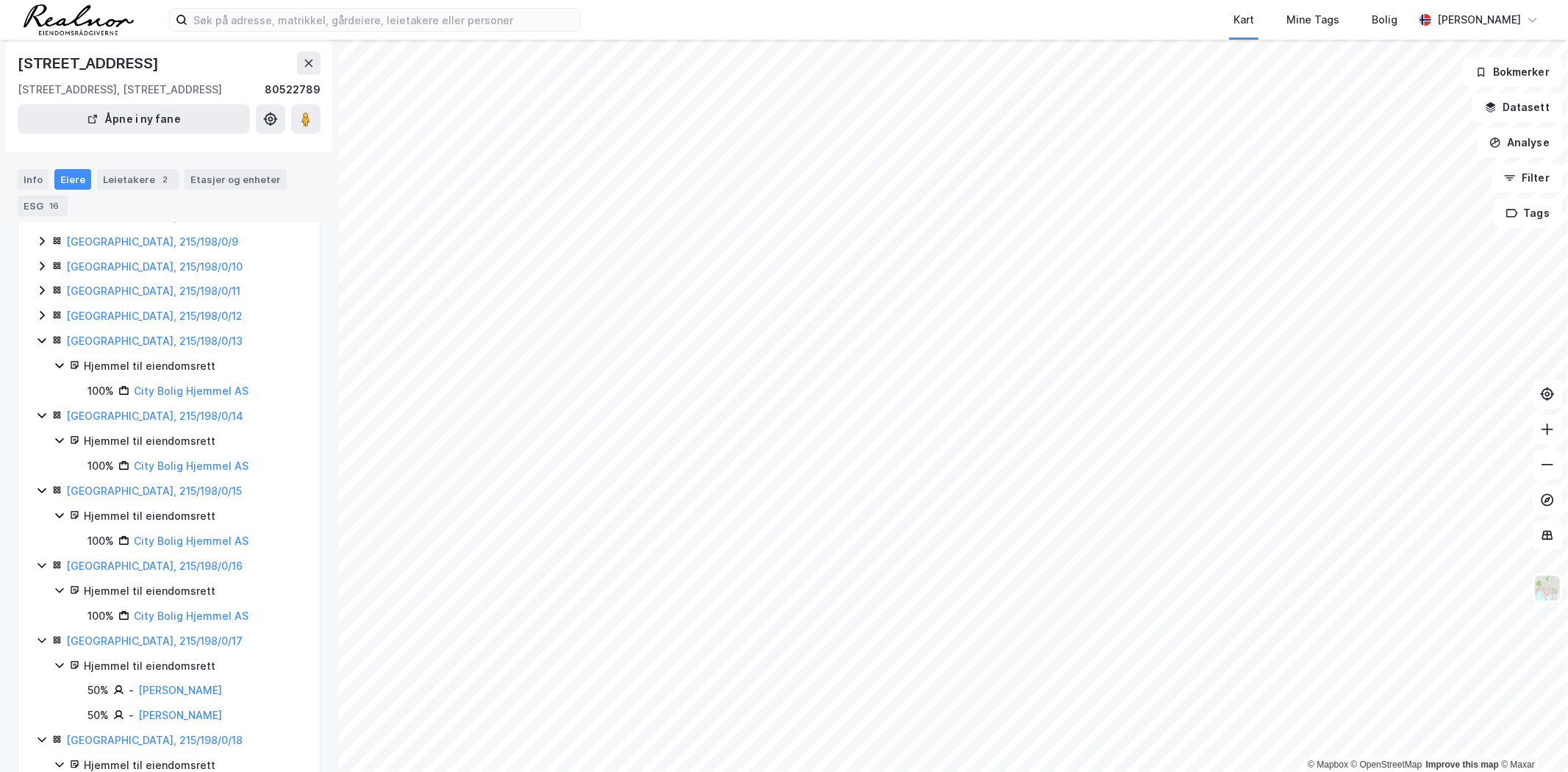
click at [41, 317] on icon at bounding box center [42, 316] width 12 height 12
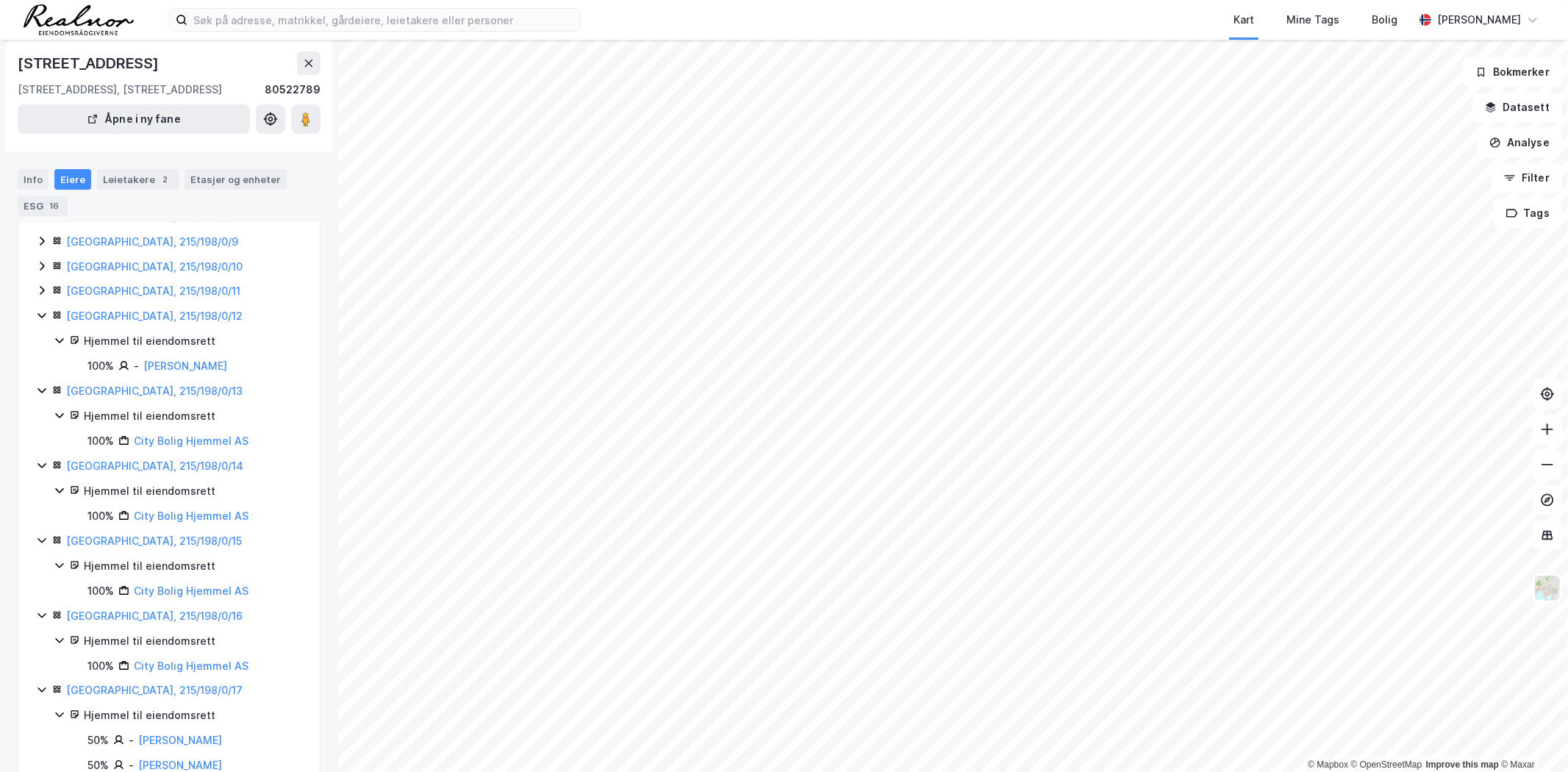
click at [41, 291] on icon at bounding box center [42, 290] width 12 height 12
click at [43, 263] on icon at bounding box center [42, 266] width 12 height 12
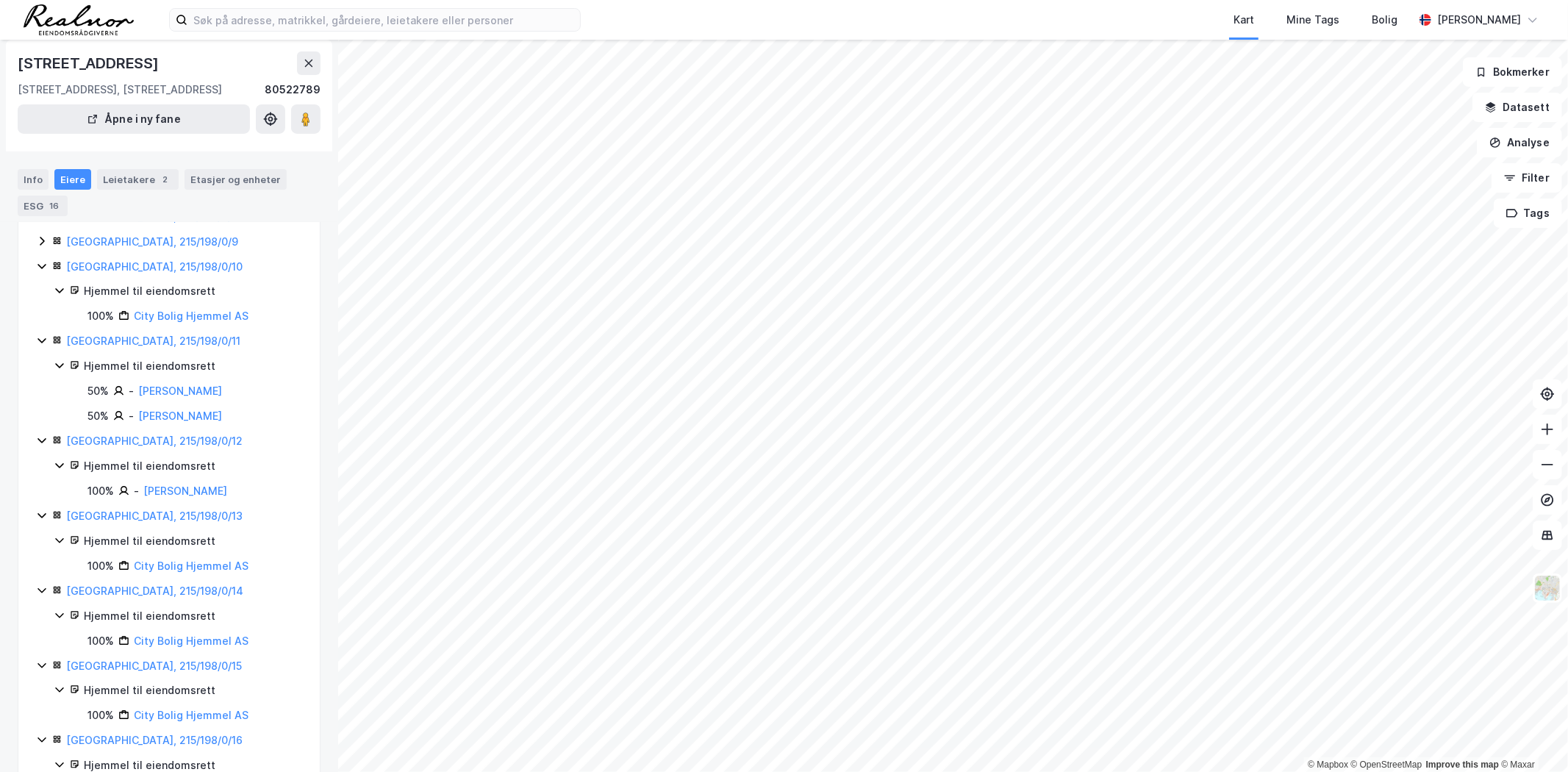
click at [39, 243] on icon at bounding box center [42, 241] width 12 height 12
click at [178, 394] on link "City Bolig Hjemmel AS" at bounding box center [191, 391] width 115 height 12
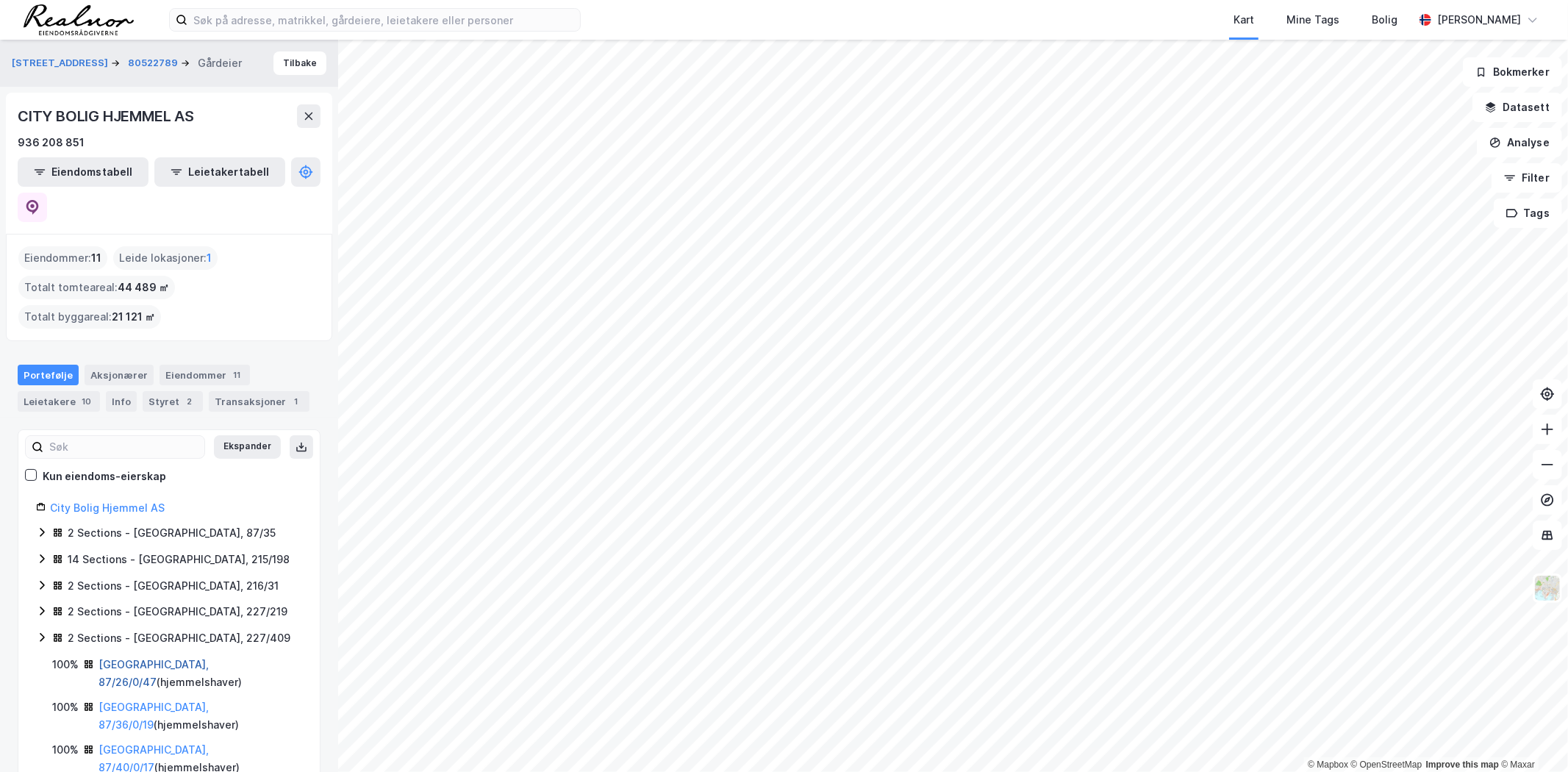
click at [130, 659] on link "[GEOGRAPHIC_DATA], 87/26/0/47" at bounding box center [154, 673] width 110 height 30
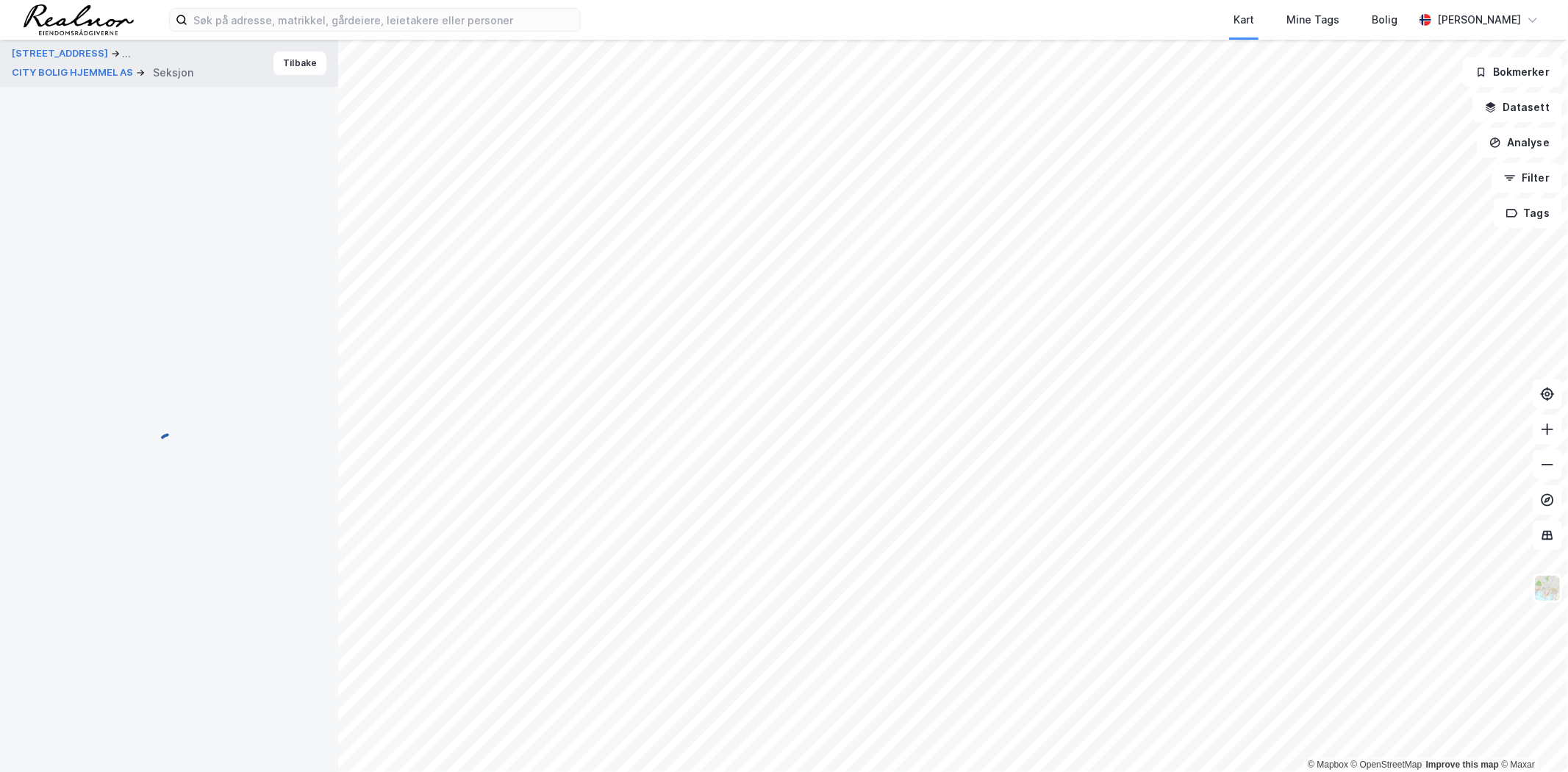
scroll to position [59, 0]
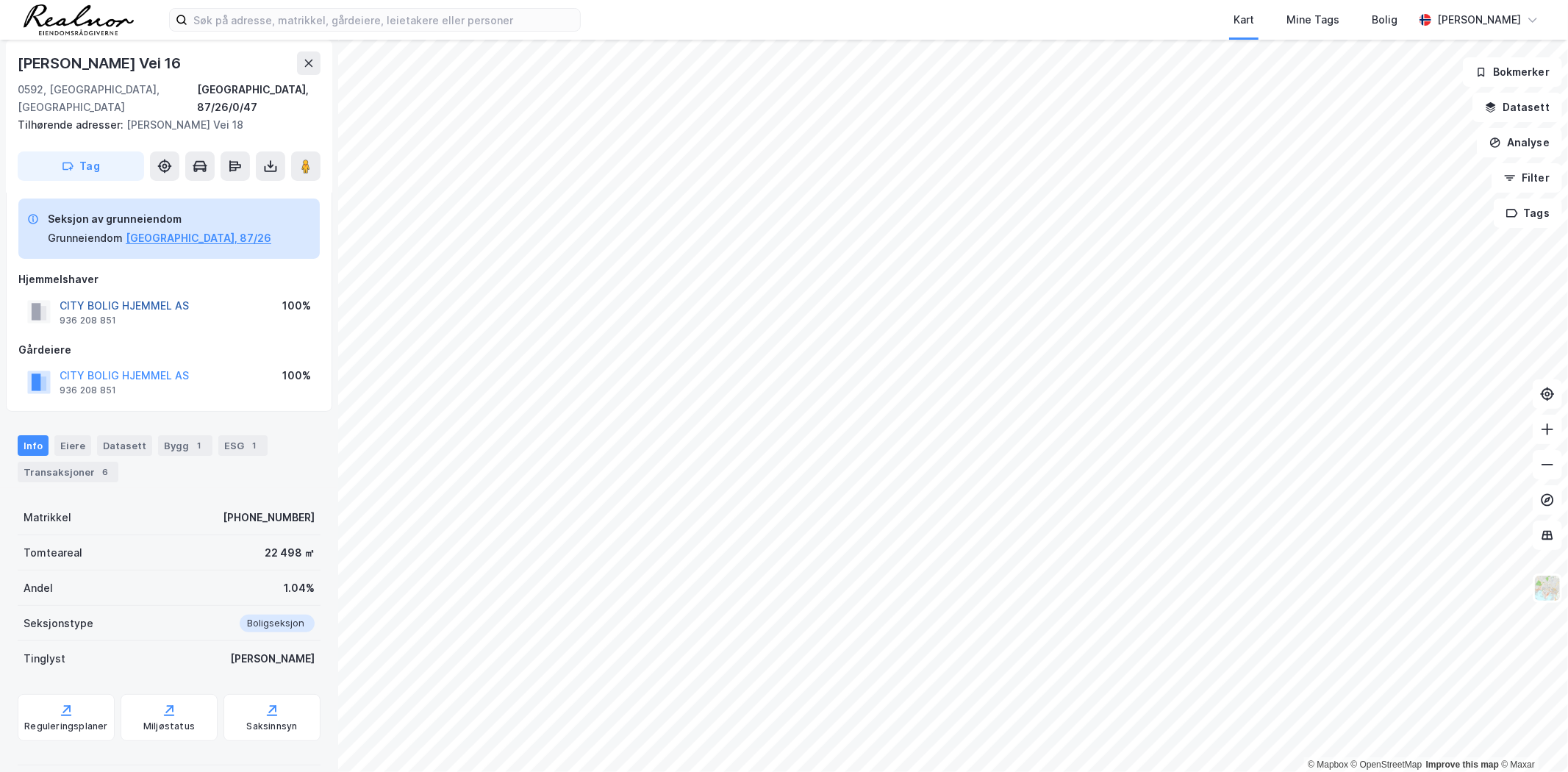
click at [0, 0] on button "CITY BOLIG HJEMMEL AS" at bounding box center [0, 0] width 0 height 0
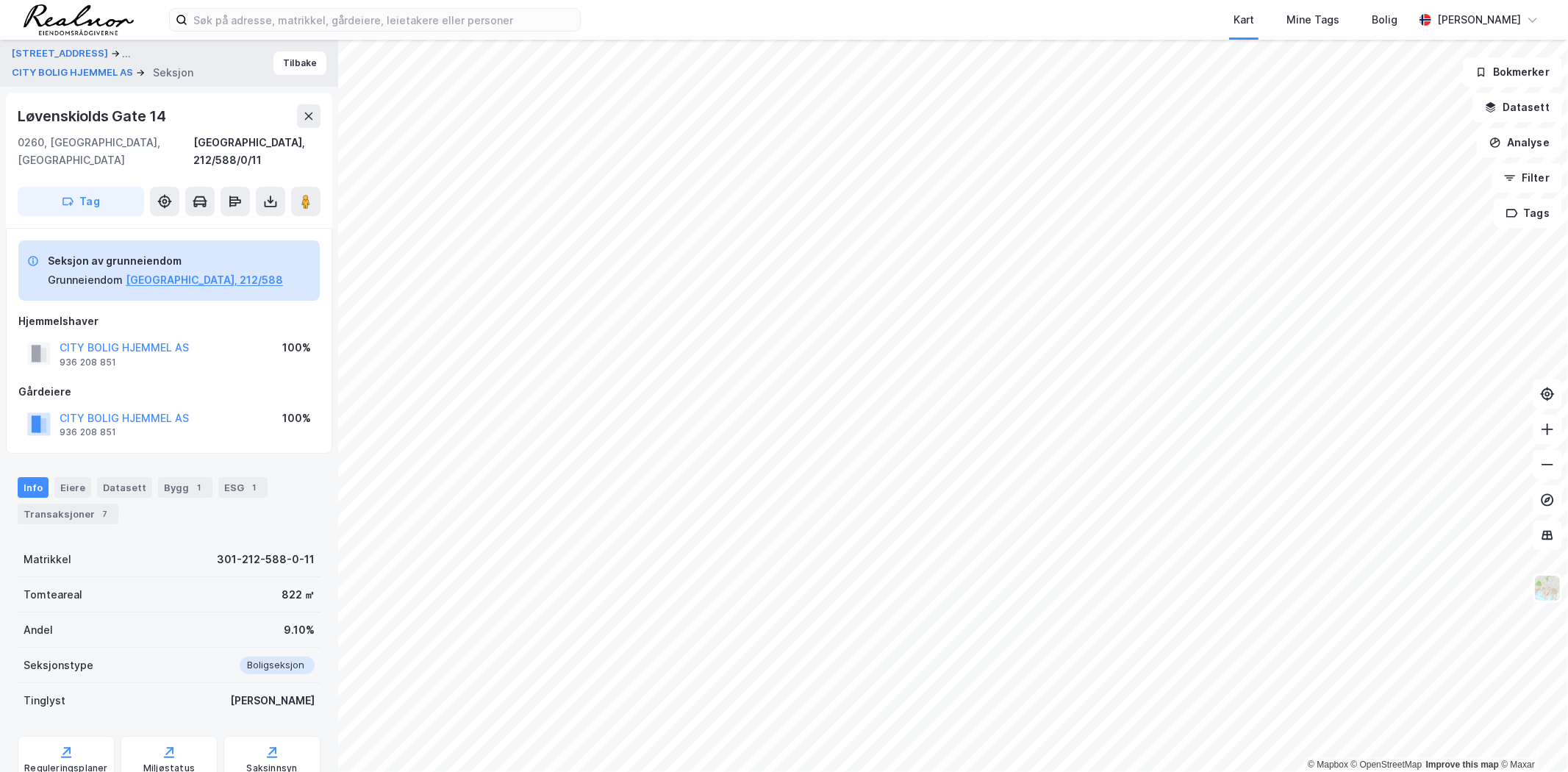
scroll to position [41, 0]
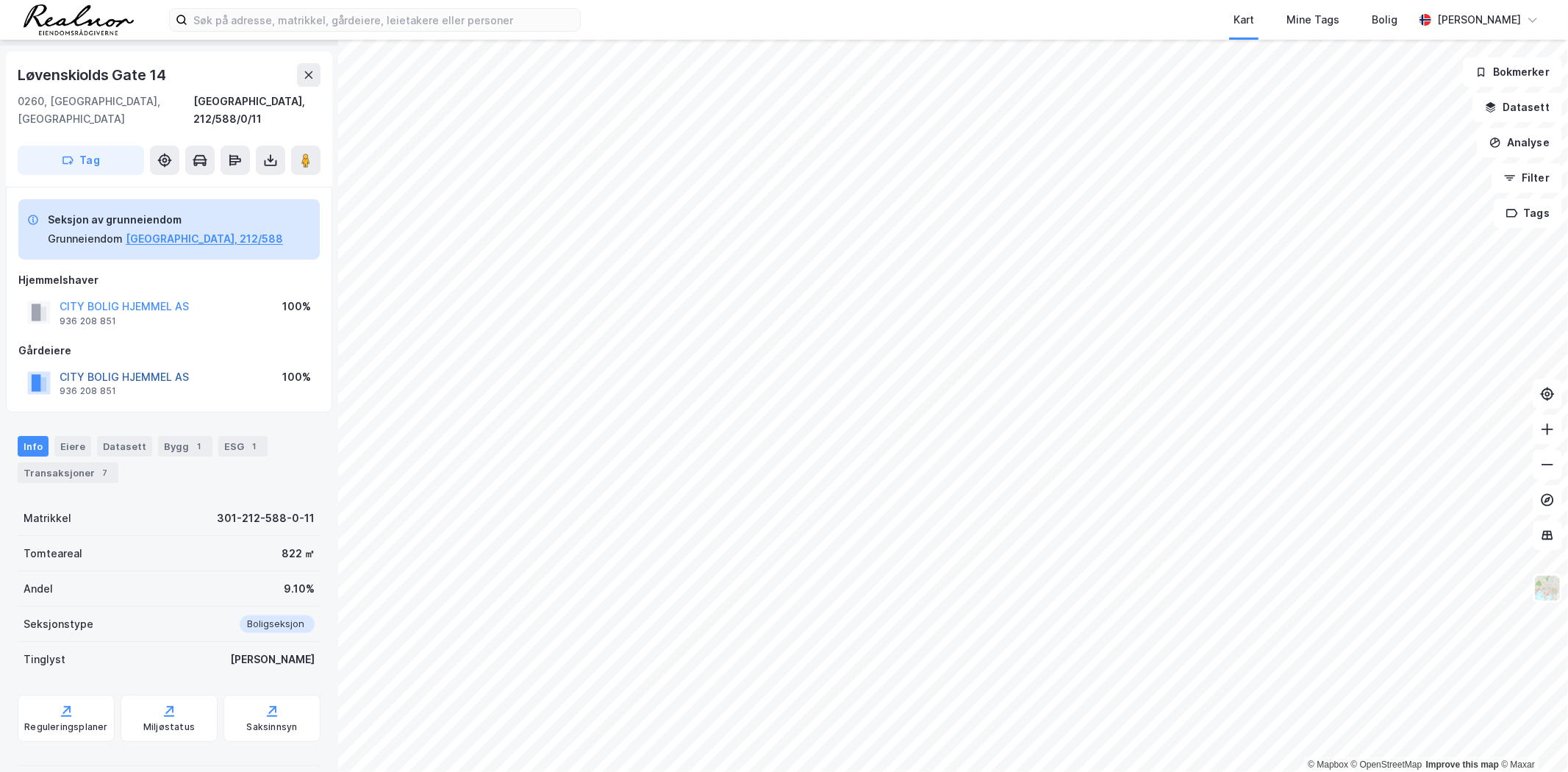
click at [0, 0] on button "CITY BOLIG HJEMMEL AS" at bounding box center [0, 0] width 0 height 0
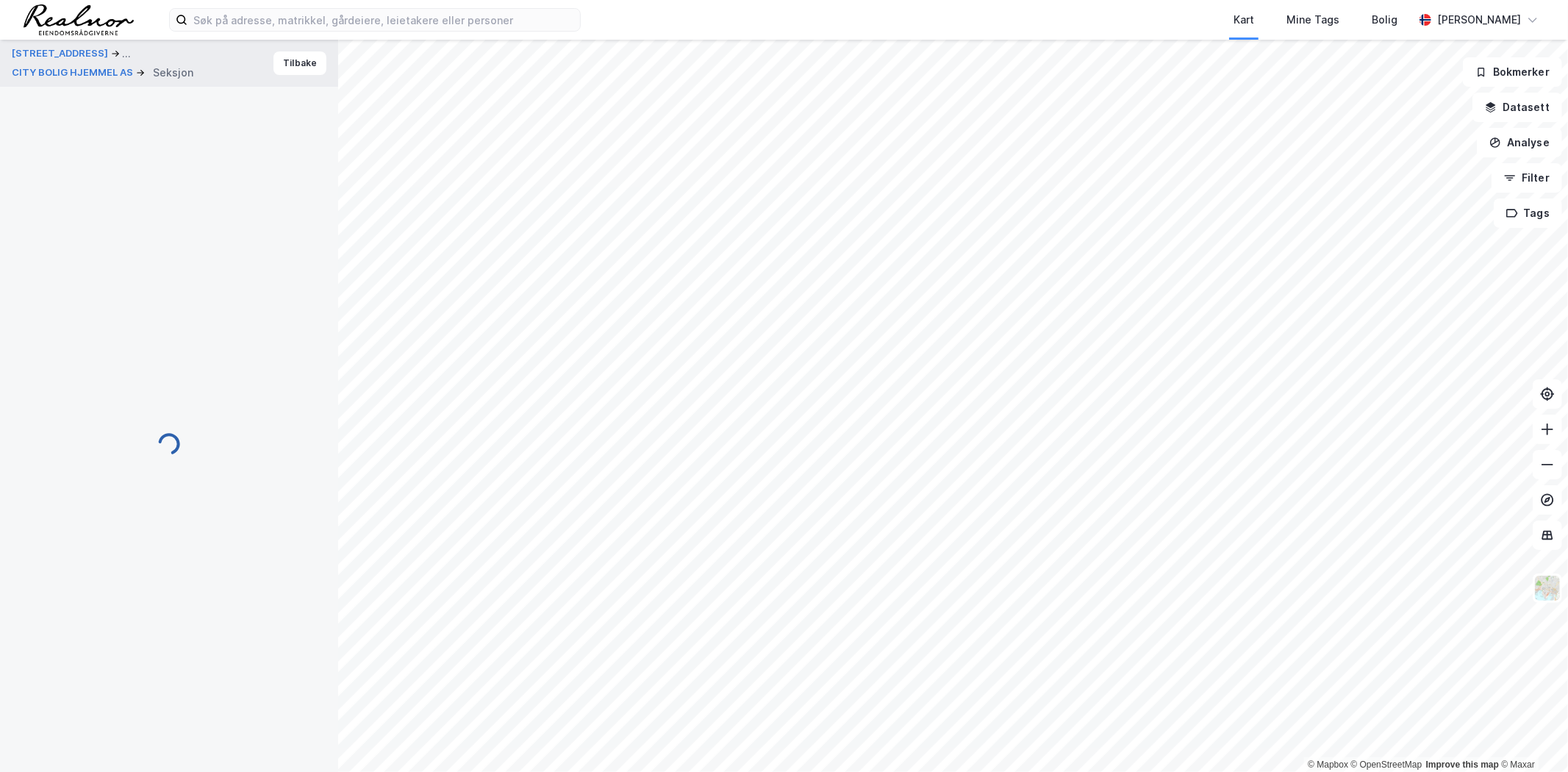
scroll to position [41, 0]
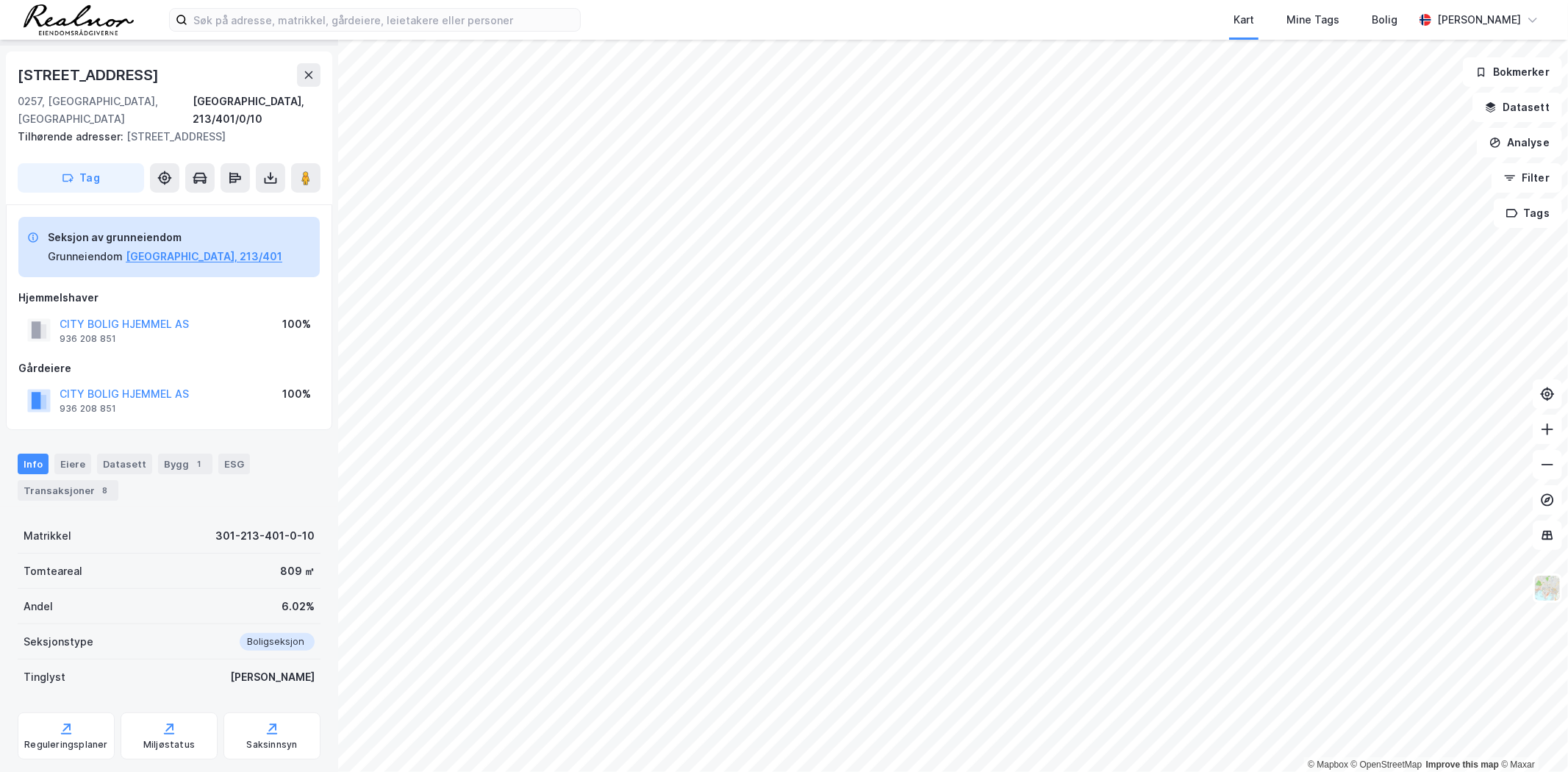
scroll to position [41, 0]
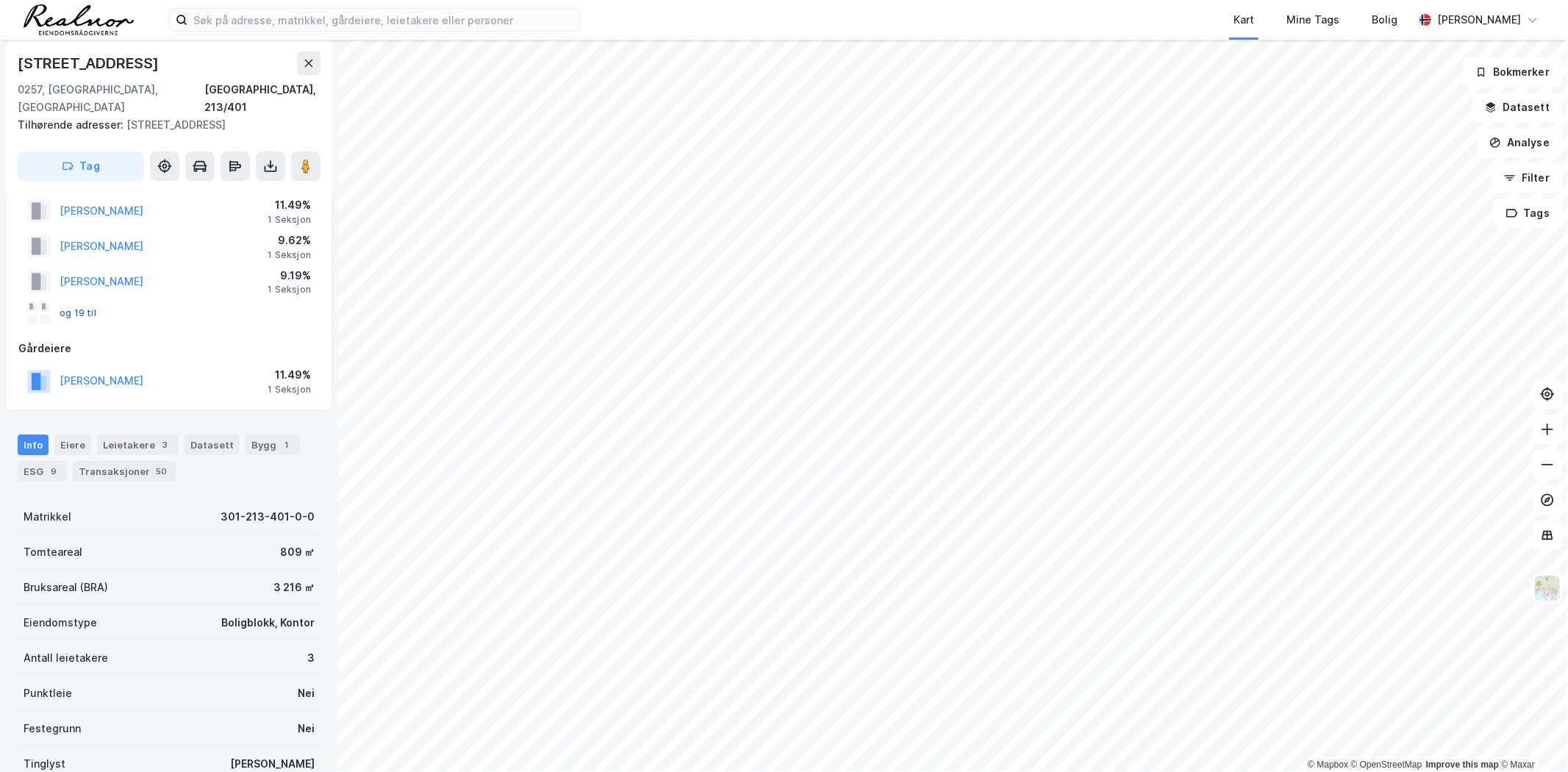
click at [0, 0] on button "og 19 til" at bounding box center [0, 0] width 0 height 0
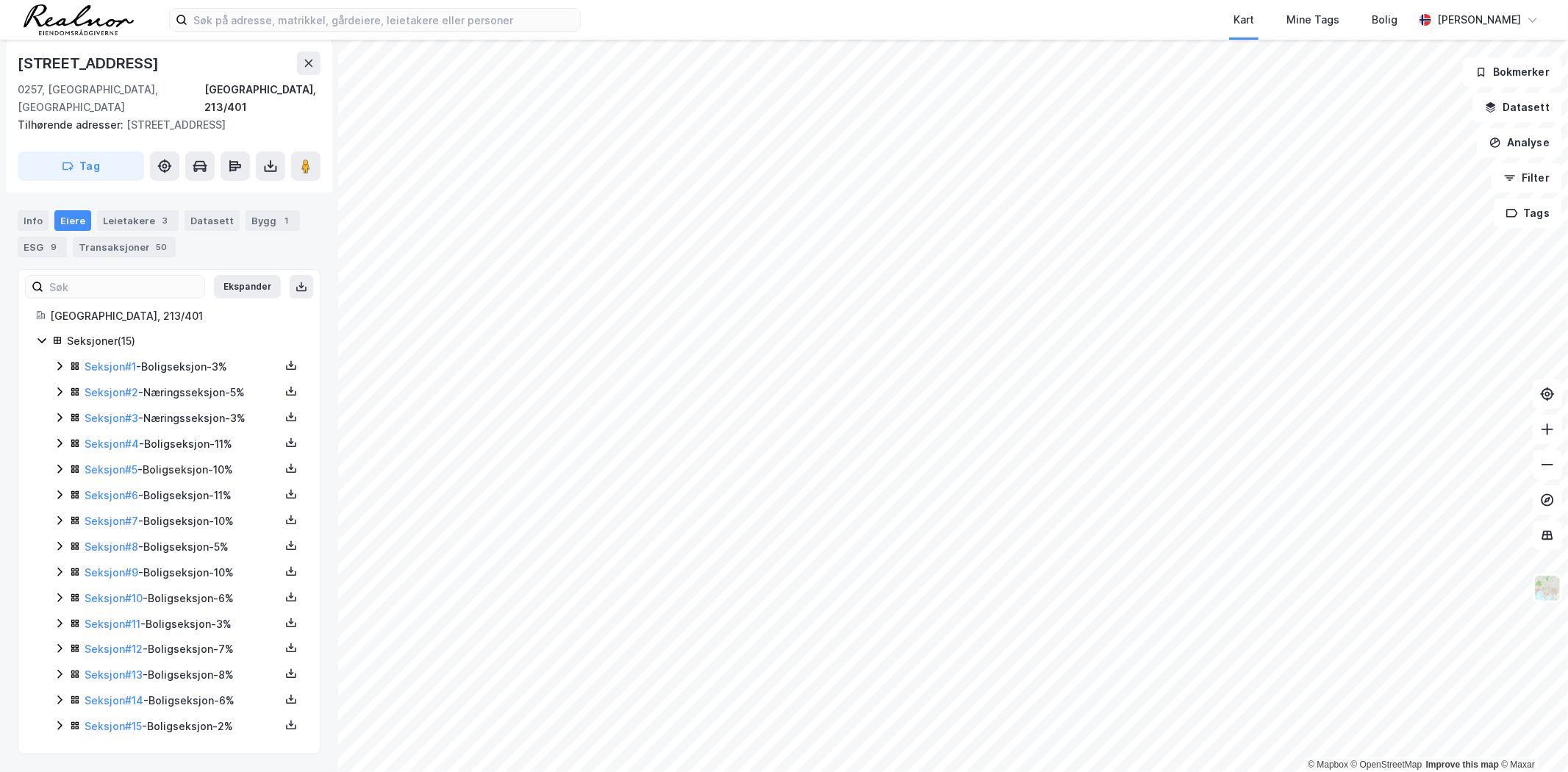
click at [56, 722] on icon at bounding box center [59, 726] width 12 height 12
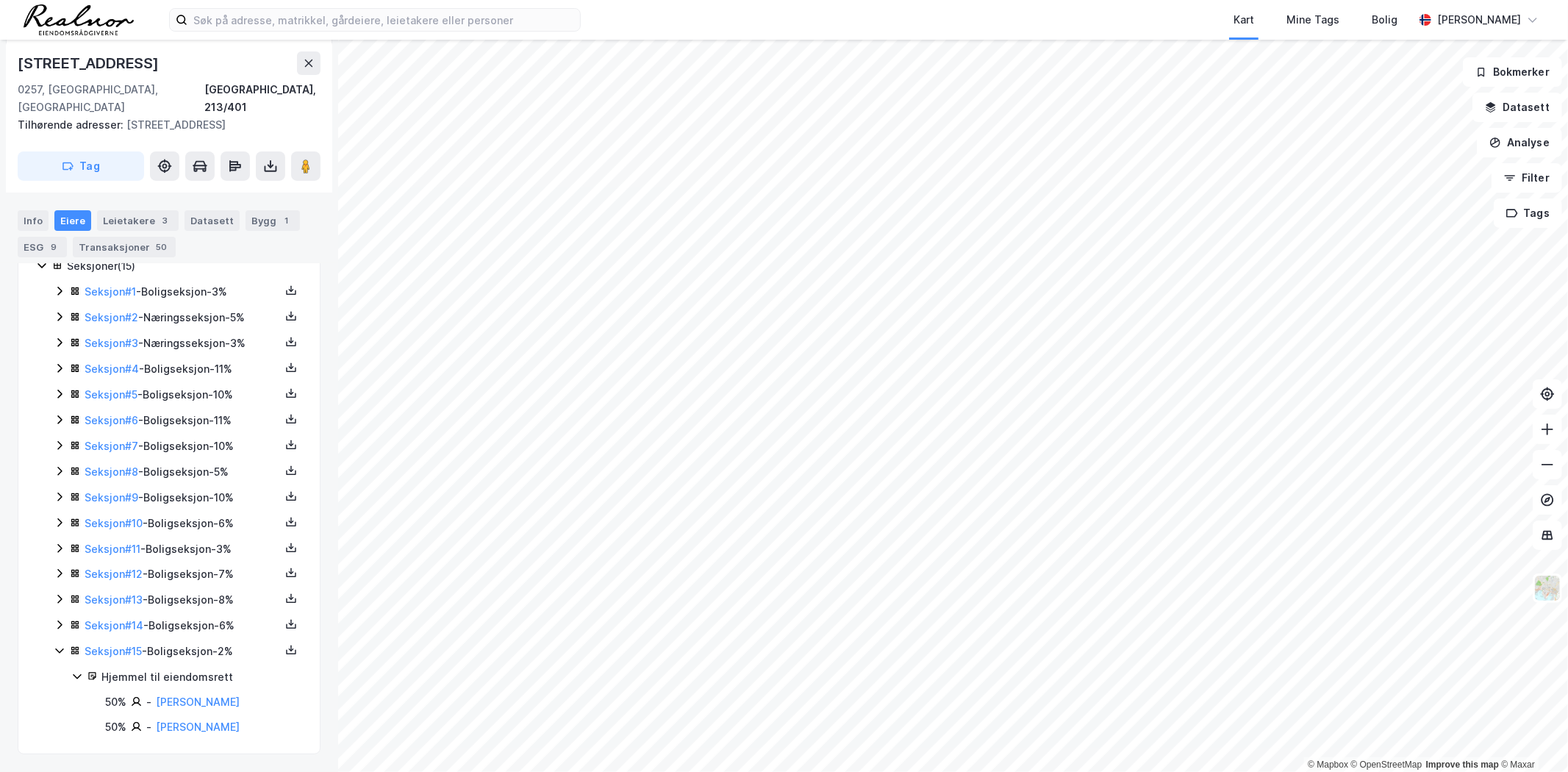
click at [59, 619] on icon at bounding box center [59, 625] width 12 height 12
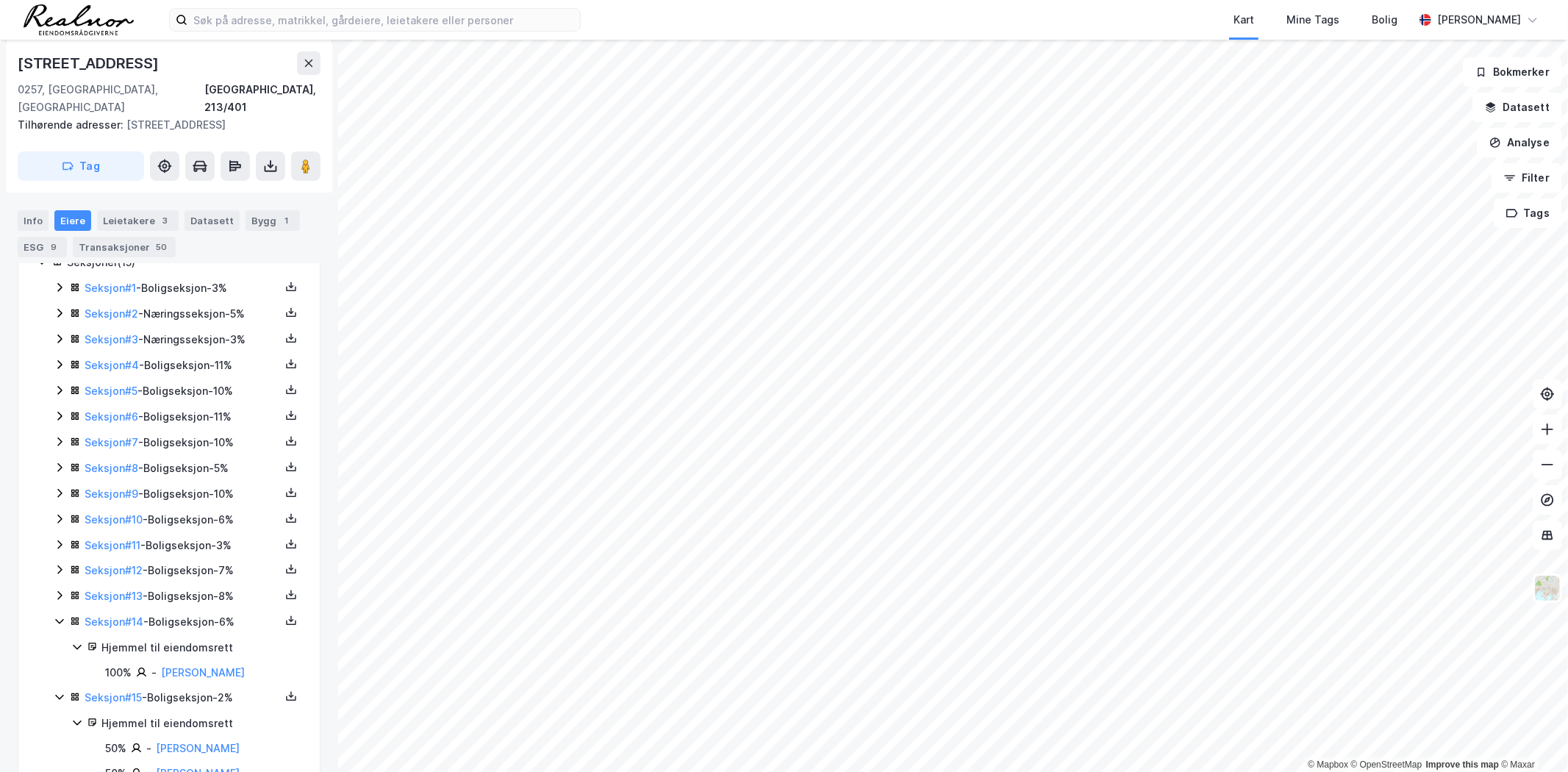
click at [56, 597] on icon at bounding box center [59, 595] width 12 height 12
click at [57, 572] on icon at bounding box center [59, 570] width 12 height 12
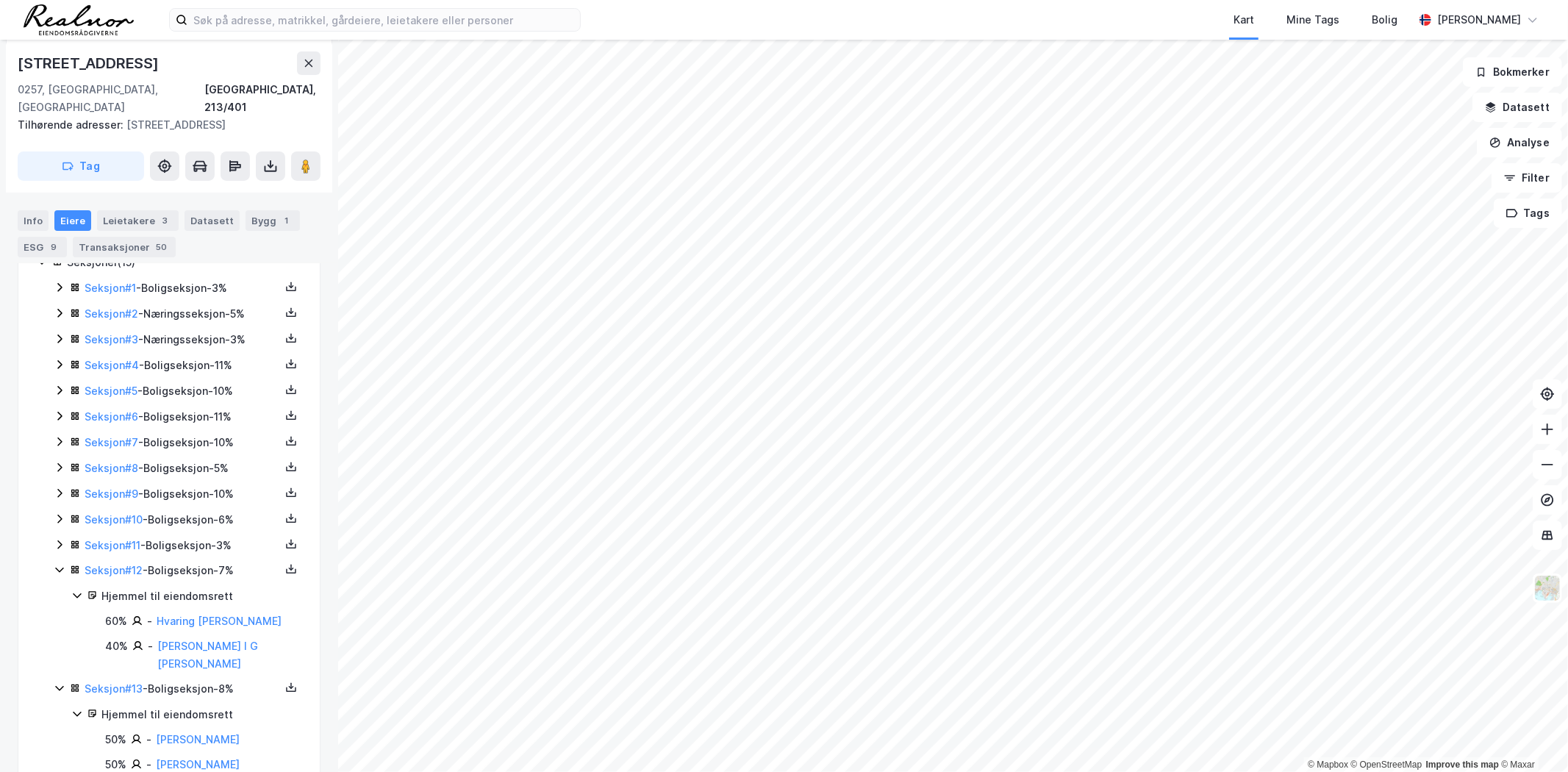
click at [62, 543] on icon at bounding box center [59, 545] width 12 height 12
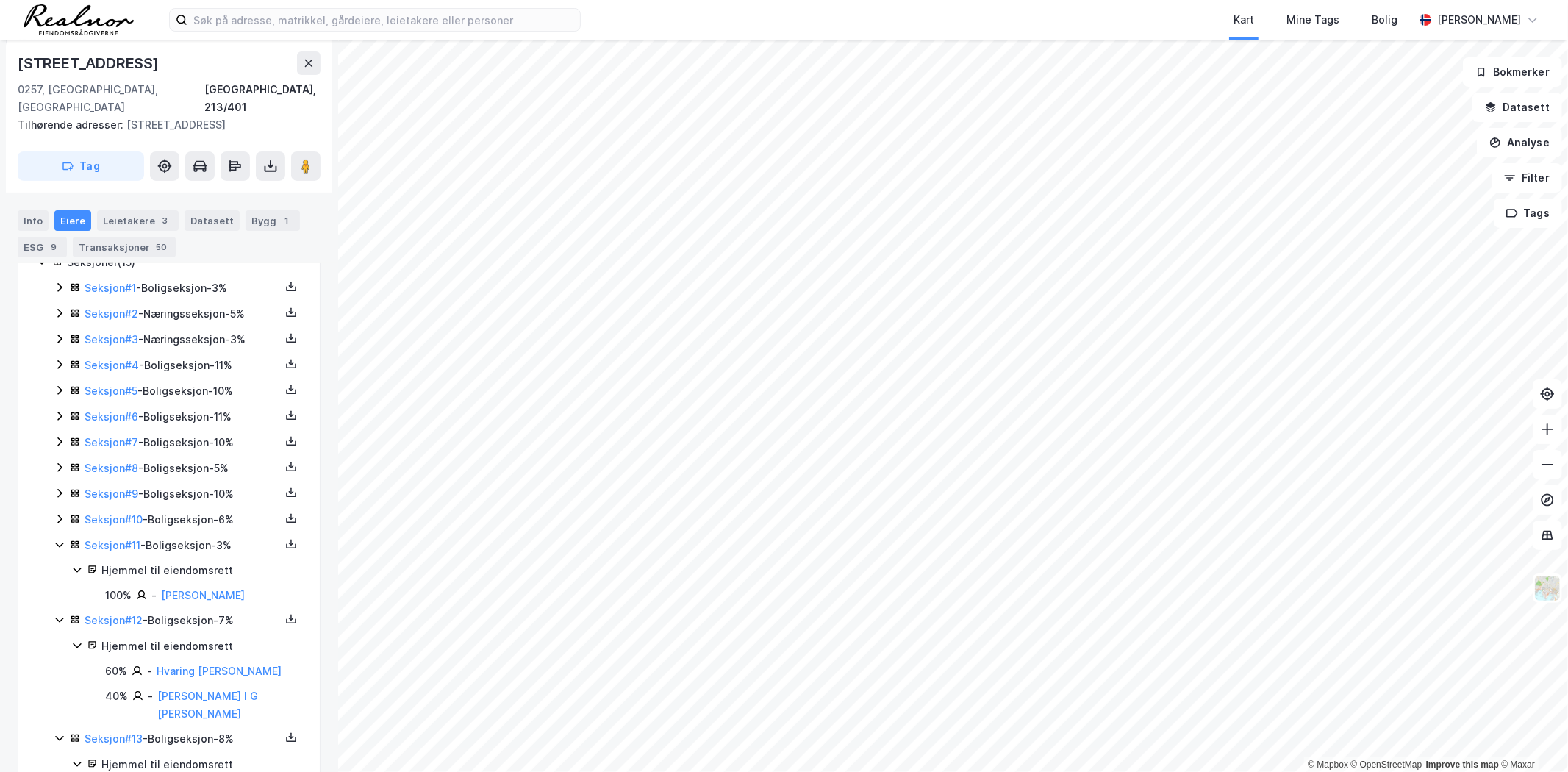
click at [59, 519] on icon at bounding box center [59, 519] width 12 height 12
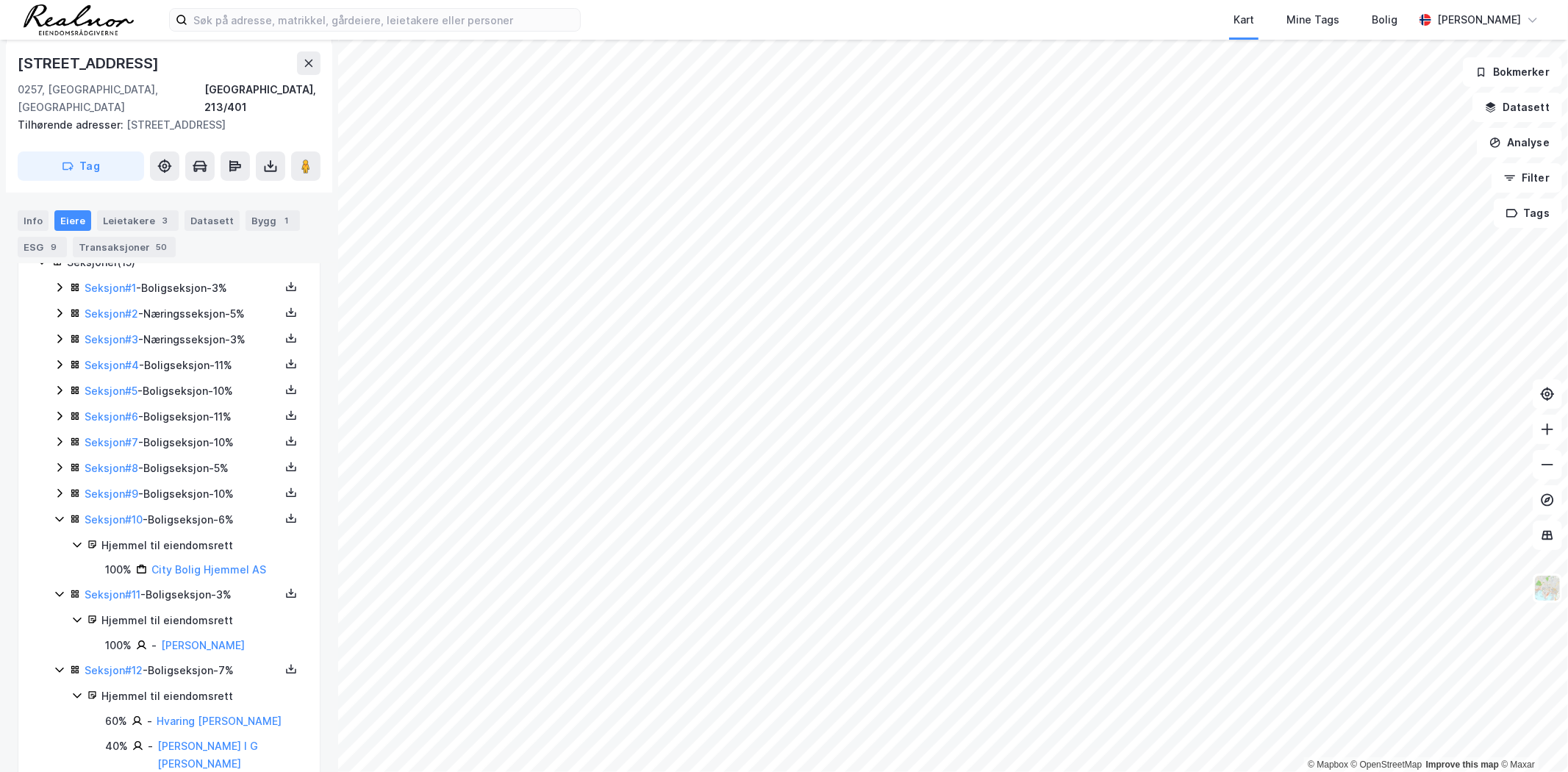
click at [60, 497] on icon at bounding box center [59, 493] width 4 height 9
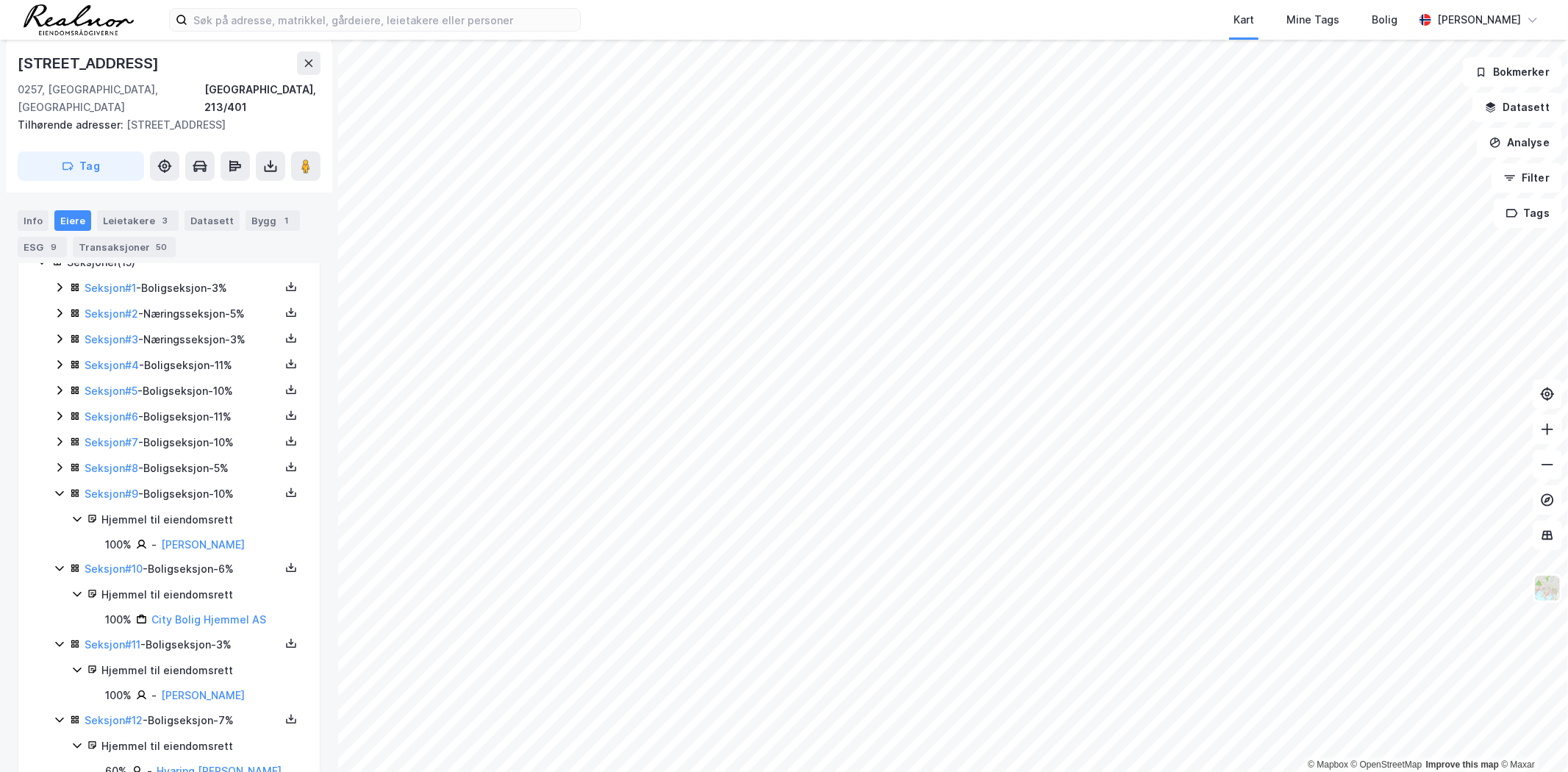
click at [58, 462] on icon at bounding box center [59, 468] width 12 height 12
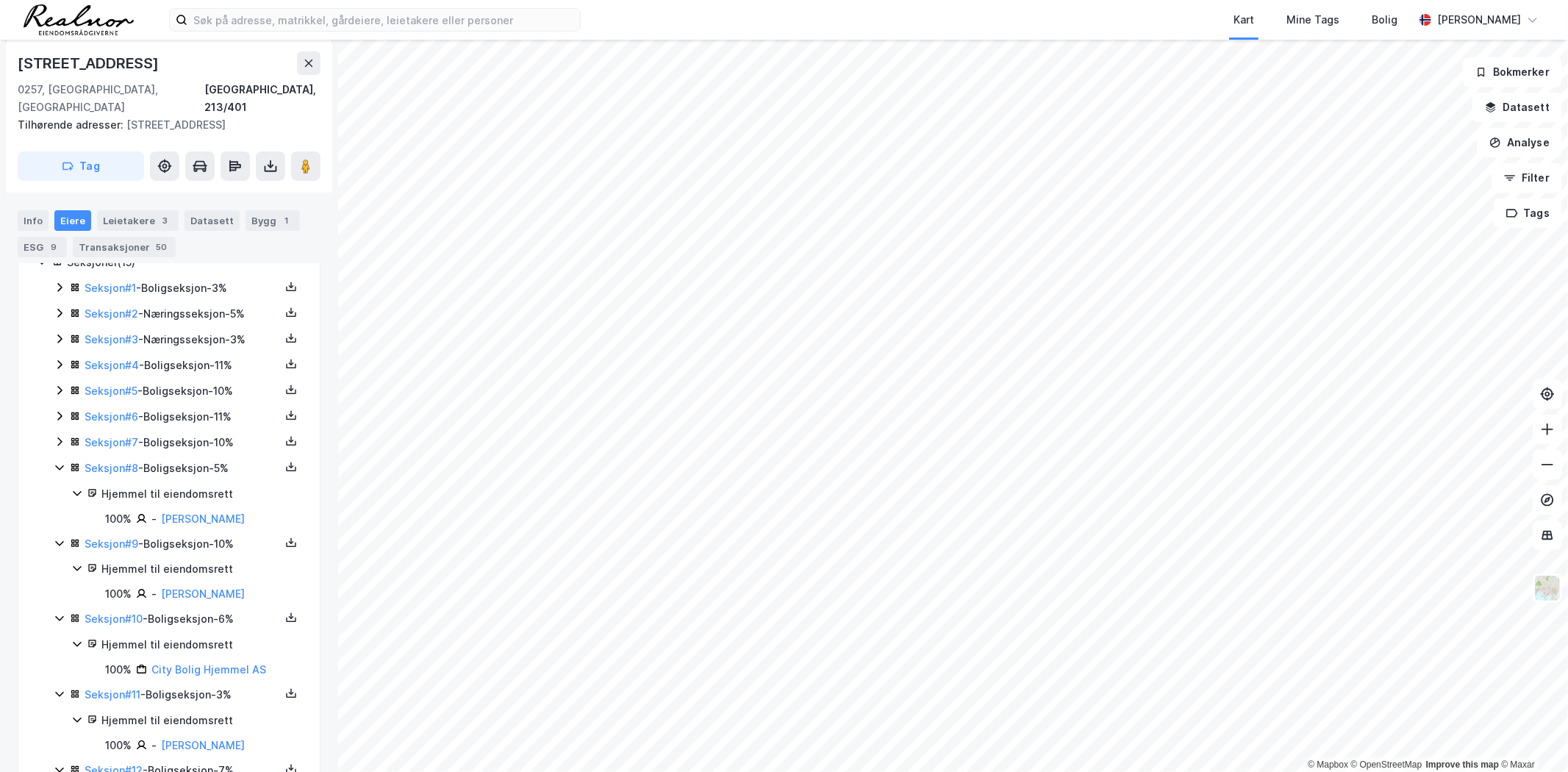
click at [58, 438] on icon at bounding box center [59, 441] width 12 height 12
click at [61, 414] on icon at bounding box center [59, 416] width 12 height 12
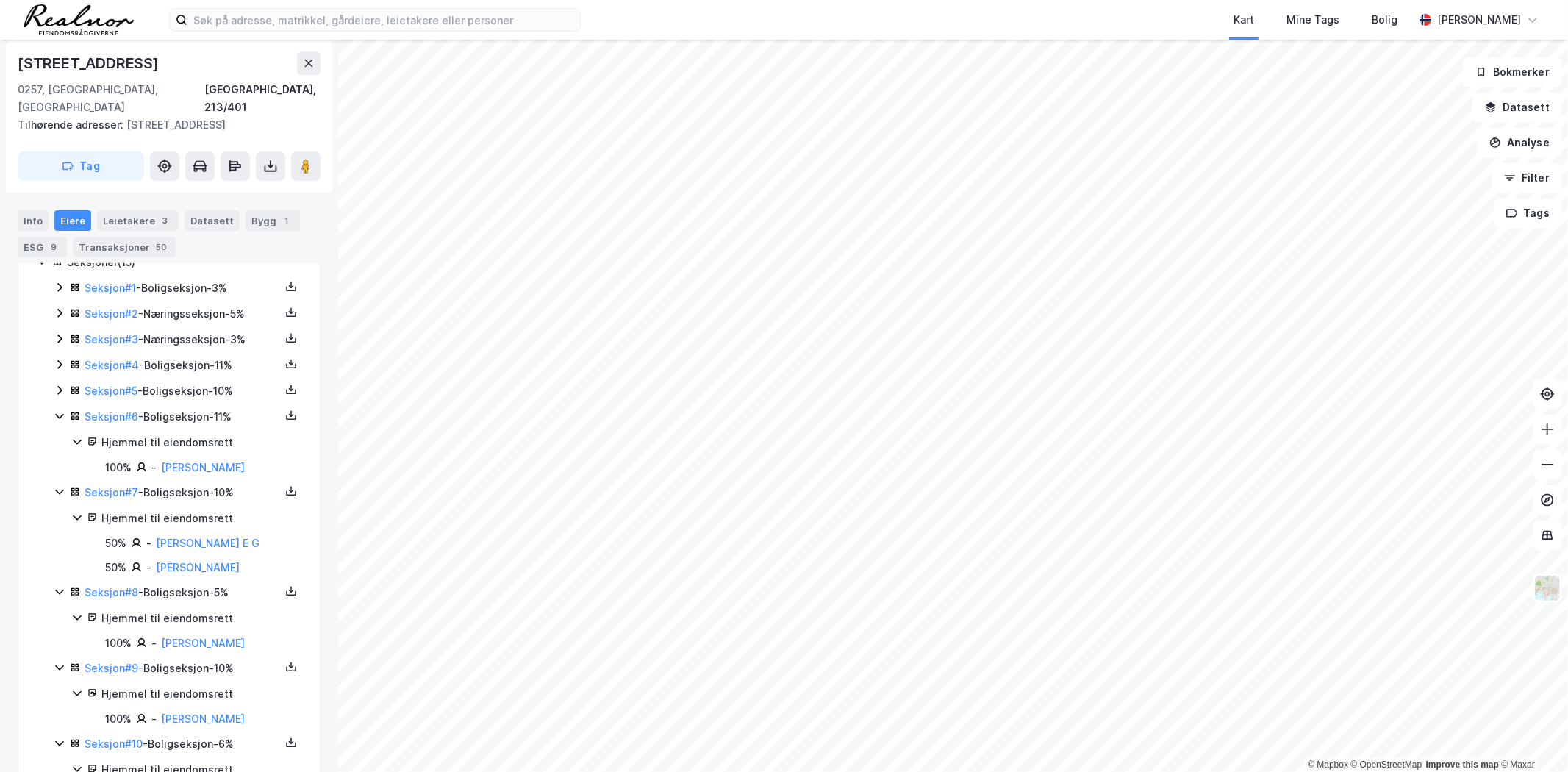
click at [59, 394] on icon at bounding box center [59, 391] width 4 height 9
click at [62, 366] on icon at bounding box center [59, 364] width 12 height 12
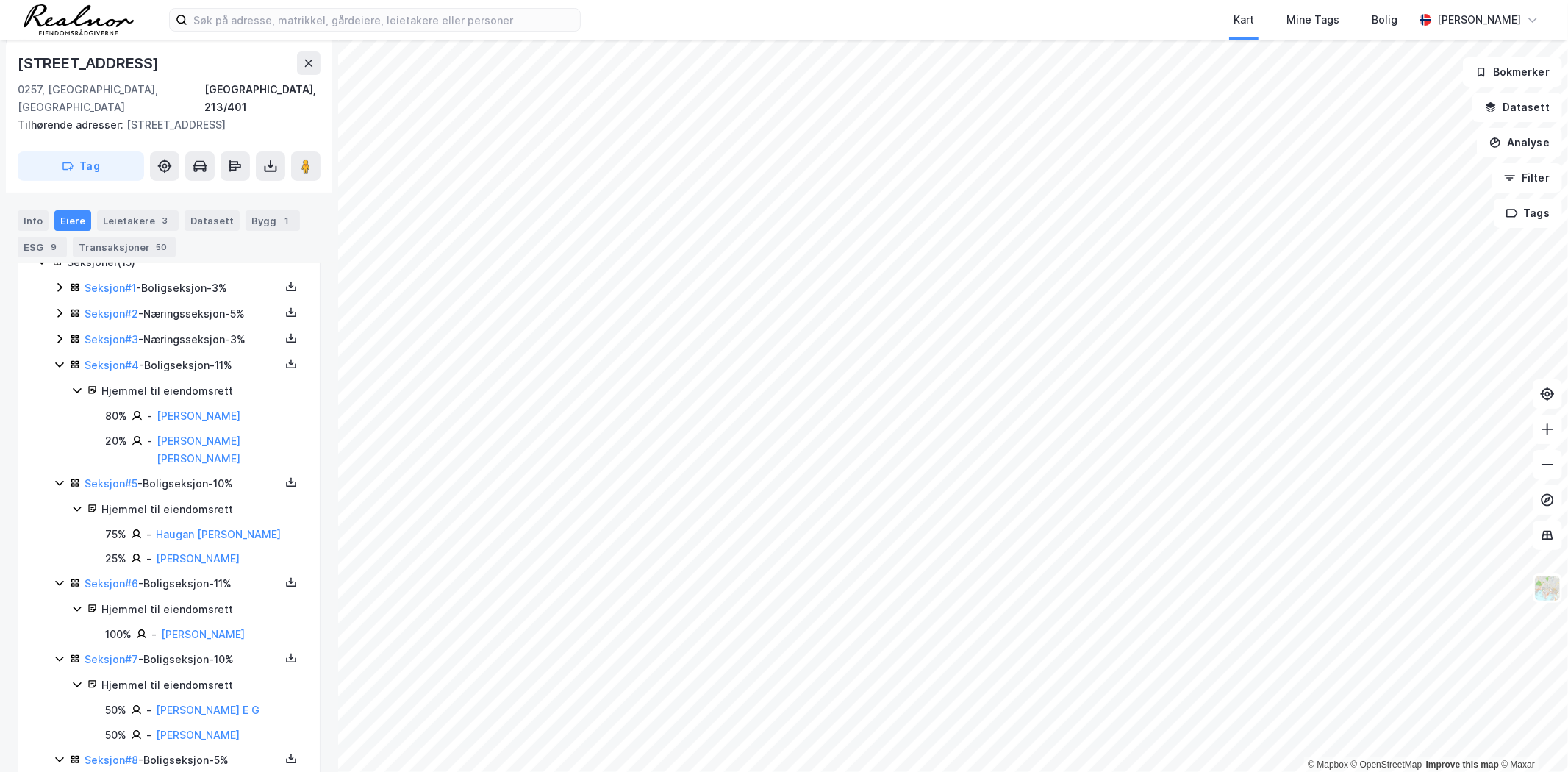
click at [59, 338] on icon at bounding box center [59, 339] width 12 height 12
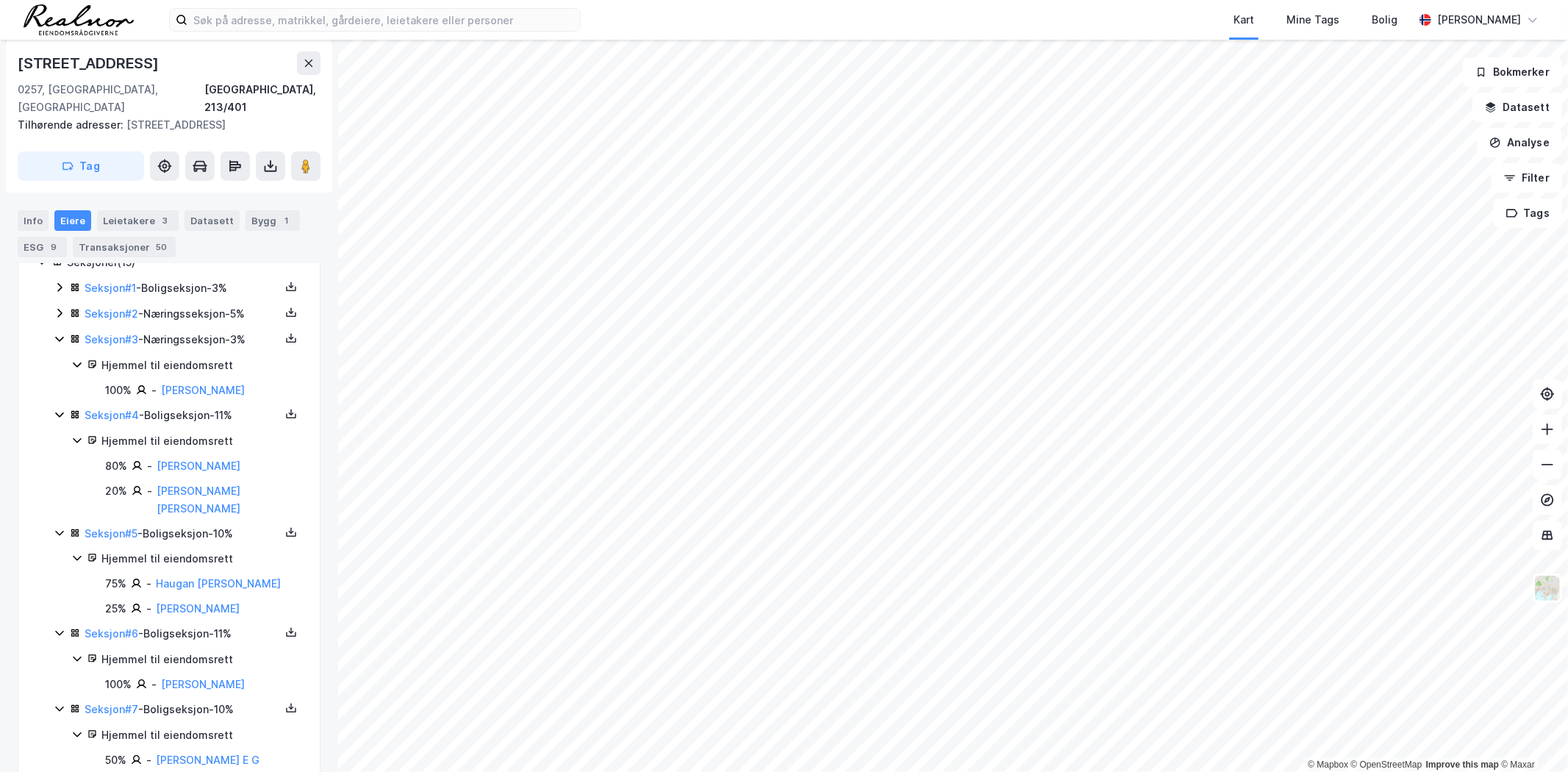
click at [59, 312] on icon at bounding box center [59, 313] width 12 height 12
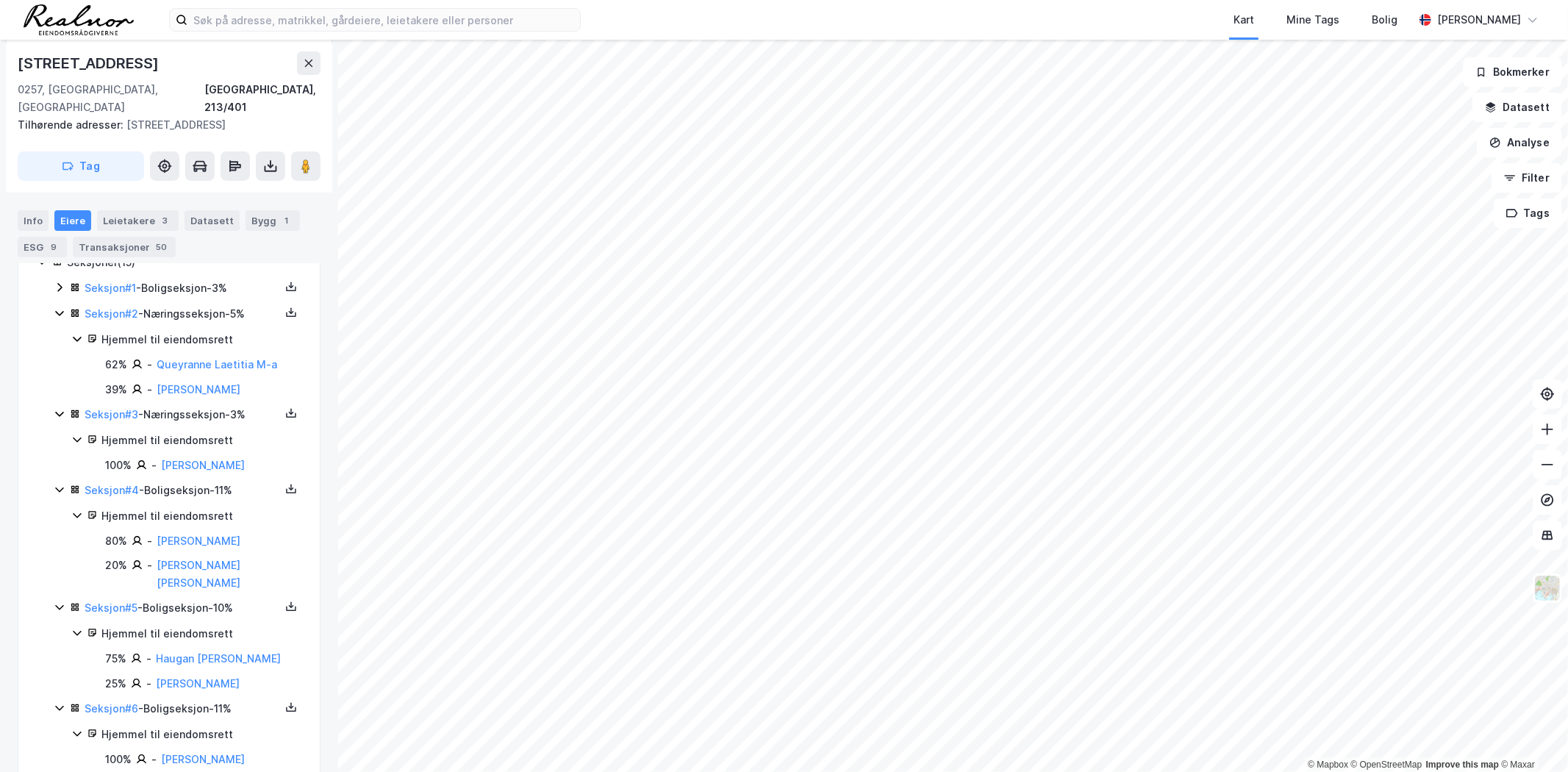
click at [59, 284] on icon at bounding box center [59, 287] width 4 height 9
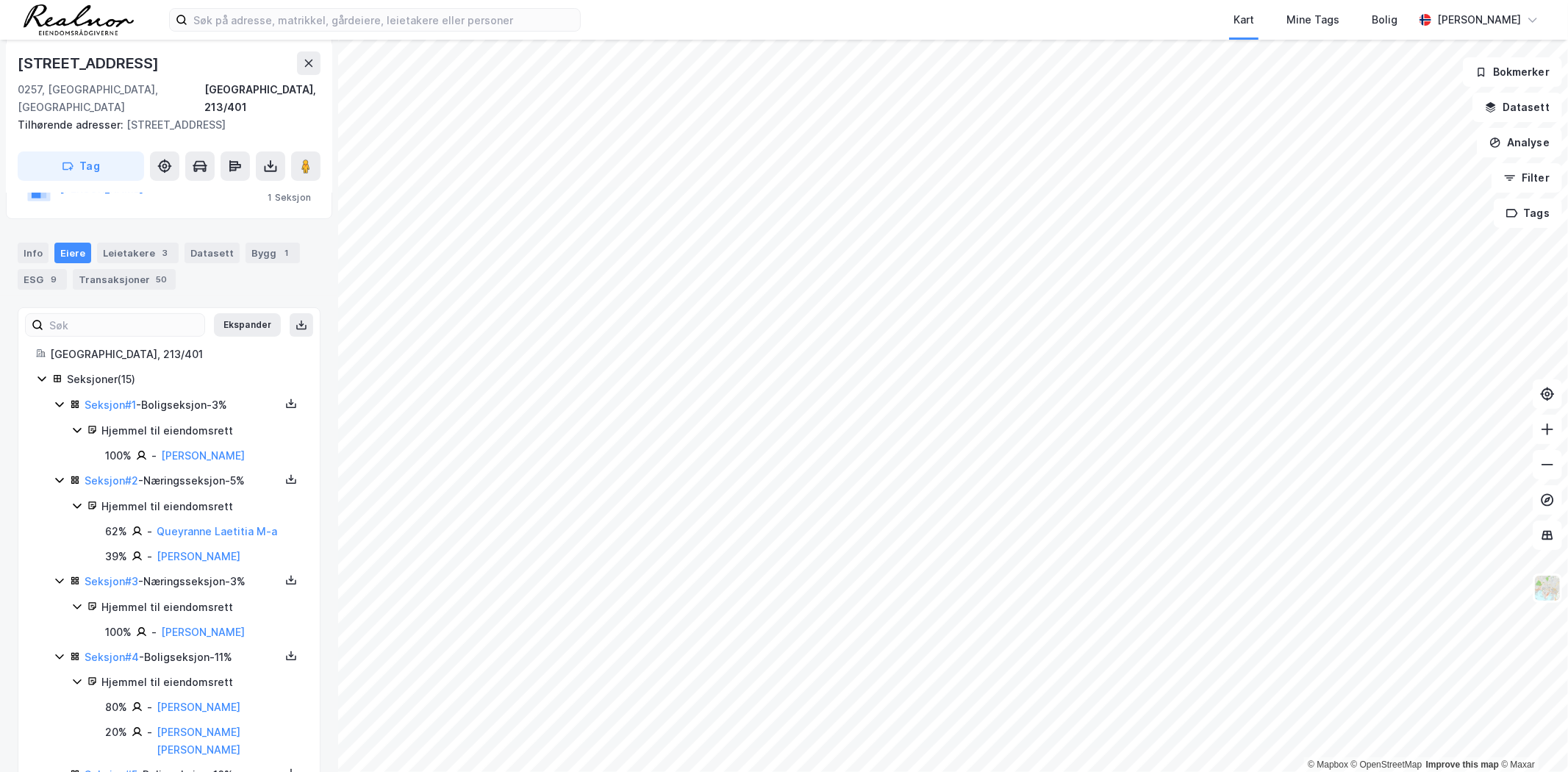
scroll to position [105, 0]
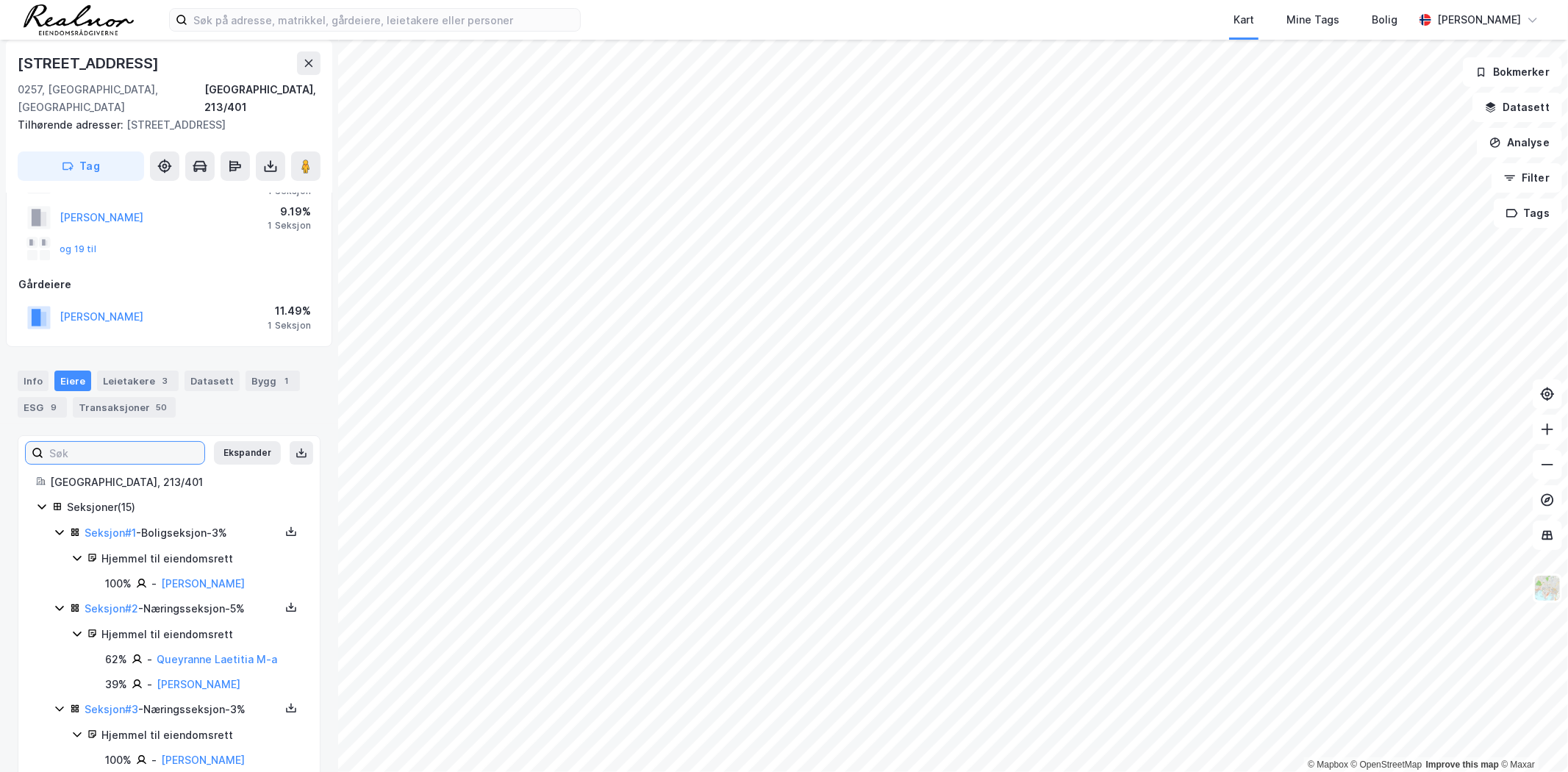
click at [101, 447] on input at bounding box center [124, 453] width 161 height 22
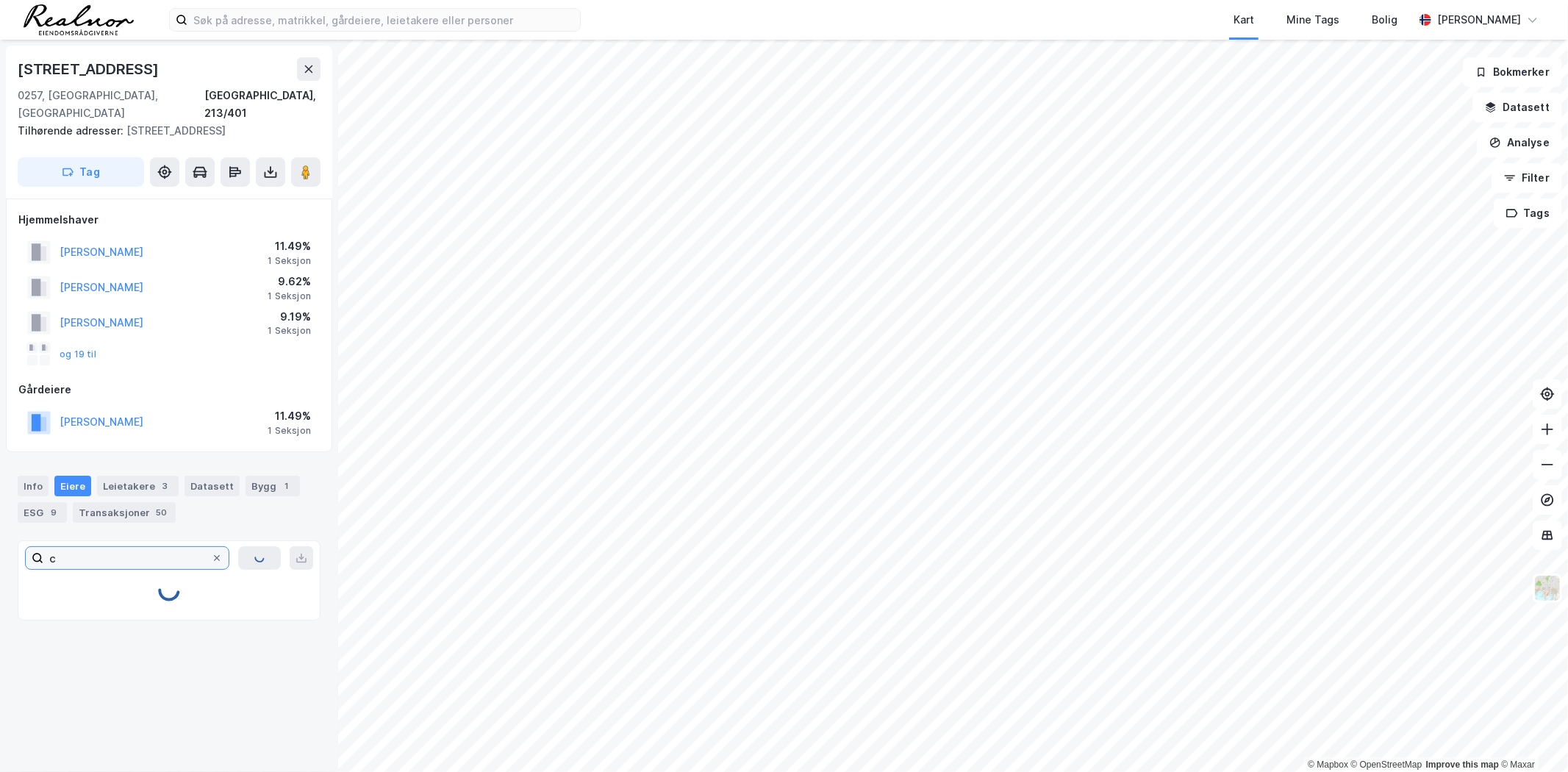
scroll to position [0, 0]
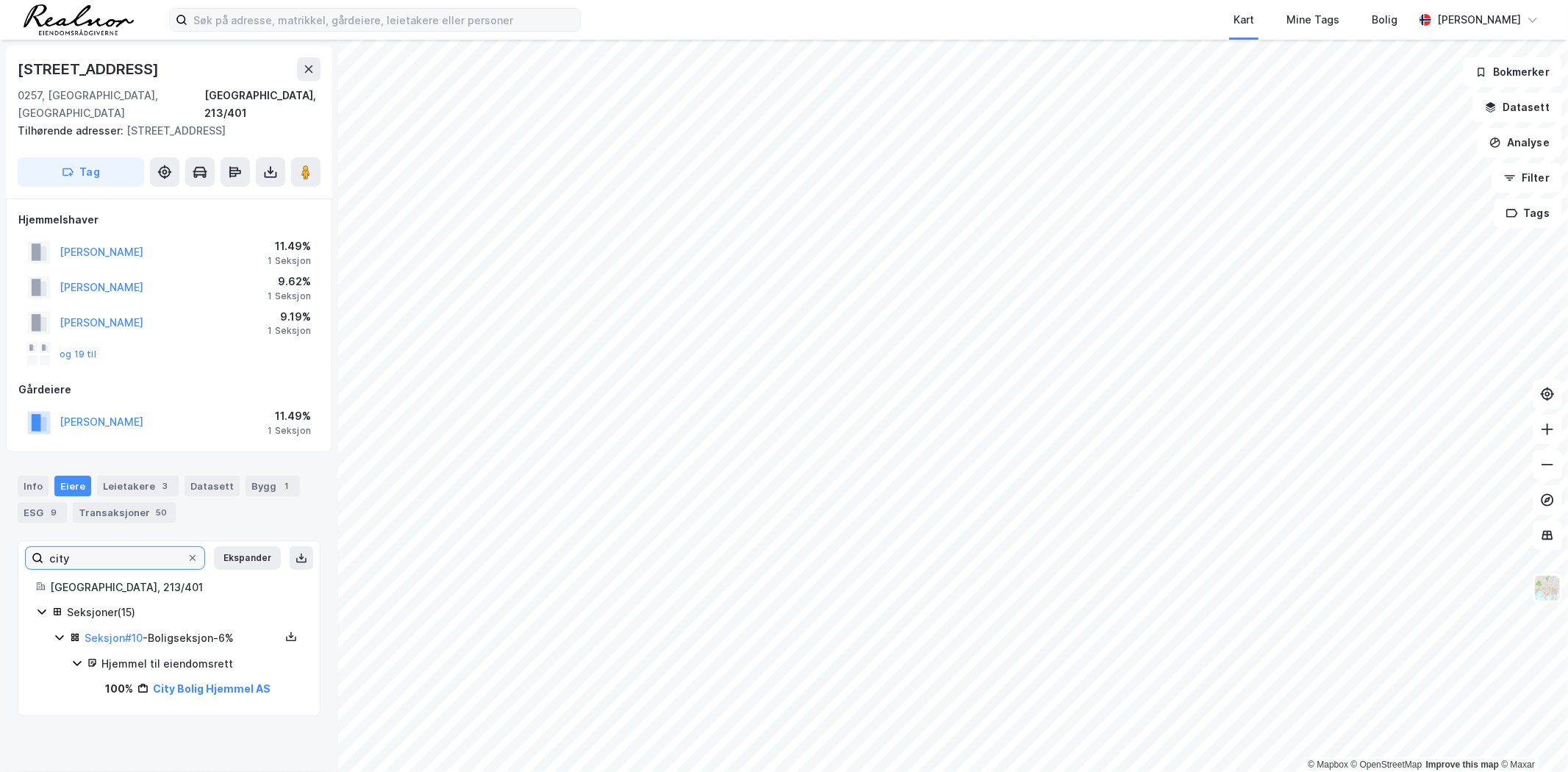
type input "city"
click at [288, 12] on input at bounding box center [384, 20] width 393 height 22
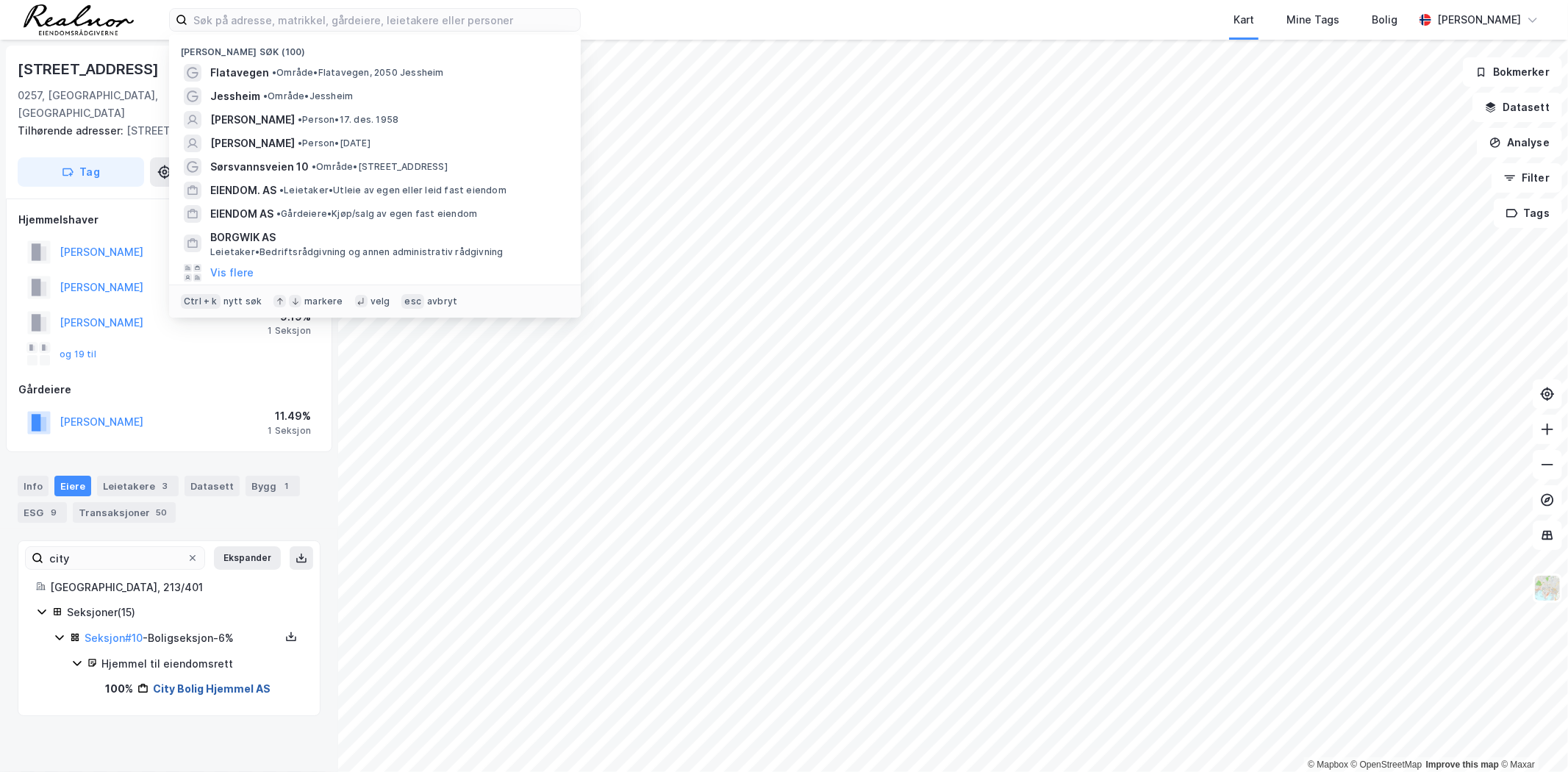
click at [190, 693] on link "City Bolig Hjemmel AS" at bounding box center [211, 688] width 118 height 12
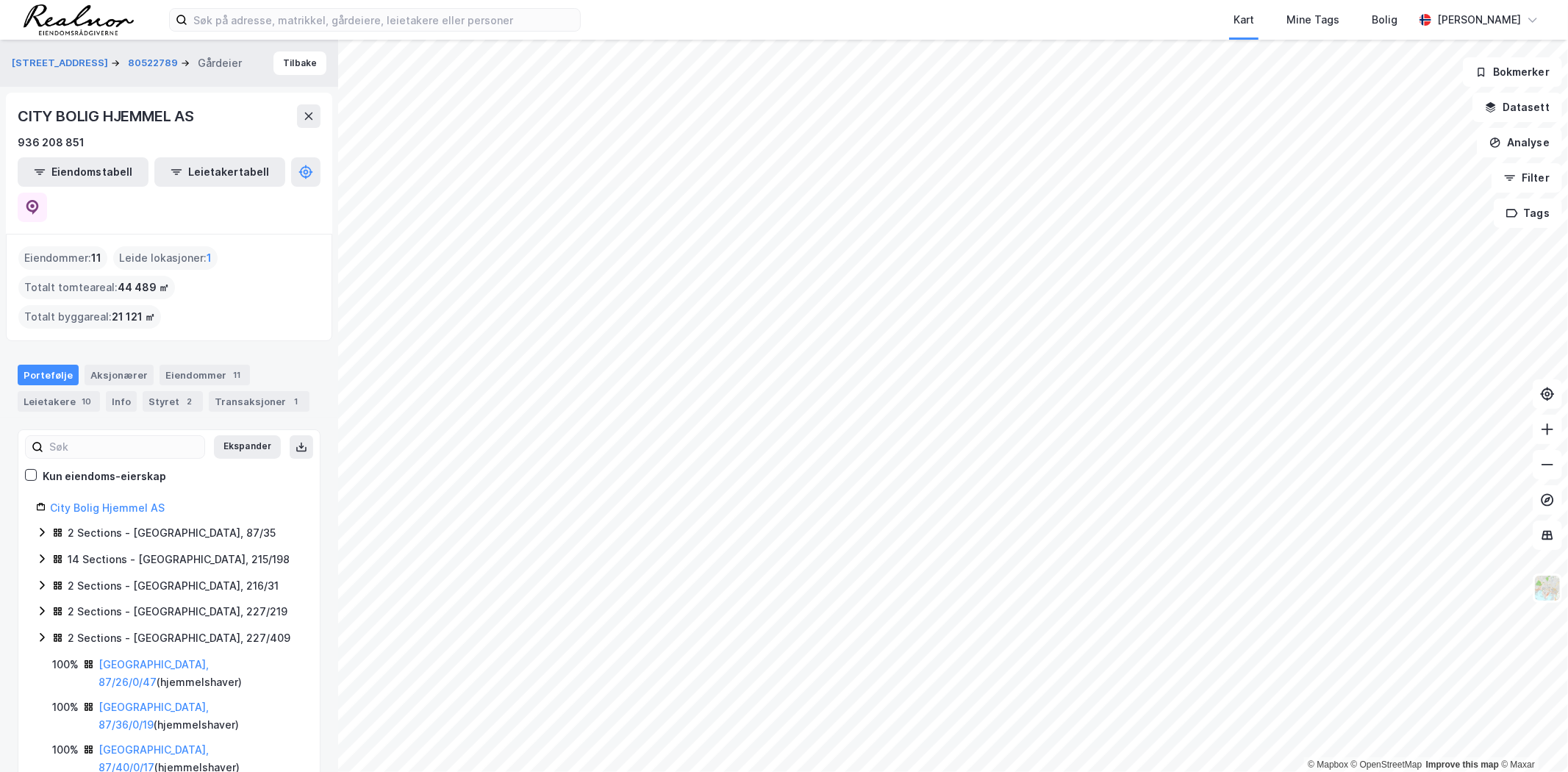
click at [39, 631] on icon at bounding box center [42, 637] width 12 height 12
click at [39, 200] on icon at bounding box center [32, 207] width 15 height 15
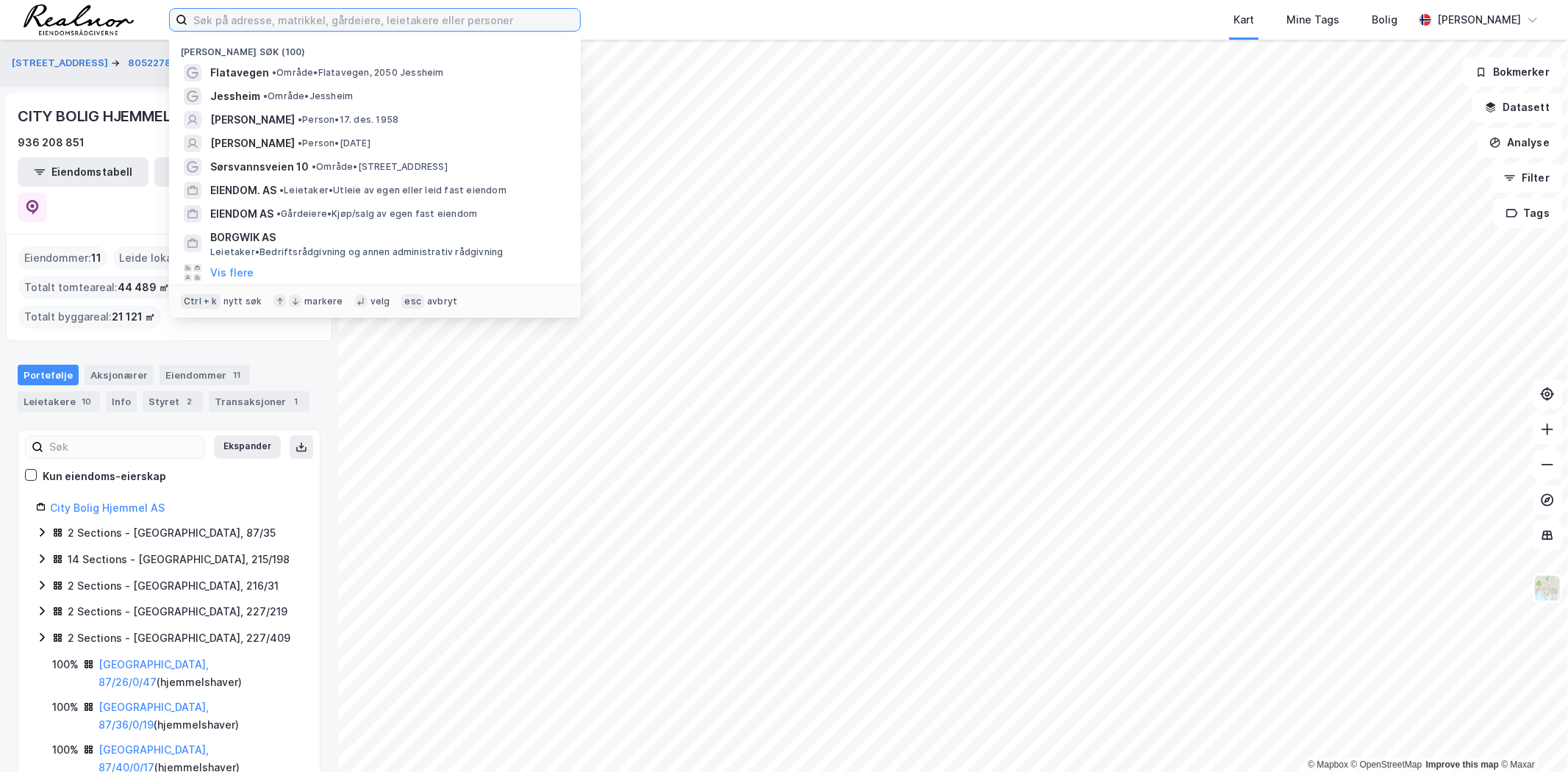
click at [519, 21] on input at bounding box center [384, 20] width 393 height 22
paste input "CITY BOLIG AS"
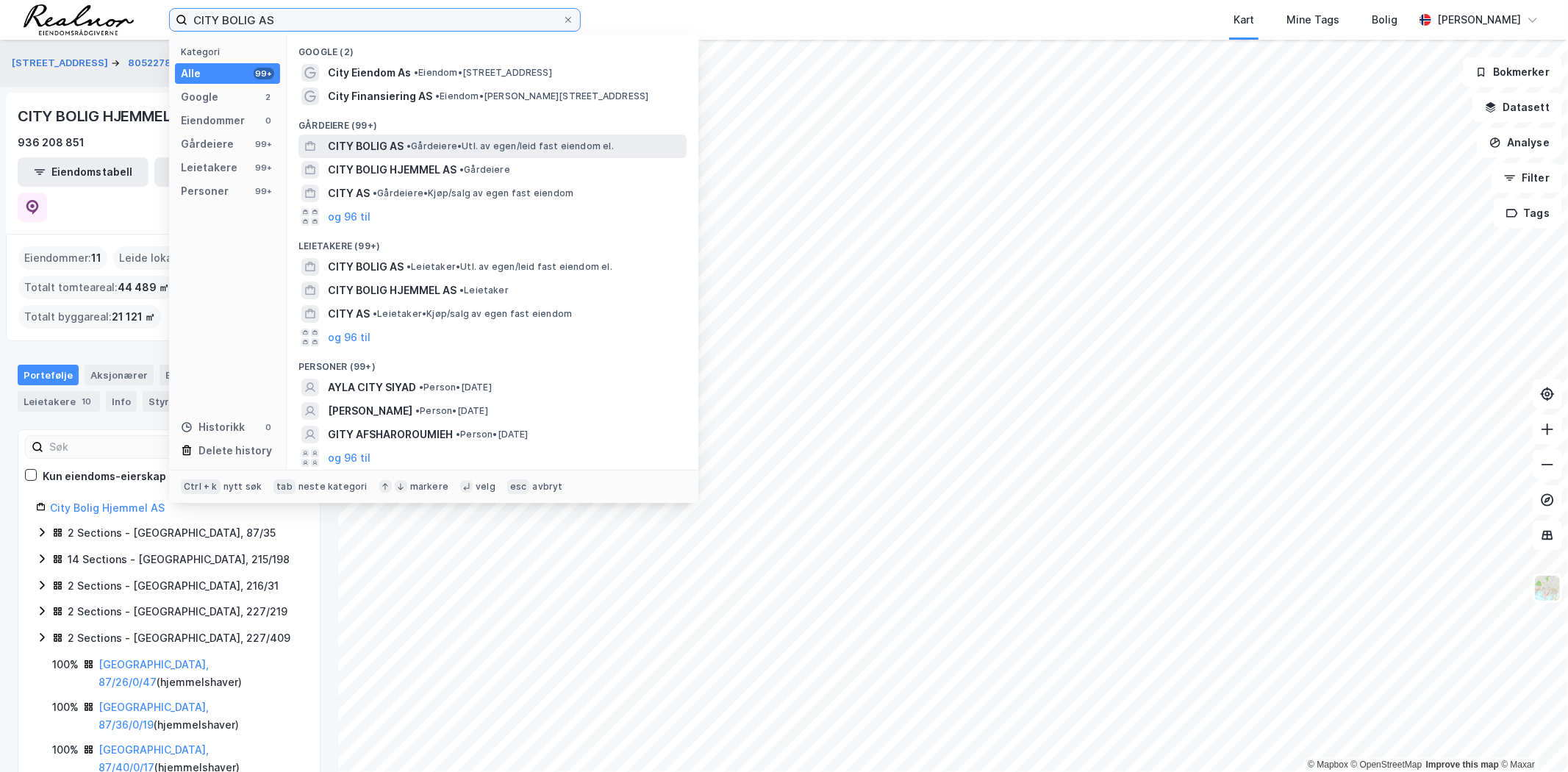
type input "CITY BOLIG AS"
click at [367, 141] on span "CITY BOLIG AS" at bounding box center [366, 146] width 76 height 17
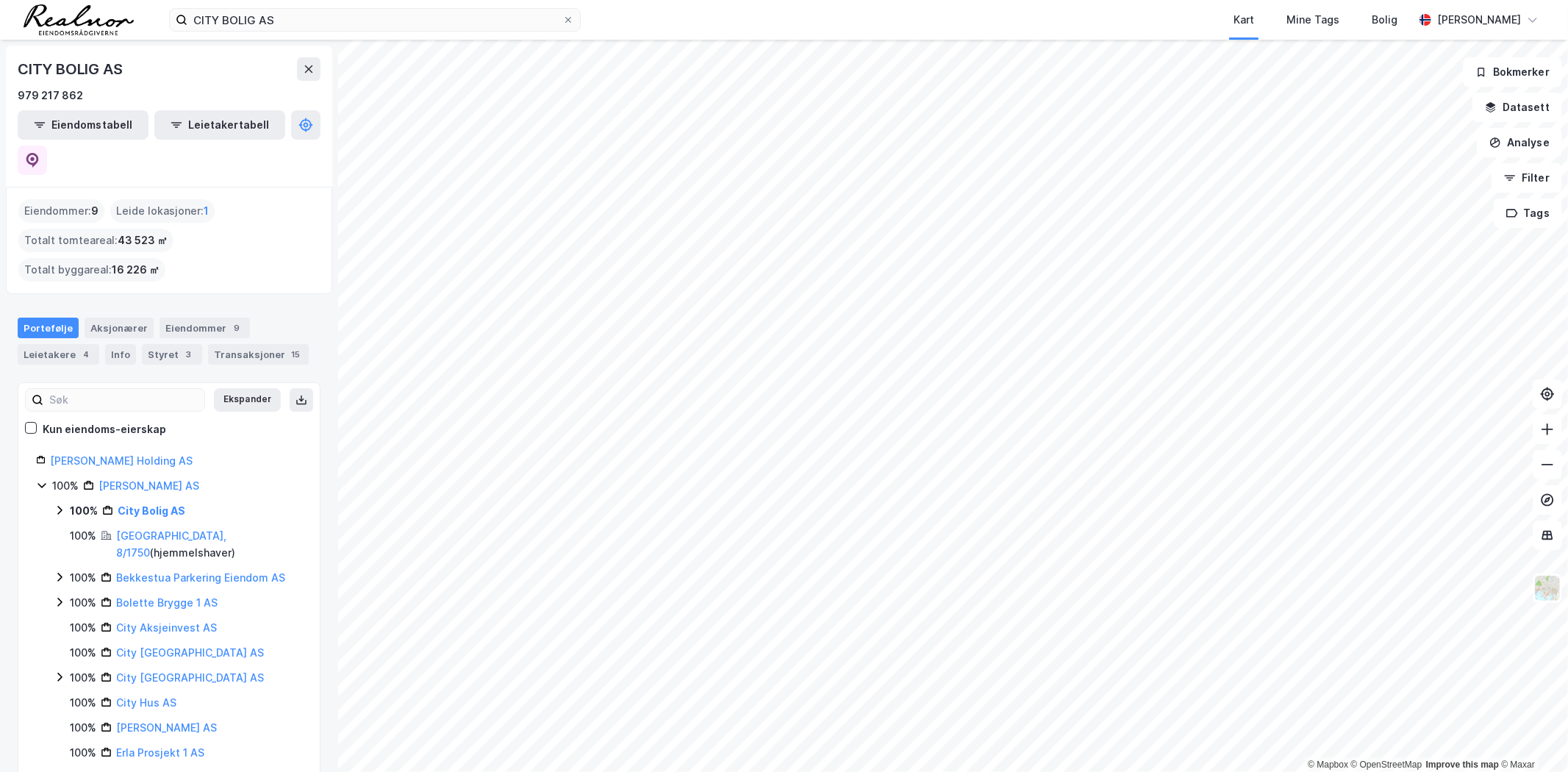
click at [58, 505] on icon at bounding box center [59, 511] width 12 height 12
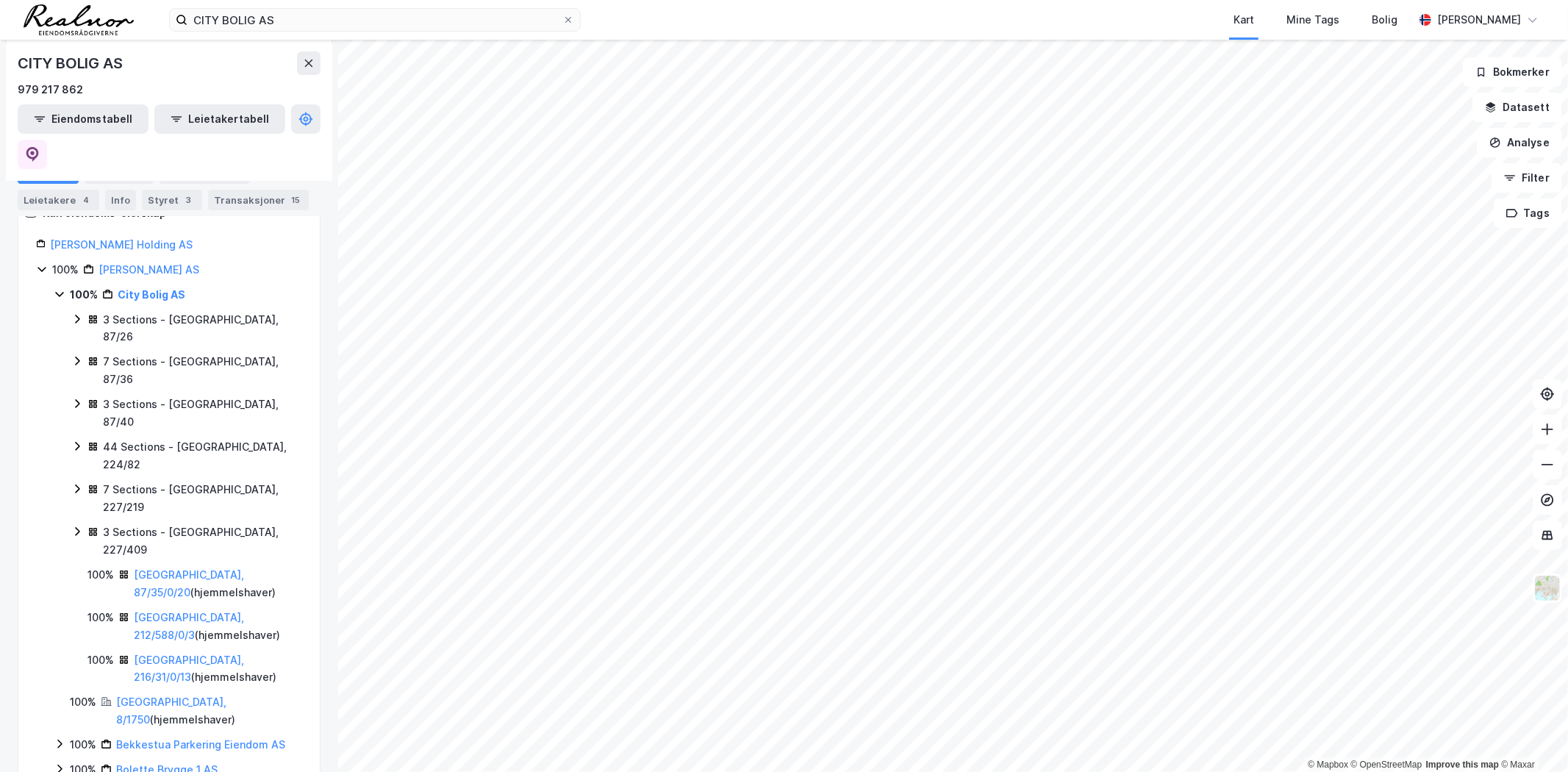
scroll to position [245, 0]
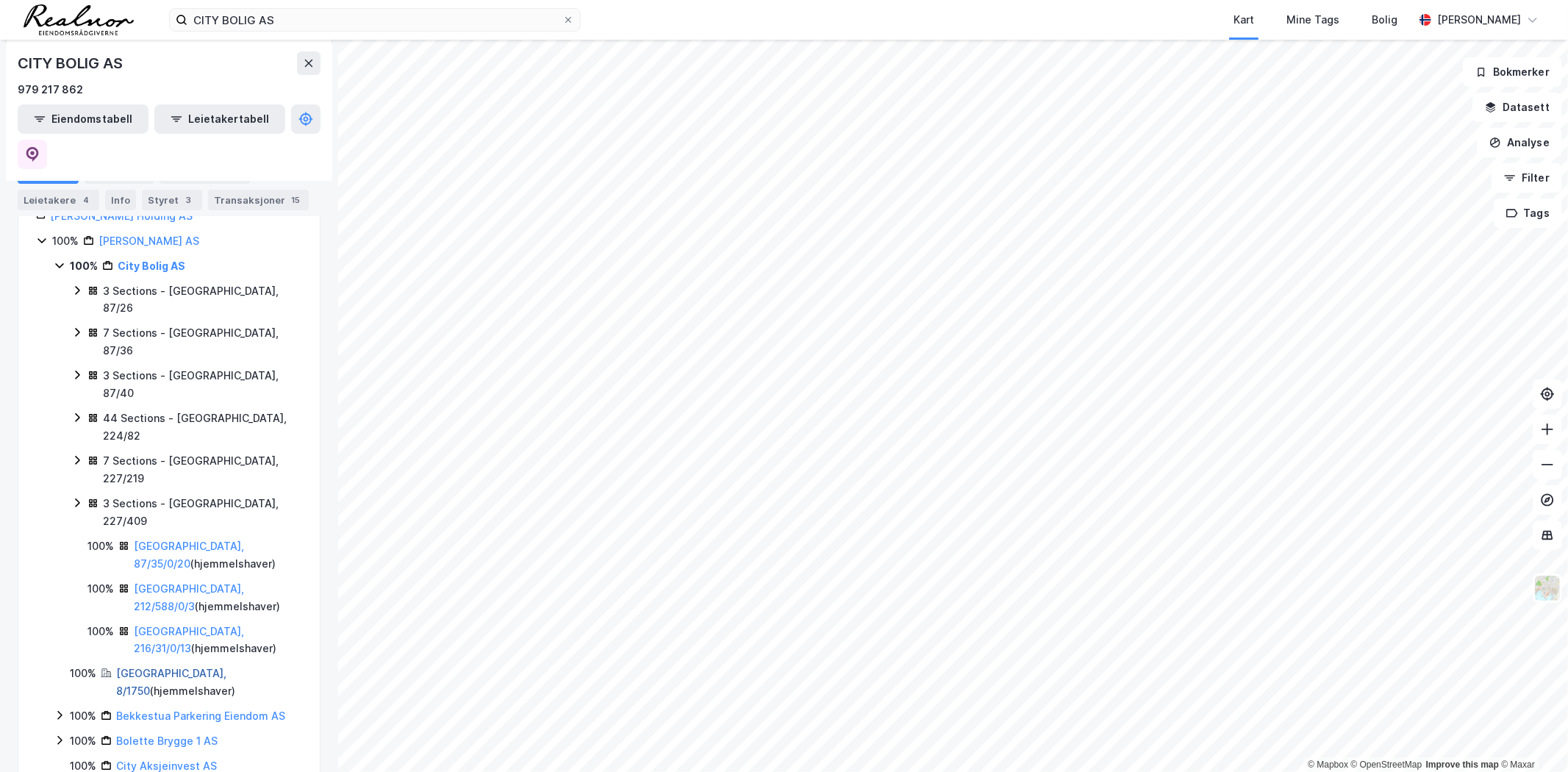
click at [171, 667] on link "[GEOGRAPHIC_DATA], 8/1750" at bounding box center [171, 682] width 110 height 30
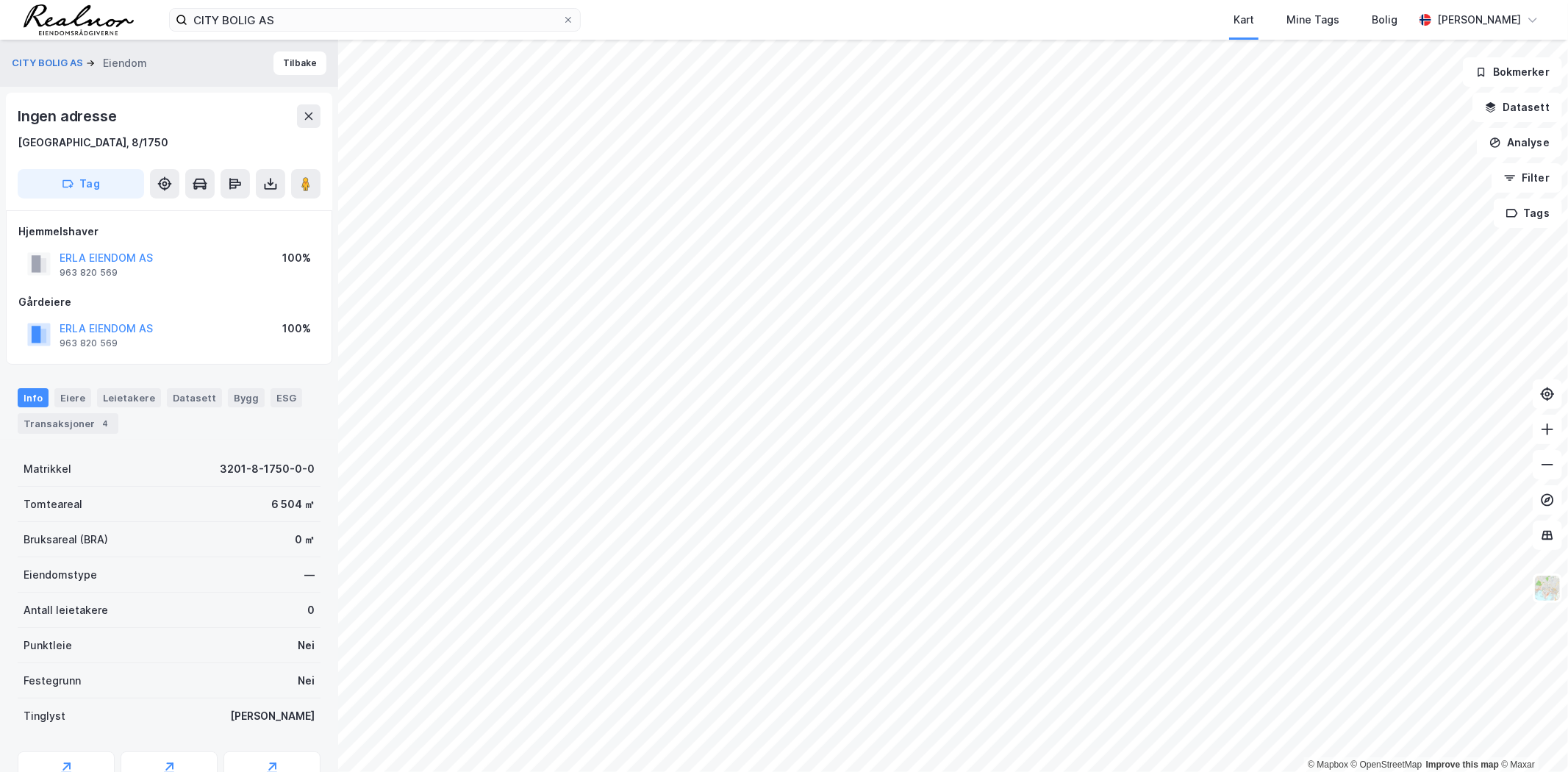
scroll to position [105, 0]
